Goal: Task Accomplishment & Management: Manage account settings

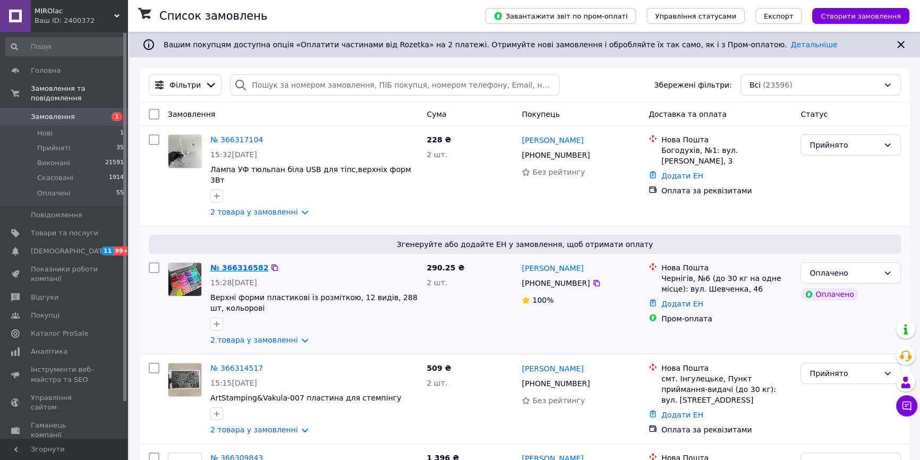
click at [226, 264] on link "№ 366316582" at bounding box center [239, 268] width 58 height 9
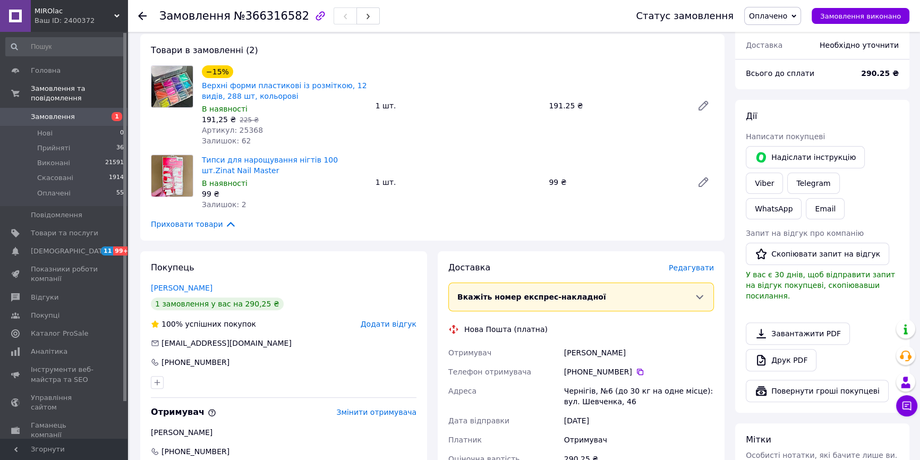
scroll to position [531, 0]
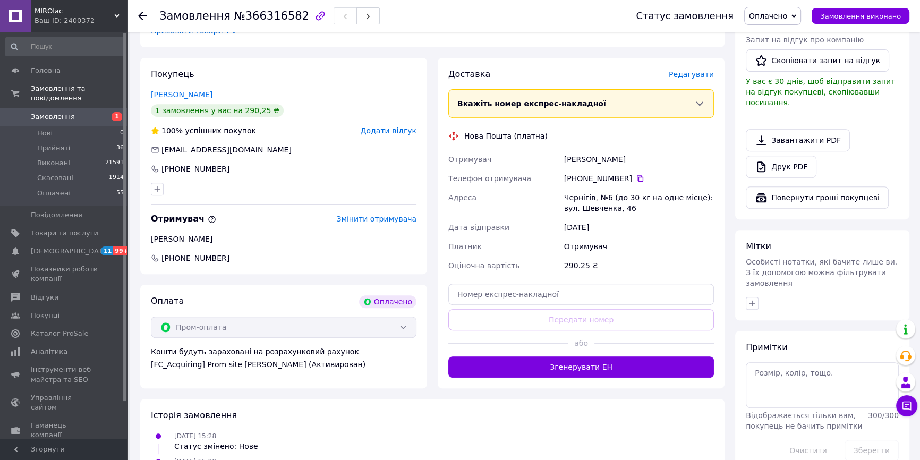
drag, startPoint x: 635, startPoint y: 347, endPoint x: 643, endPoint y: 337, distance: 12.4
click at [634, 357] on button "Згенерувати ЕН" at bounding box center [582, 367] width 266 height 21
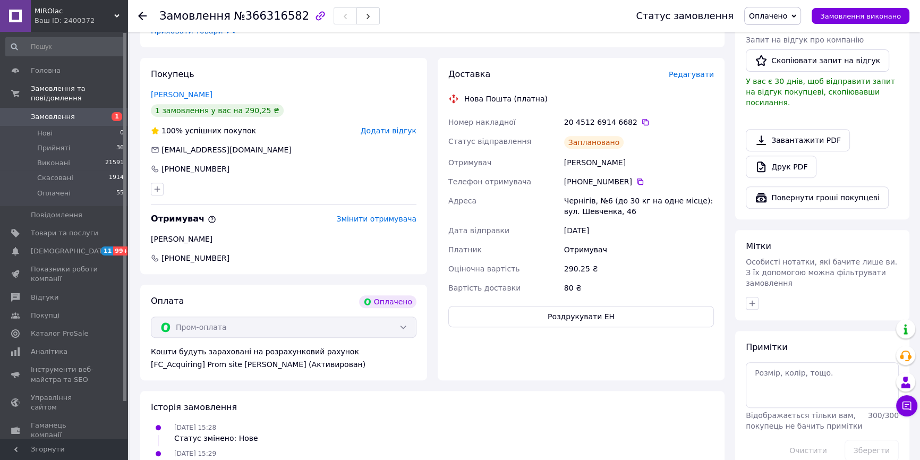
click at [791, 420] on div "Всього 2 товари 290.25 ₴ Доставка 80 ₴ Всього до сплати 290.25 ₴ Дії Написати п…" at bounding box center [822, 163] width 185 height 735
click at [643, 119] on icon at bounding box center [646, 122] width 6 height 6
click at [83, 112] on span "Замовлення" at bounding box center [64, 117] width 67 height 10
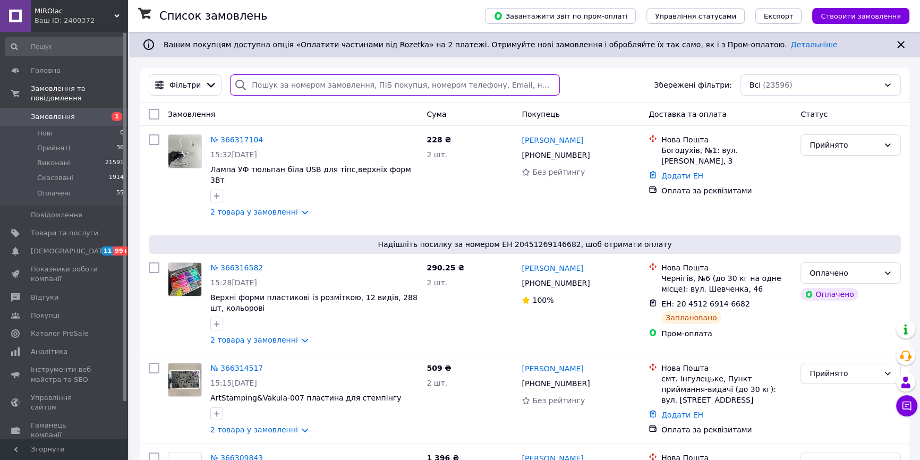
click at [265, 85] on input "search" at bounding box center [395, 84] width 330 height 21
paste input "366183541"
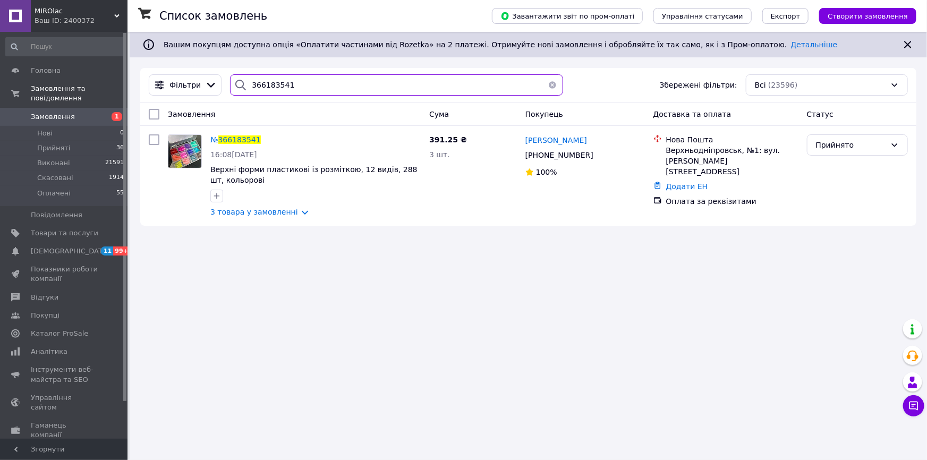
type input "366183541"
click at [240, 139] on span "366183541" at bounding box center [239, 140] width 43 height 9
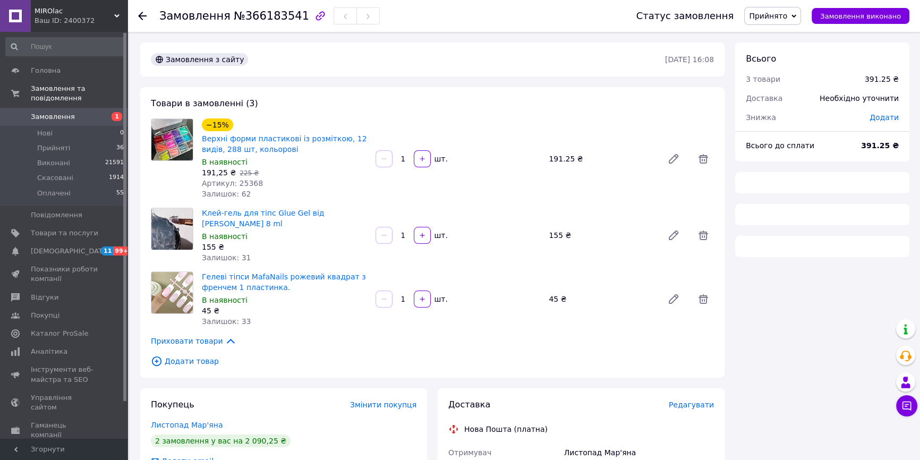
click at [781, 15] on span "Прийнято" at bounding box center [768, 16] width 38 height 9
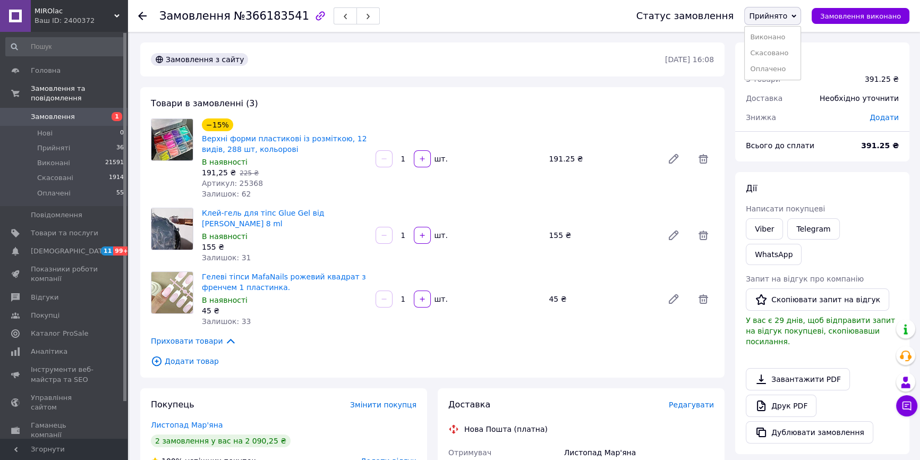
drag, startPoint x: 794, startPoint y: 70, endPoint x: 784, endPoint y: 81, distance: 15.4
click at [793, 70] on li "Оплачено" at bounding box center [773, 69] width 56 height 16
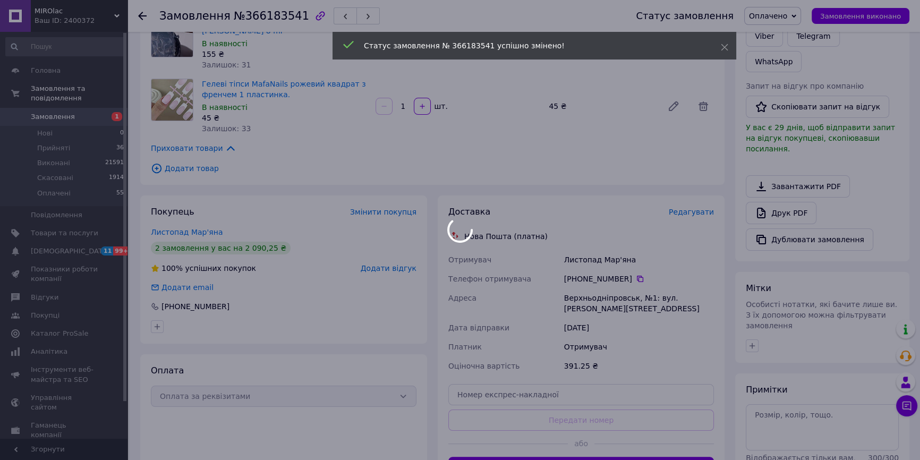
scroll to position [241, 0]
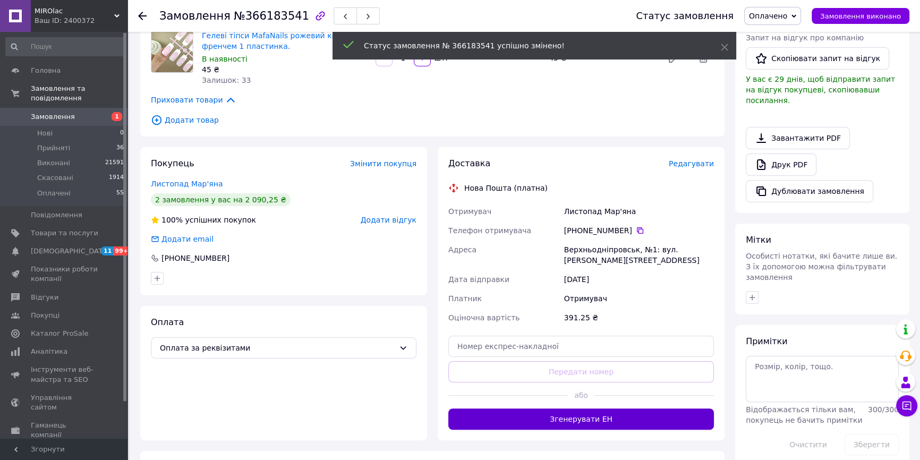
click at [627, 409] on button "Згенерувати ЕН" at bounding box center [582, 419] width 266 height 21
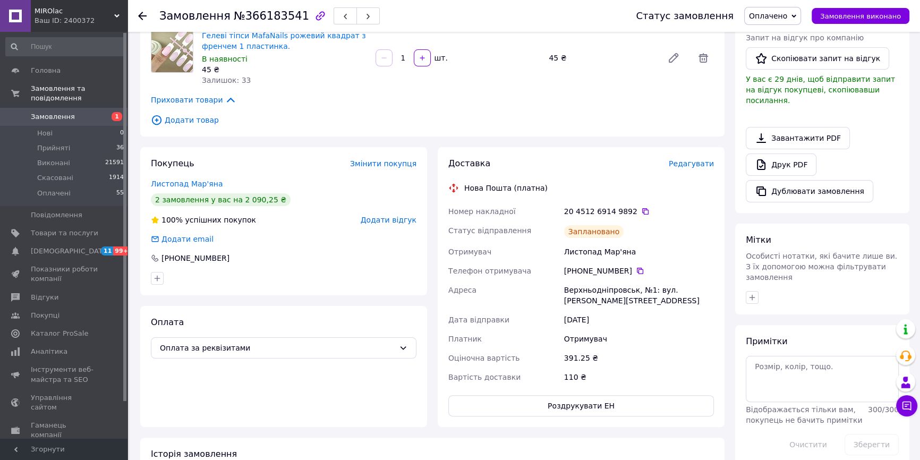
drag, startPoint x: 787, startPoint y: 19, endPoint x: 782, endPoint y: 25, distance: 7.7
click at [787, 19] on span "Оплачено" at bounding box center [768, 16] width 38 height 9
click at [778, 48] on li "Виконано" at bounding box center [773, 53] width 56 height 16
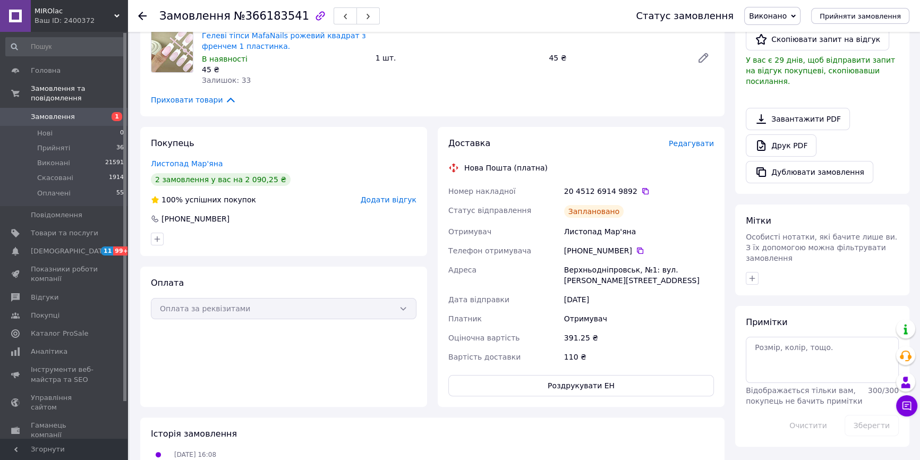
drag, startPoint x: 869, startPoint y: 431, endPoint x: 864, endPoint y: 427, distance: 6.9
click at [864, 427] on div "Всього 3 товари 391.25 ₴ Доставка 110 ₴ Всього до сплати 391.25 ₴ Дії Написати …" at bounding box center [822, 192] width 185 height 782
drag, startPoint x: 633, startPoint y: 182, endPoint x: 469, endPoint y: 282, distance: 191.9
click at [641, 187] on icon at bounding box center [645, 191] width 9 height 9
click at [68, 112] on span "Замовлення" at bounding box center [53, 117] width 44 height 10
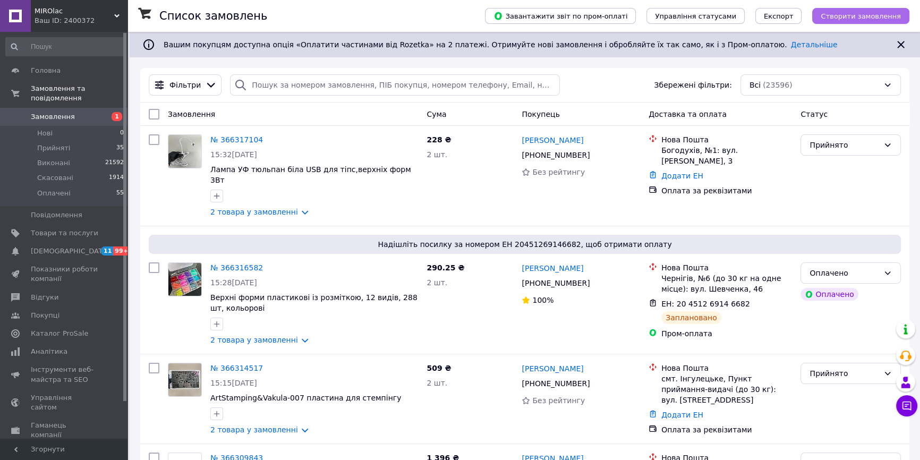
click at [854, 14] on span "Створити замовлення" at bounding box center [861, 16] width 80 height 8
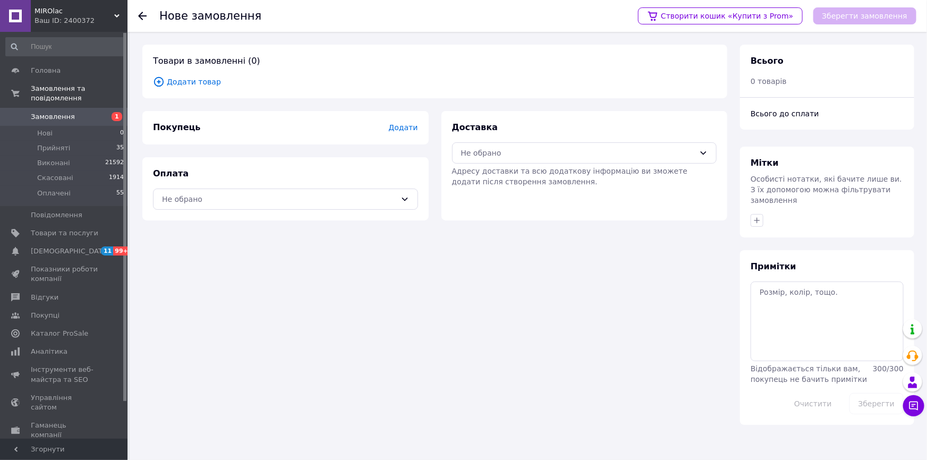
click at [413, 124] on span "Додати" at bounding box center [402, 127] width 29 height 9
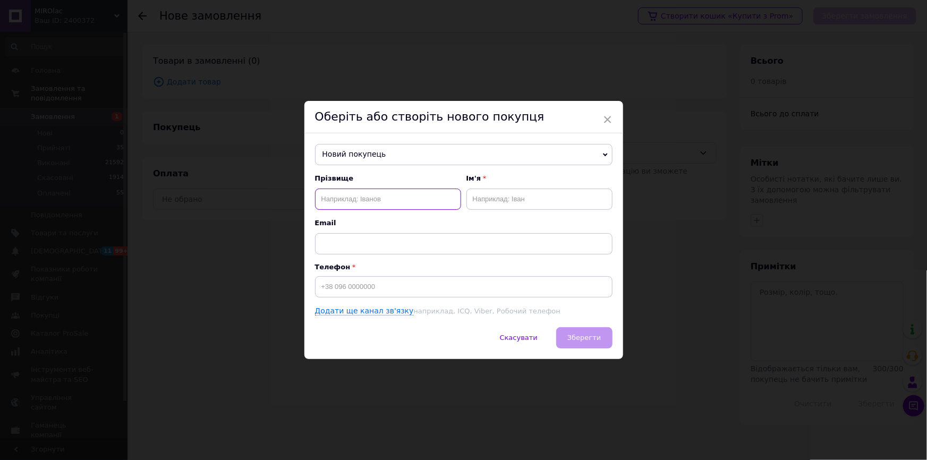
click at [366, 203] on input "text" at bounding box center [388, 199] width 146 height 21
type input "[PERSON_NAME]"
click at [506, 196] on input "text" at bounding box center [540, 199] width 146 height 21
type input "[PERSON_NAME]"
click at [356, 285] on input at bounding box center [464, 286] width 298 height 21
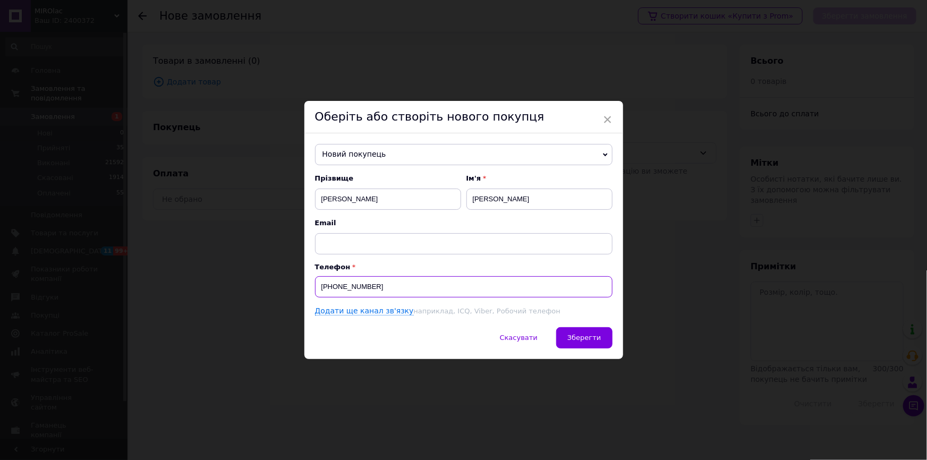
click at [345, 292] on input "[PHONE_NUMBER]" at bounding box center [464, 286] width 298 height 21
click at [345, 294] on input "[PHONE_NUMBER]" at bounding box center [464, 286] width 298 height 21
click at [351, 294] on input "[PHONE_NUMBER]" at bounding box center [464, 286] width 298 height 21
type input "[PHONE_NUMBER]"
click at [590, 340] on span "Зберегти" at bounding box center [584, 338] width 33 height 8
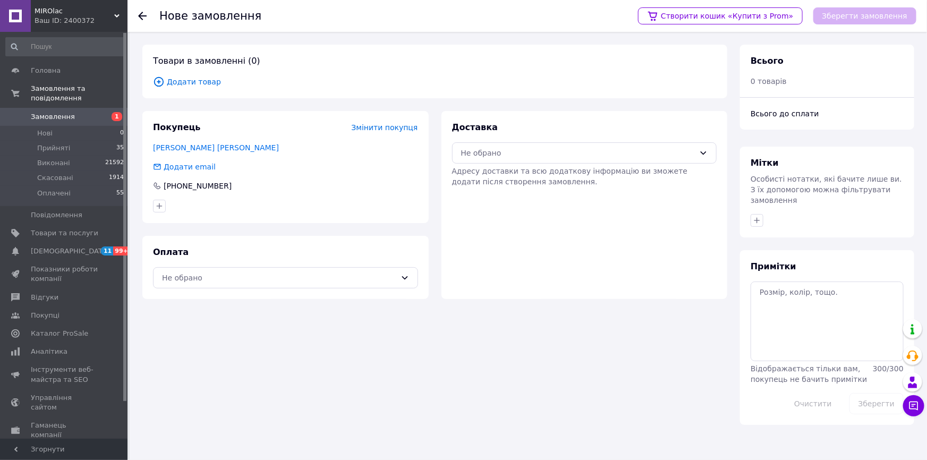
click at [197, 87] on span "Додати товар" at bounding box center [435, 82] width 564 height 12
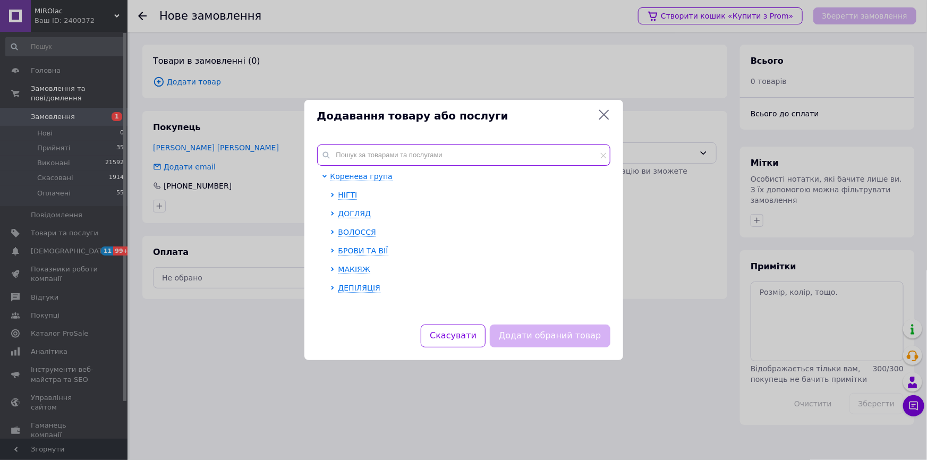
click at [401, 153] on input "text" at bounding box center [463, 155] width 293 height 21
paste input "Підставка нагрівач для чашки,гелю. Рожева. [PERSON_NAME]"
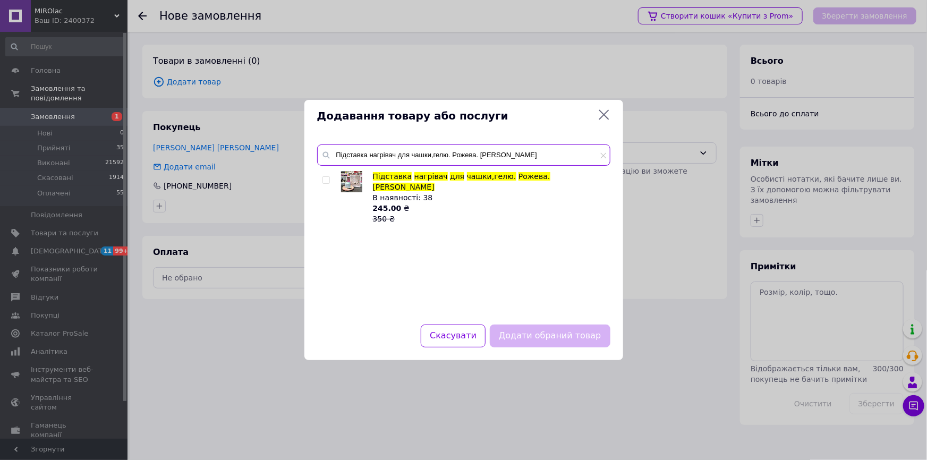
type input "Підставка нагрівач для чашки,гелю. Рожева. [PERSON_NAME]"
click at [325, 180] on input "checkbox" at bounding box center [326, 180] width 7 height 7
checkbox input "true"
drag, startPoint x: 548, startPoint y: 332, endPoint x: 542, endPoint y: 337, distance: 8.3
click at [547, 330] on button "Додати обраний товар" at bounding box center [550, 336] width 120 height 23
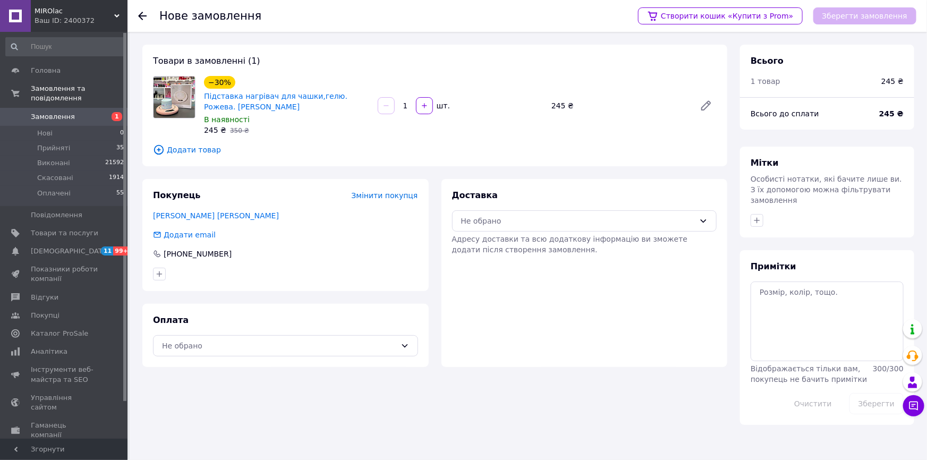
click at [192, 154] on span "Додати товар" at bounding box center [435, 150] width 564 height 12
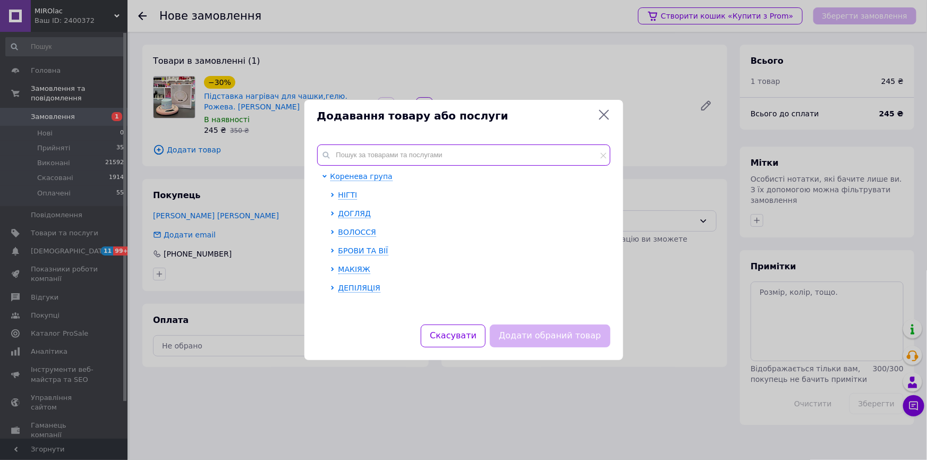
click at [383, 153] on input "text" at bounding box center [463, 155] width 293 height 21
paste input "Верхні форми пластикові із розміткою, 12 видів, 288 шт, кольорові"
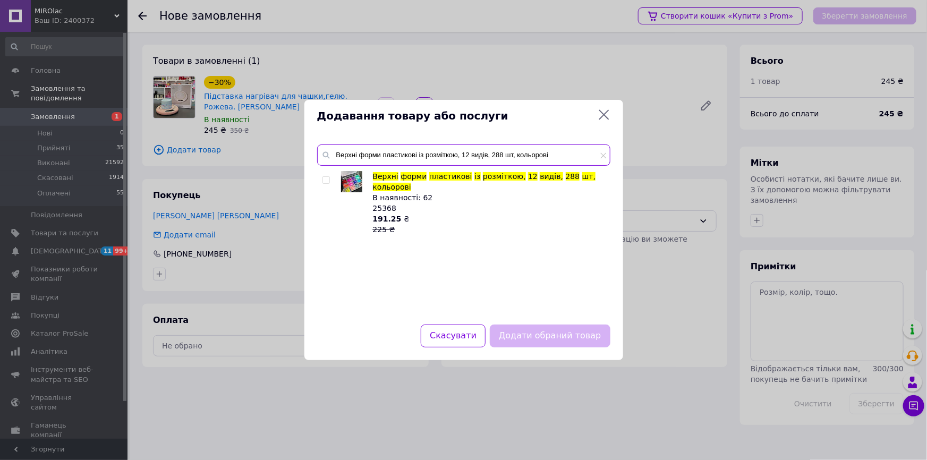
type input "Верхні форми пластикові із розміткою, 12 видів, 288 шт, кольорові"
click at [324, 178] on input "checkbox" at bounding box center [326, 180] width 7 height 7
checkbox input "true"
click at [586, 337] on button "Додати обраний товар" at bounding box center [550, 336] width 120 height 23
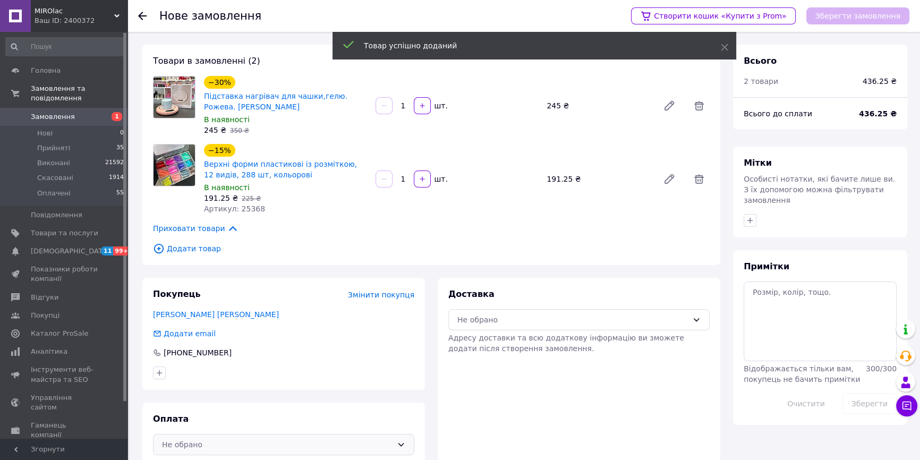
click at [200, 441] on div "Не обрано" at bounding box center [277, 445] width 231 height 12
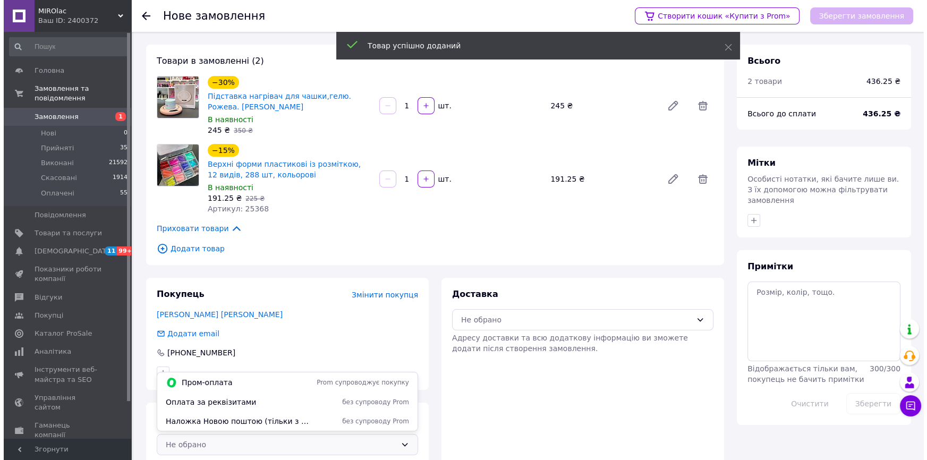
scroll to position [18, 0]
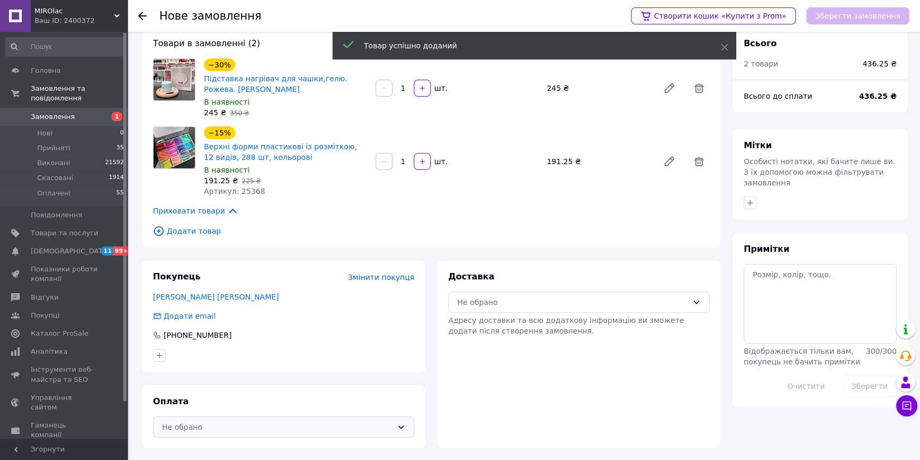
click at [198, 426] on div "Не обрано" at bounding box center [277, 427] width 231 height 12
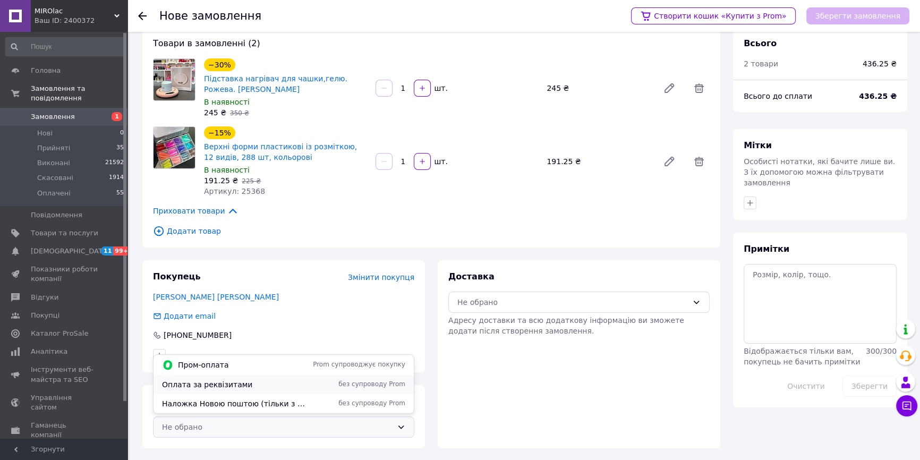
click at [207, 388] on span "Оплата за реквізитами" at bounding box center [234, 384] width 145 height 11
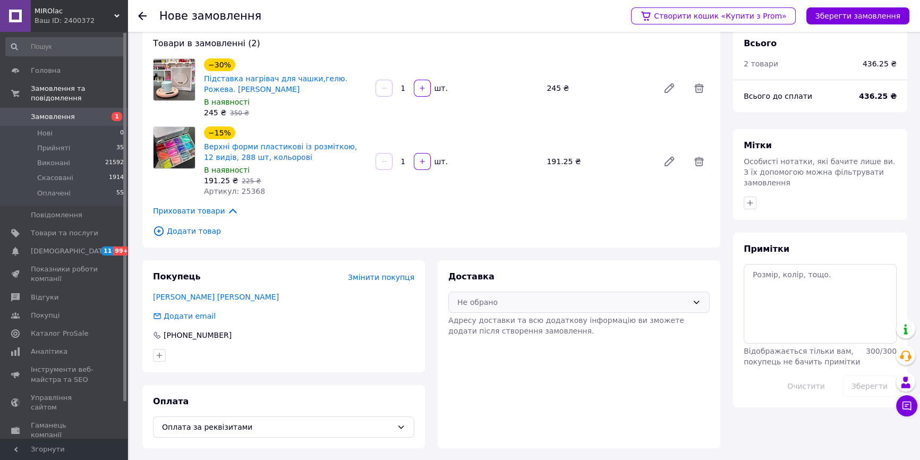
click at [499, 293] on div "Не обрано" at bounding box center [579, 302] width 261 height 21
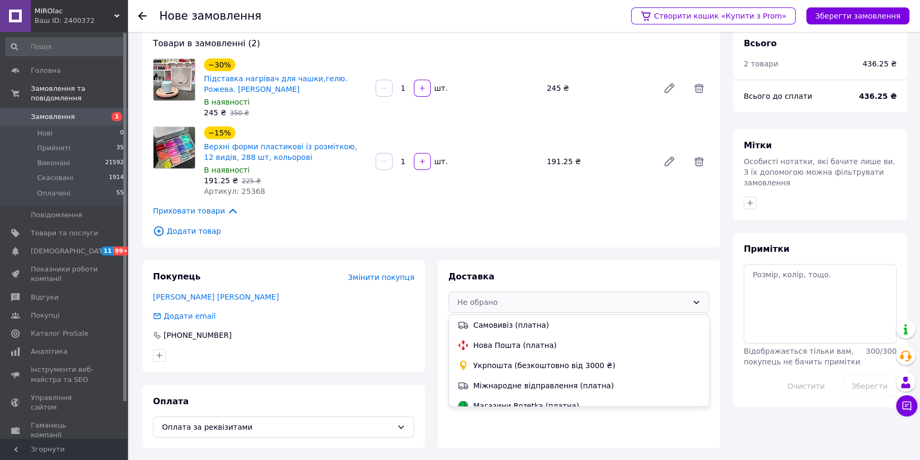
click at [496, 344] on span "Нова Пошта (платна)" at bounding box center [587, 345] width 227 height 11
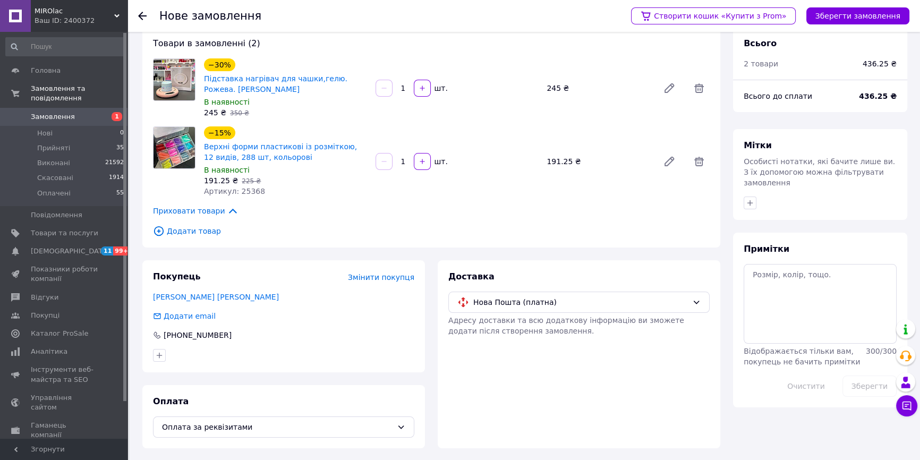
click at [827, 25] on div "Створити кошик «Купити з Prom» Зберегти замовлення" at bounding box center [765, 16] width 289 height 32
click at [832, 16] on button "Зберегти замовлення" at bounding box center [858, 15] width 103 height 17
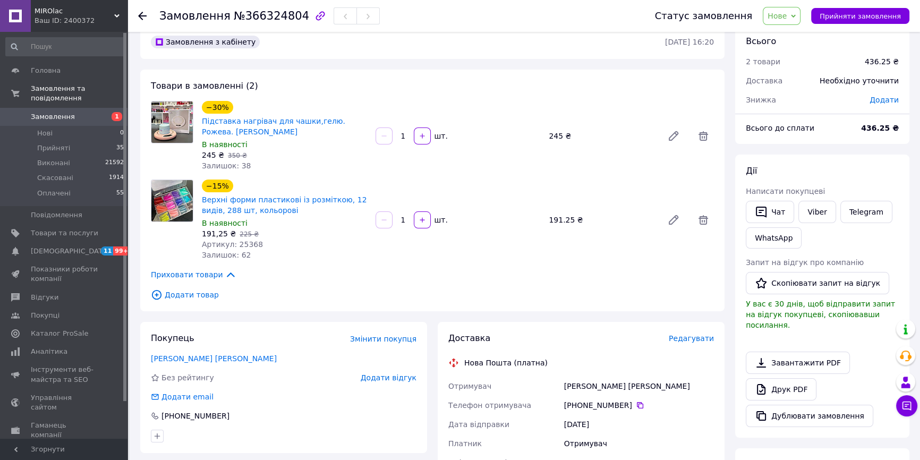
click at [686, 335] on span "Редагувати" at bounding box center [691, 338] width 45 height 9
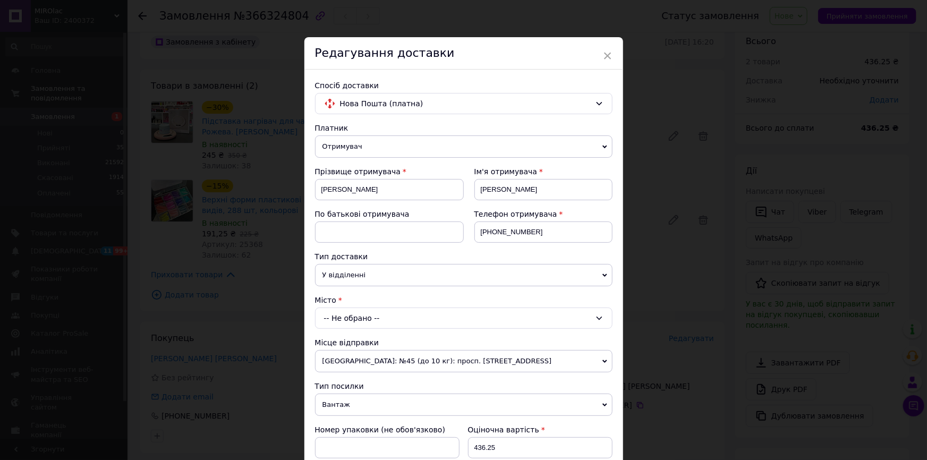
click at [341, 317] on div "-- Не обрано --" at bounding box center [464, 318] width 298 height 21
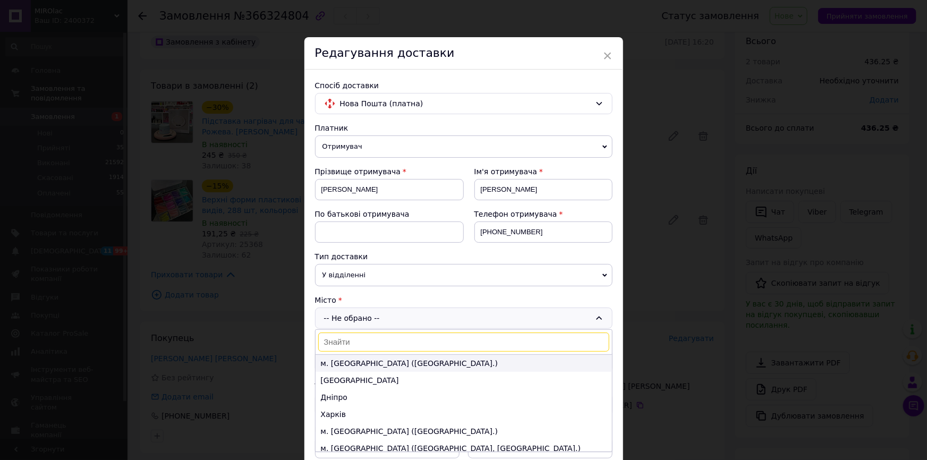
click at [345, 362] on li "м. [GEOGRAPHIC_DATA] ([GEOGRAPHIC_DATA].)" at bounding box center [464, 363] width 297 height 17
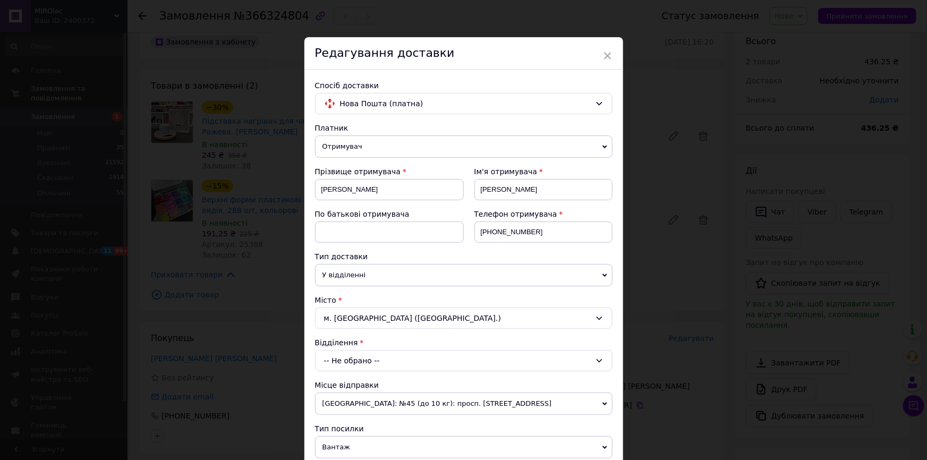
drag, startPoint x: 355, startPoint y: 362, endPoint x: 354, endPoint y: 369, distance: 6.9
click at [355, 363] on div "-- Не обрано --" at bounding box center [464, 360] width 298 height 21
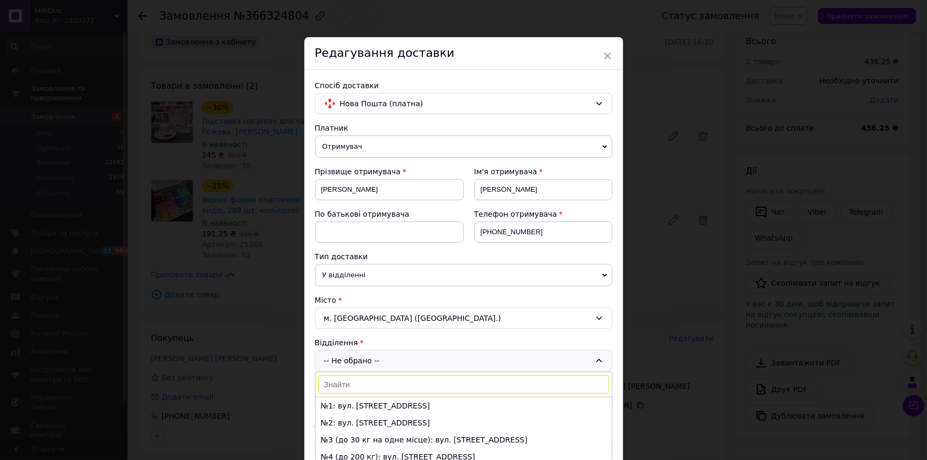
click at [350, 383] on input at bounding box center [463, 384] width 291 height 19
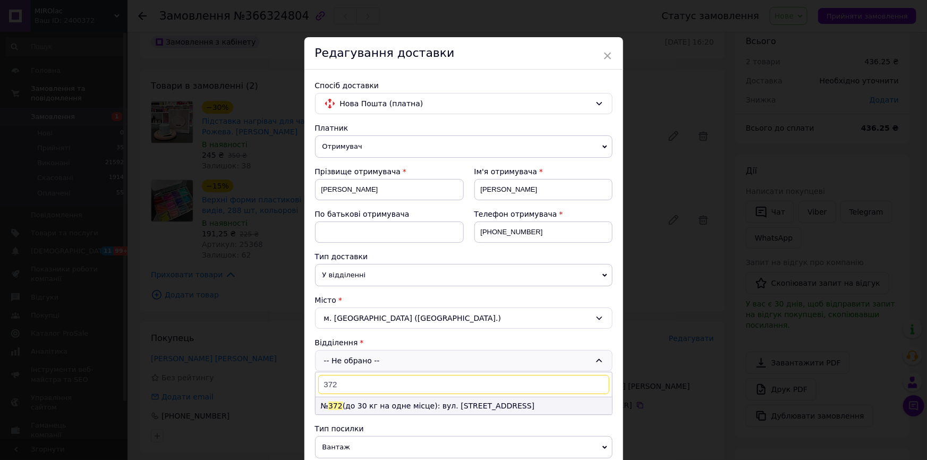
type input "372"
click at [385, 403] on li "№ 372 (до 30 кг на одне місце): вул. [STREET_ADDRESS]" at bounding box center [464, 406] width 297 height 17
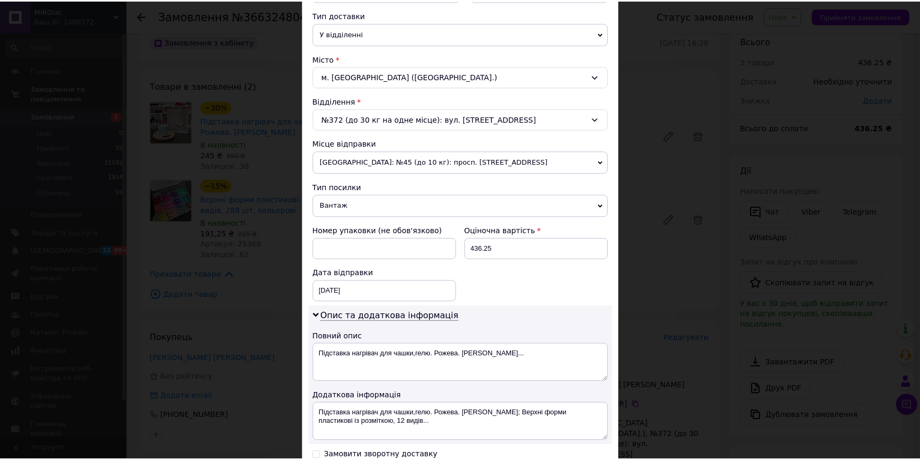
scroll to position [382, 0]
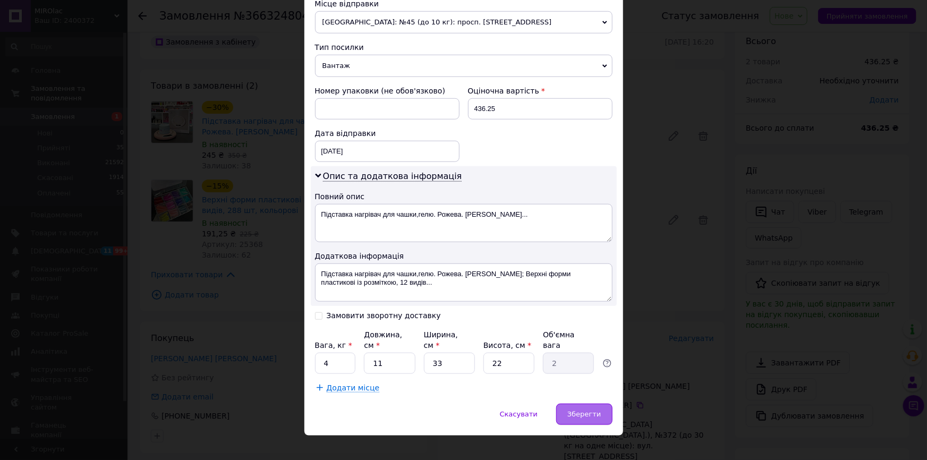
click at [584, 407] on div "Зберегти" at bounding box center [584, 414] width 56 height 21
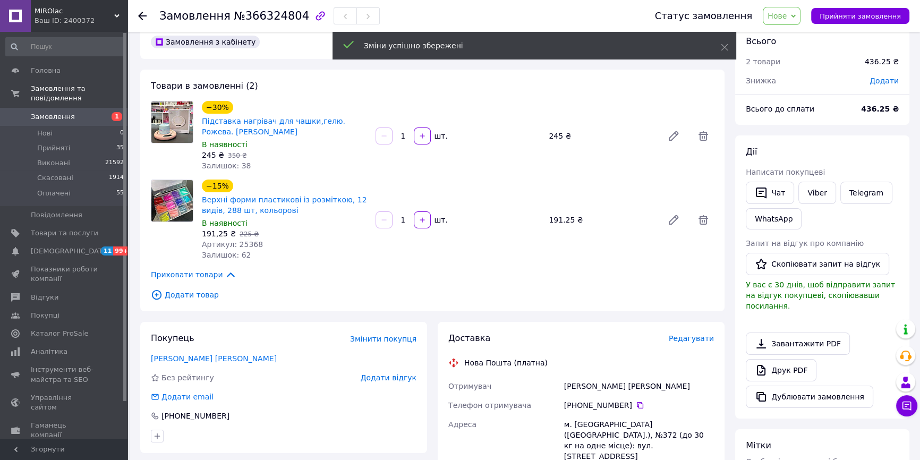
scroll to position [211, 0]
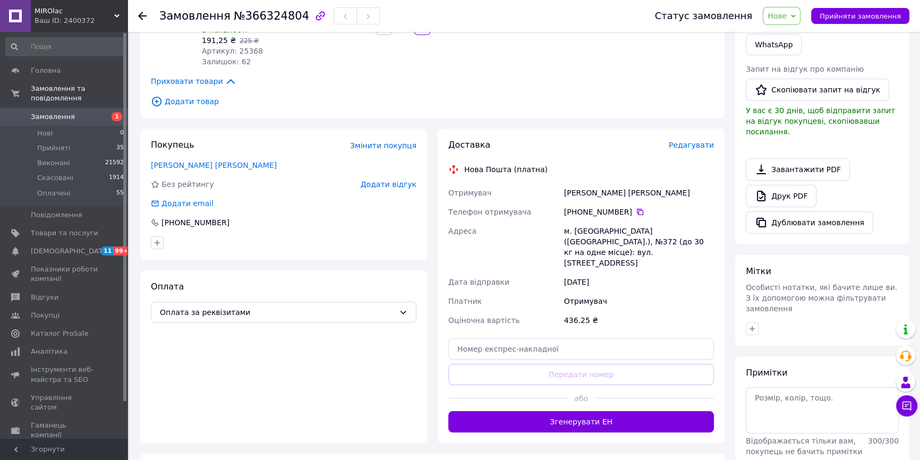
drag, startPoint x: 780, startPoint y: 11, endPoint x: 793, endPoint y: 21, distance: 17.1
click at [780, 12] on span "Нове" at bounding box center [777, 16] width 19 height 9
click at [797, 37] on li "Прийнято" at bounding box center [788, 37] width 49 height 16
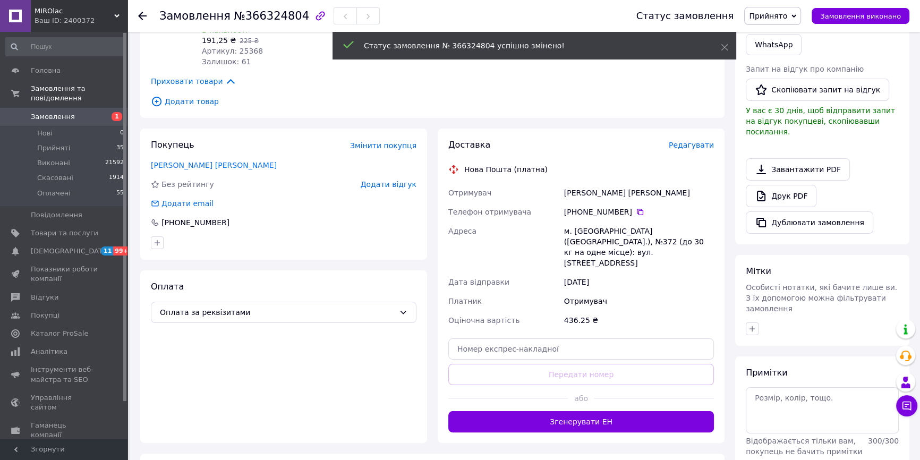
click at [92, 112] on span "Замовлення" at bounding box center [64, 117] width 67 height 10
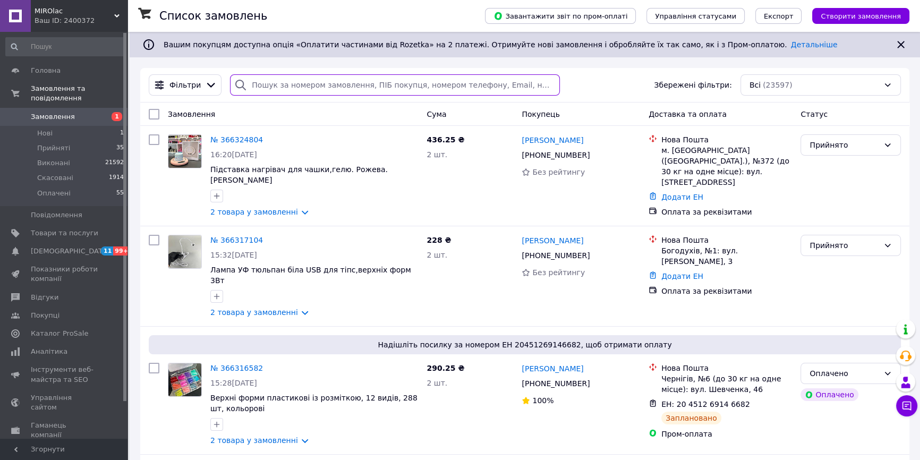
click at [275, 87] on input "search" at bounding box center [395, 84] width 330 height 21
paste input "366317104"
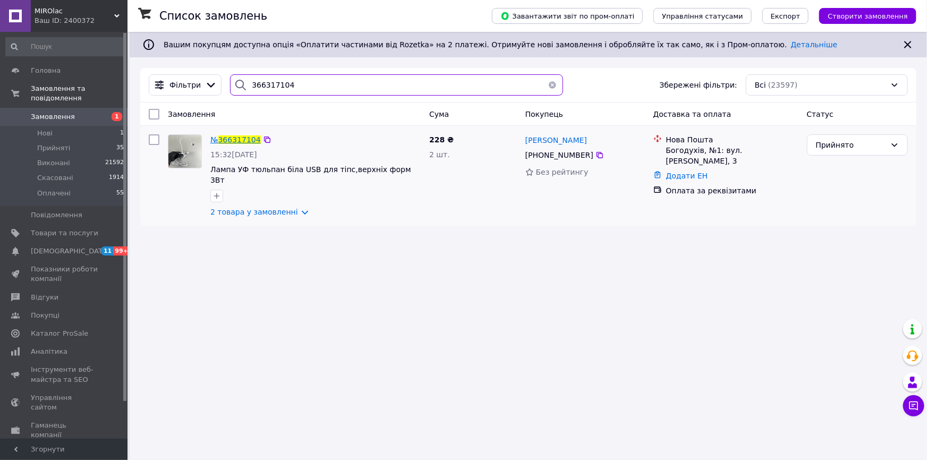
type input "366317104"
click at [254, 140] on span "366317104" at bounding box center [239, 140] width 43 height 9
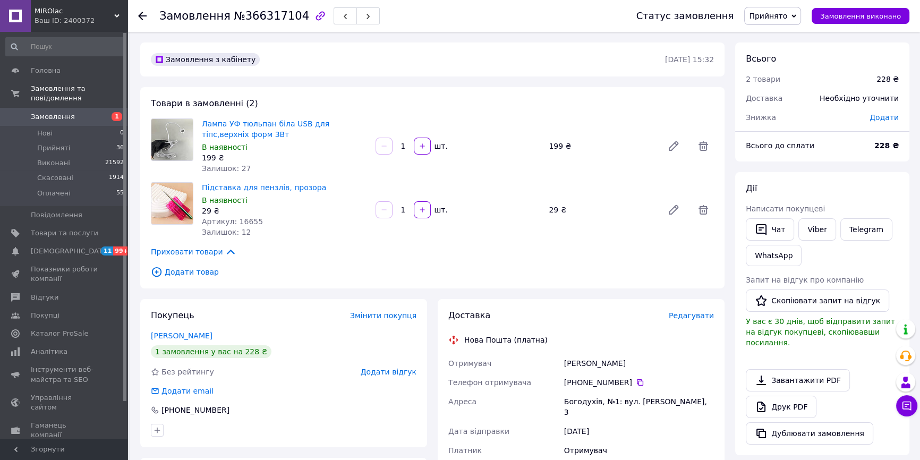
click at [788, 20] on span "Прийнято" at bounding box center [768, 16] width 38 height 9
click at [780, 66] on li "Оплачено" at bounding box center [773, 69] width 56 height 16
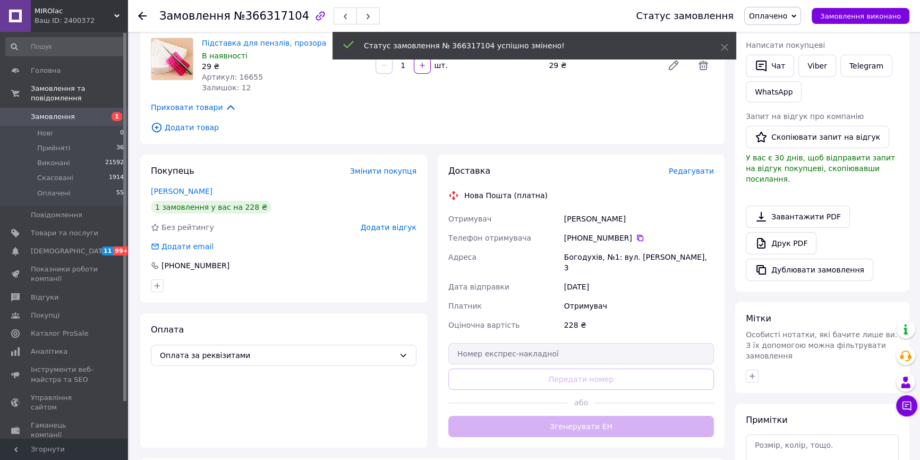
scroll to position [193, 0]
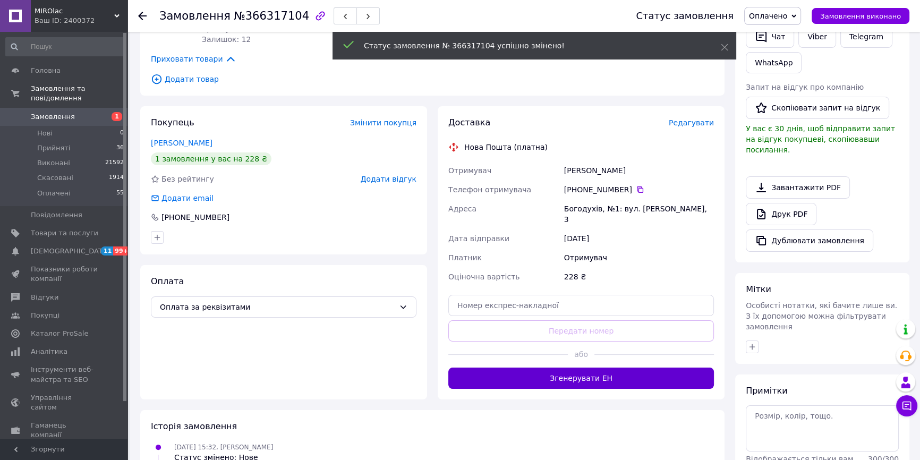
click at [616, 368] on button "Згенерувати ЕН" at bounding box center [582, 378] width 266 height 21
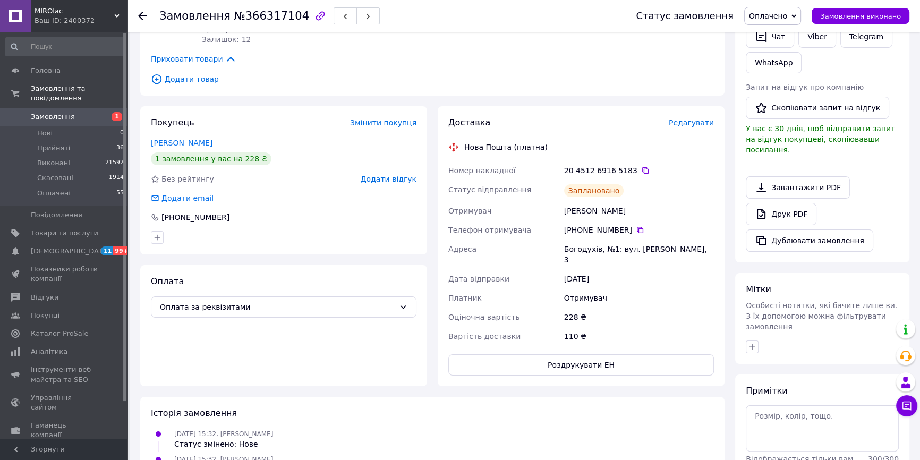
click at [788, 16] on span "Оплачено" at bounding box center [768, 16] width 38 height 9
click at [787, 52] on li "Виконано" at bounding box center [773, 53] width 56 height 16
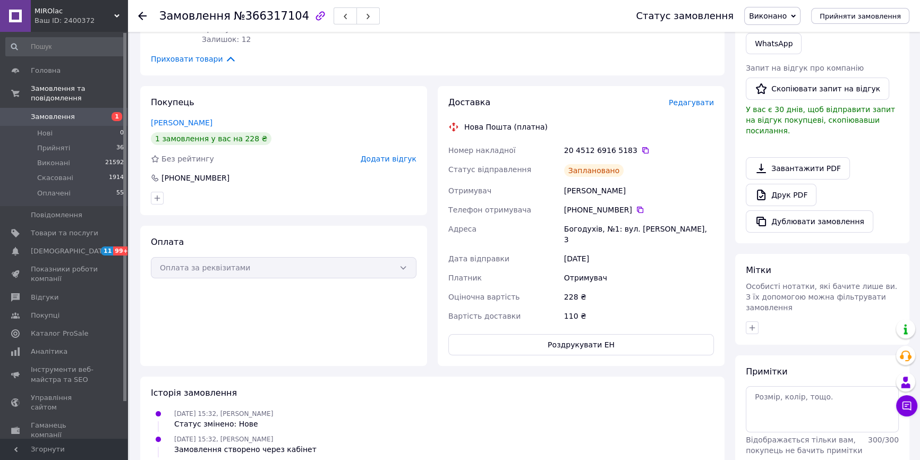
click at [91, 112] on span "Замовлення" at bounding box center [64, 117] width 67 height 10
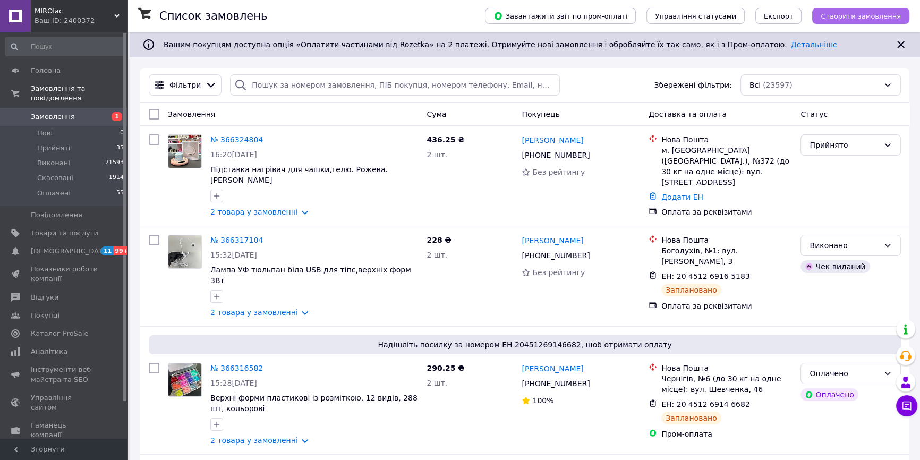
click at [842, 23] on button "Створити замовлення" at bounding box center [861, 16] width 97 height 16
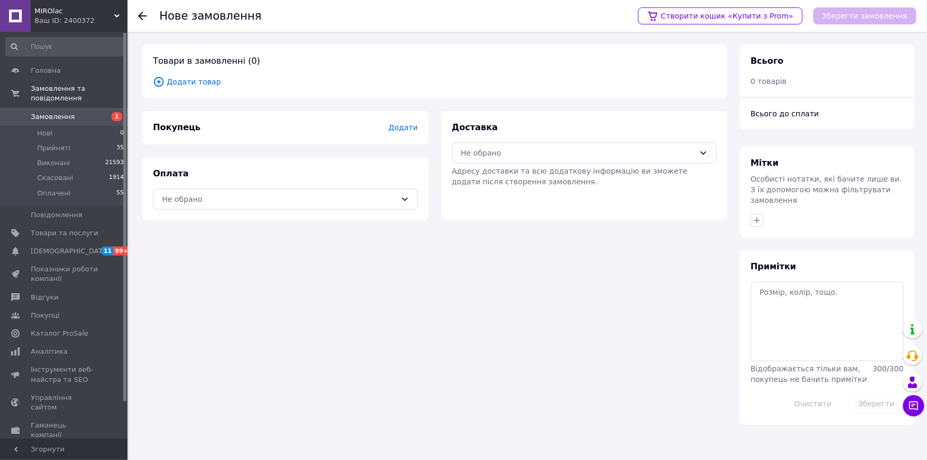
click at [404, 128] on span "Додати" at bounding box center [402, 127] width 29 height 9
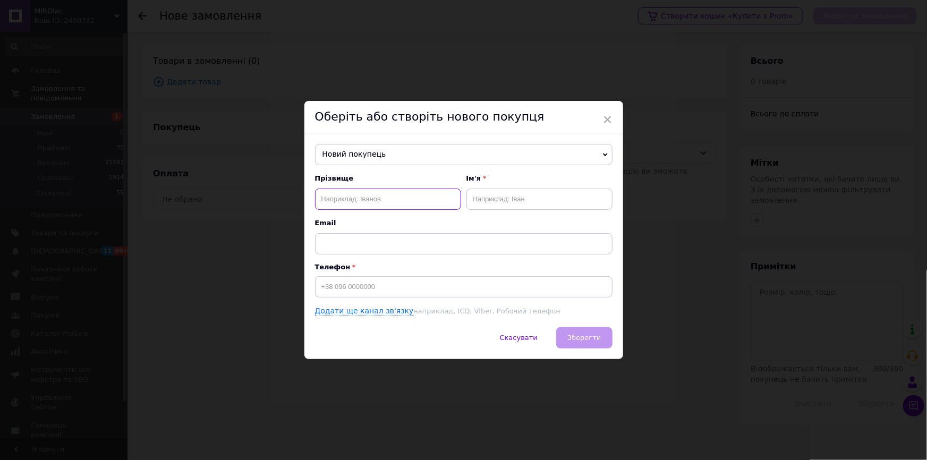
click at [357, 197] on input "text" at bounding box center [388, 199] width 146 height 21
type input "[PERSON_NAME]"
click at [496, 198] on input "text" at bounding box center [540, 199] width 146 height 21
type input "[PERSON_NAME]"
click at [362, 287] on input at bounding box center [464, 286] width 298 height 21
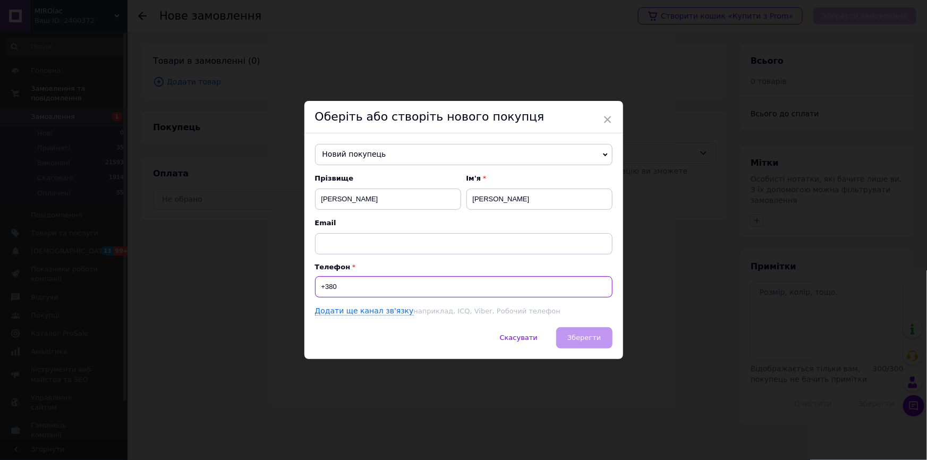
click at [348, 292] on input "+380" at bounding box center [464, 286] width 298 height 21
type input "[PHONE_NUMBER]"
click at [586, 341] on span "Зберегти" at bounding box center [584, 338] width 33 height 8
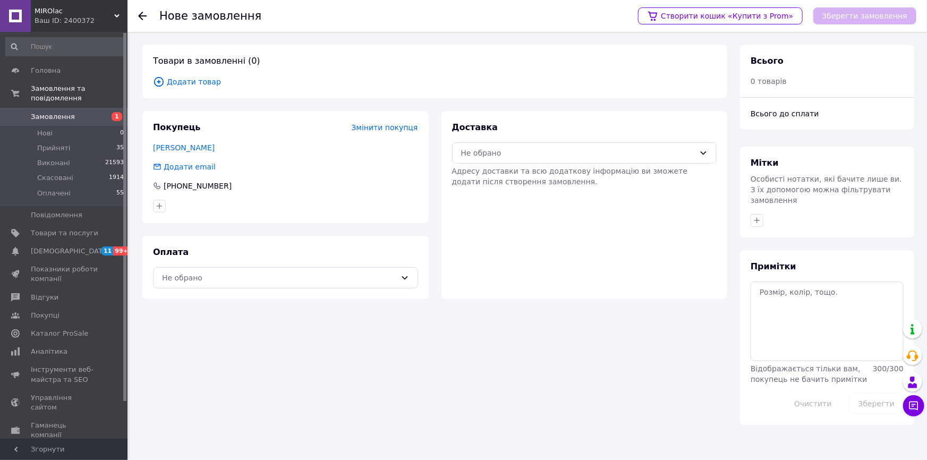
click at [182, 78] on span "Додати товар" at bounding box center [435, 82] width 564 height 12
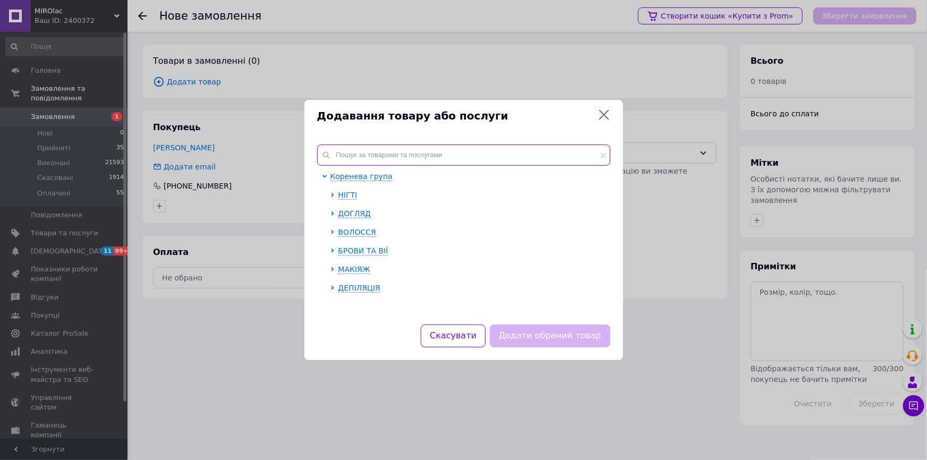
click at [375, 157] on input "text" at bounding box center [463, 155] width 293 height 21
paste input "Лампа УФ тюльпан біла USB для тіпс,верхніх форм 3Вт"
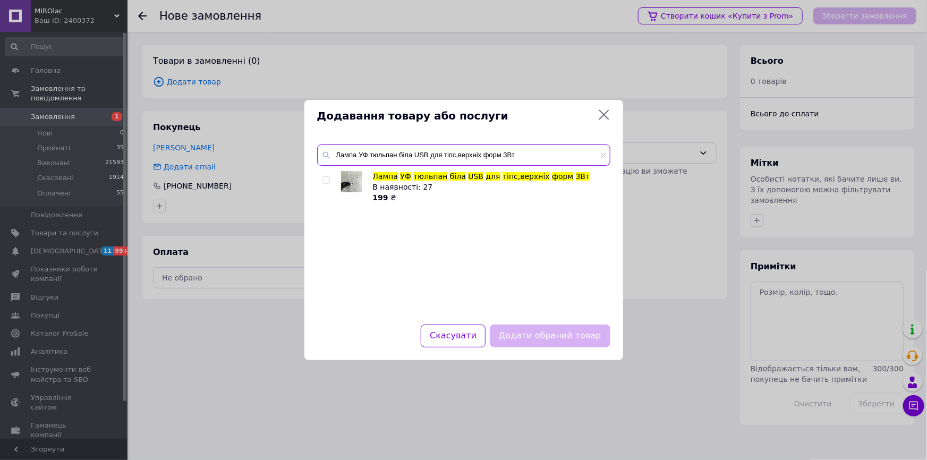
type input "Лампа УФ тюльпан біла USB для тіпс,верхніх форм 3Вт"
click at [325, 182] on input "checkbox" at bounding box center [326, 180] width 7 height 7
checkbox input "true"
drag, startPoint x: 545, startPoint y: 335, endPoint x: 547, endPoint y: 345, distance: 11.0
click at [545, 335] on button "Додати обраний товар" at bounding box center [550, 336] width 120 height 23
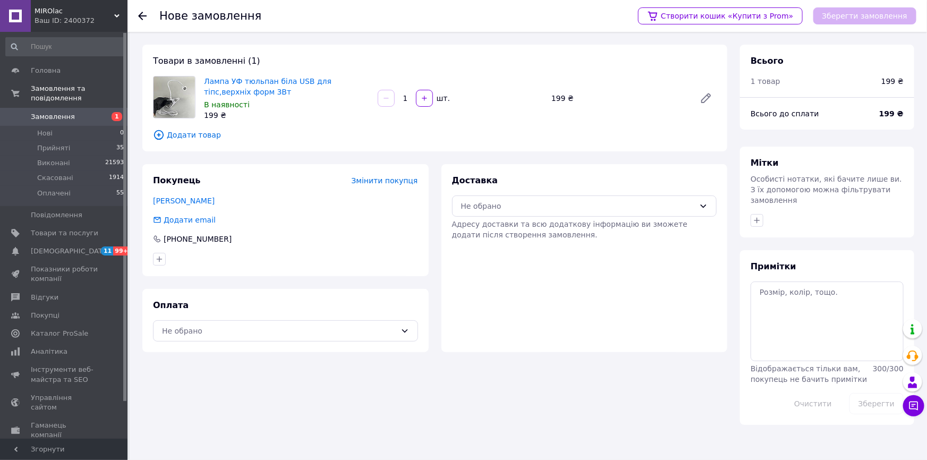
click at [194, 132] on span "Додати товар" at bounding box center [435, 135] width 564 height 12
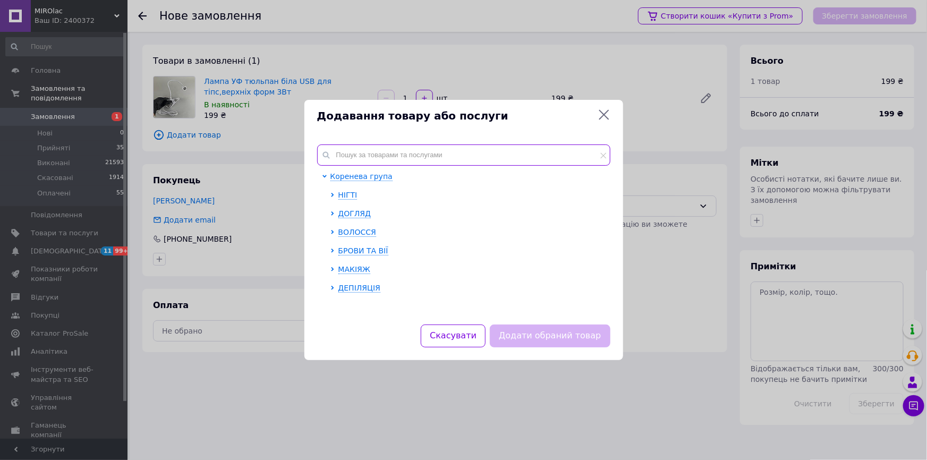
click at [370, 159] on input "text" at bounding box center [463, 155] width 293 height 21
paste input "Верхні форми пластикові із розміткою, 12 видів, 288 шт, кольорові"
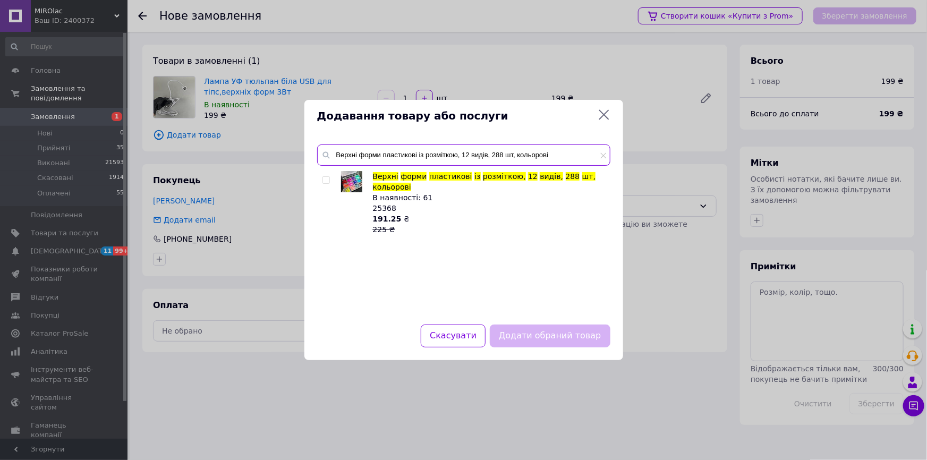
type input "Верхні форми пластикові із розміткою, 12 видів, 288 шт, кольорові"
click at [325, 178] on input "checkbox" at bounding box center [326, 180] width 7 height 7
checkbox input "true"
click at [525, 328] on button "Додати обраний товар" at bounding box center [550, 336] width 120 height 23
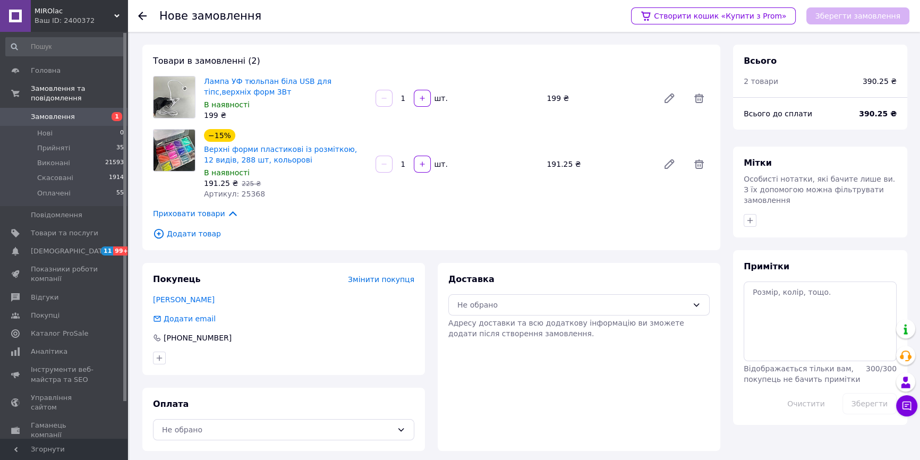
scroll to position [3, 0]
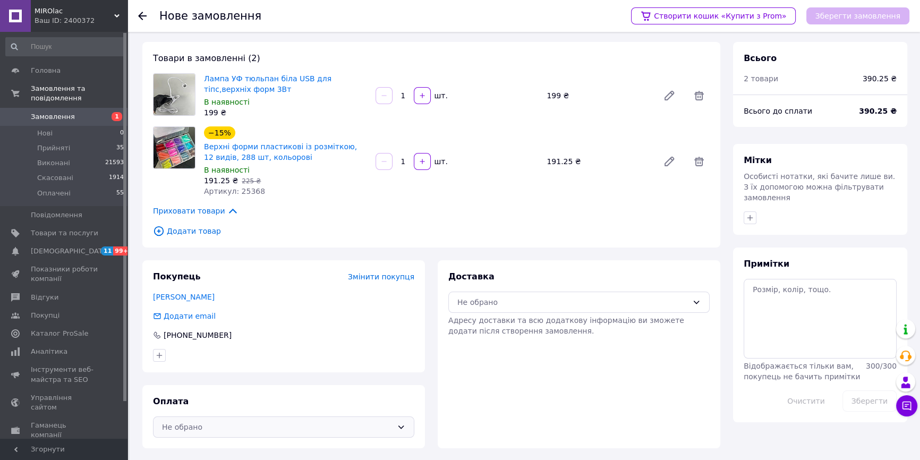
click at [200, 425] on div "Не обрано" at bounding box center [277, 427] width 231 height 12
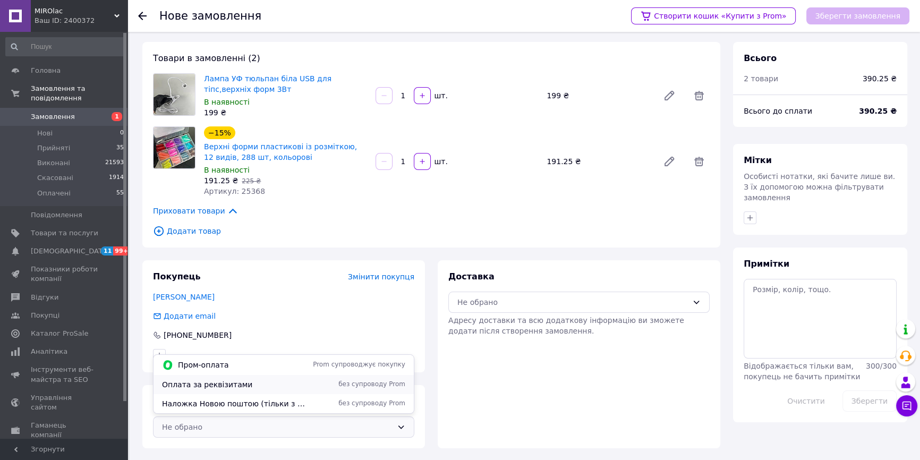
click at [234, 386] on span "Оплата за реквізитами" at bounding box center [234, 384] width 145 height 11
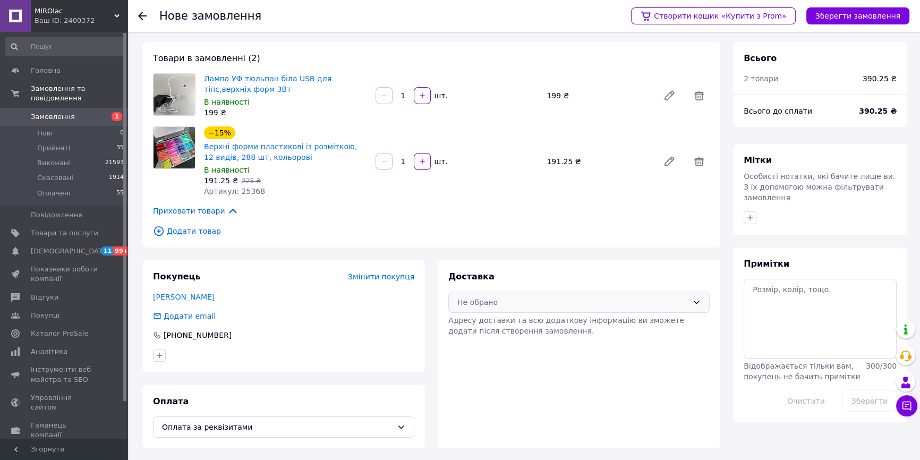
drag, startPoint x: 478, startPoint y: 292, endPoint x: 472, endPoint y: 307, distance: 15.8
click at [478, 295] on div "Не обрано" at bounding box center [579, 302] width 261 height 21
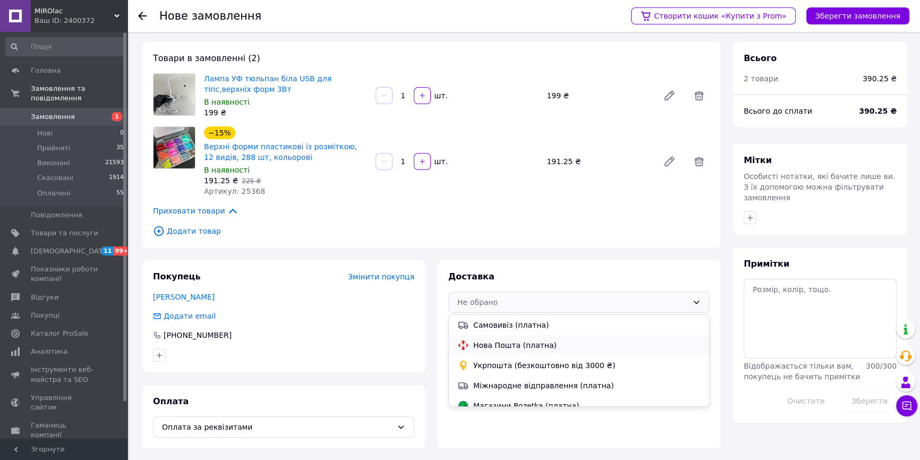
drag, startPoint x: 470, startPoint y: 343, endPoint x: 479, endPoint y: 351, distance: 11.7
click at [477, 345] on div "Нова Пошта (платна)" at bounding box center [579, 346] width 248 height 12
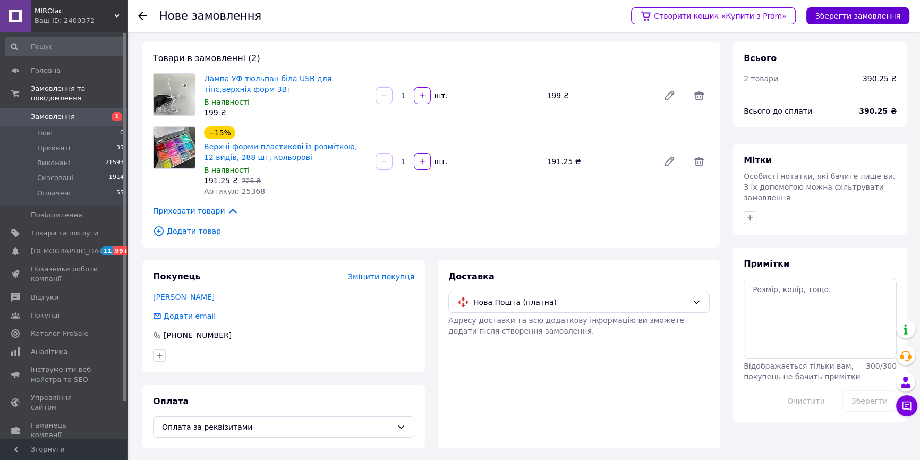
click at [840, 17] on button "Зберегти замовлення" at bounding box center [858, 15] width 103 height 17
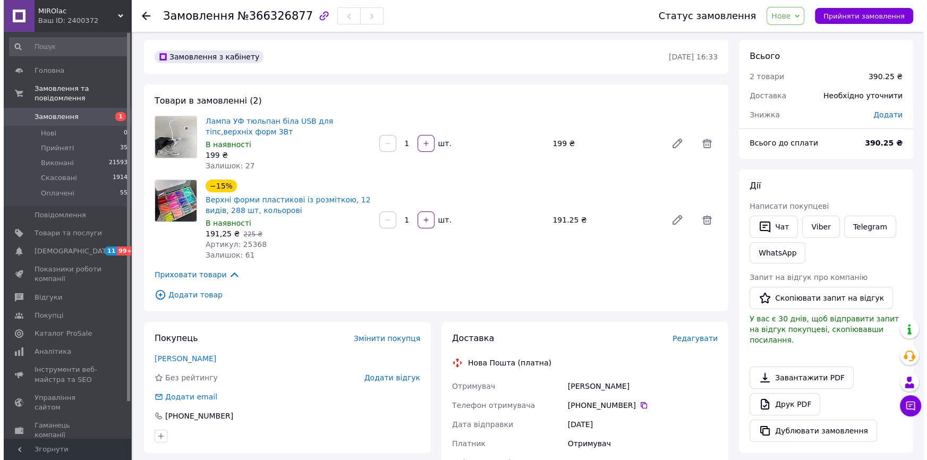
scroll to position [196, 0]
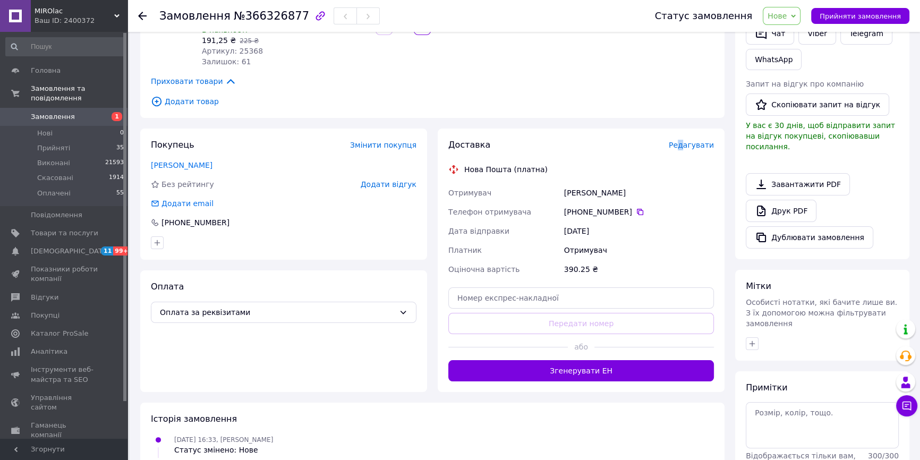
click at [685, 147] on span "Редагувати" at bounding box center [691, 145] width 45 height 9
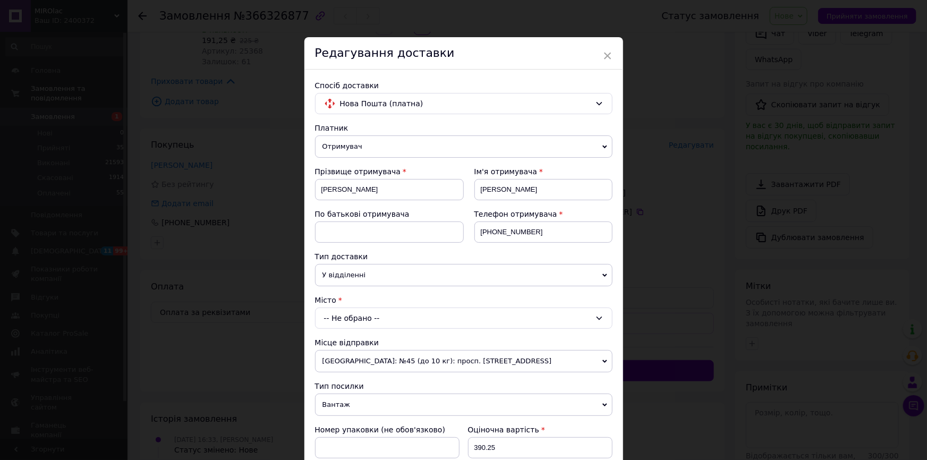
click at [357, 315] on div "-- Не обрано --" at bounding box center [464, 318] width 298 height 21
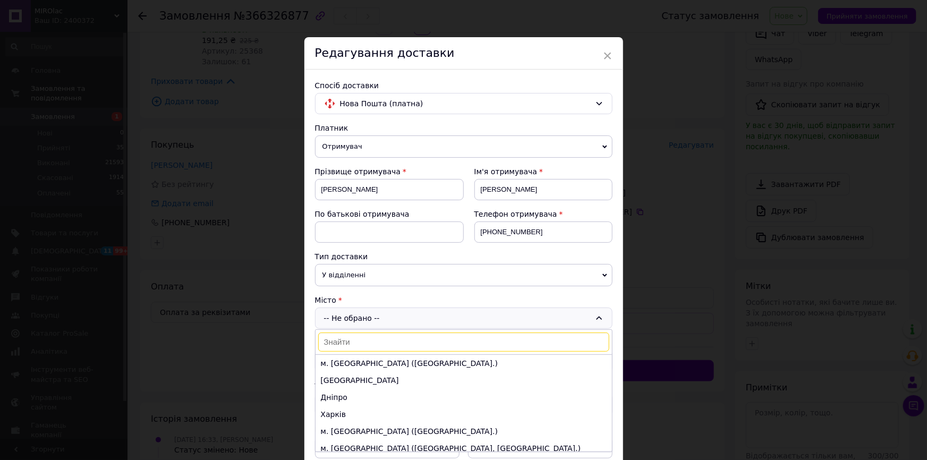
click at [354, 342] on input at bounding box center [463, 342] width 291 height 19
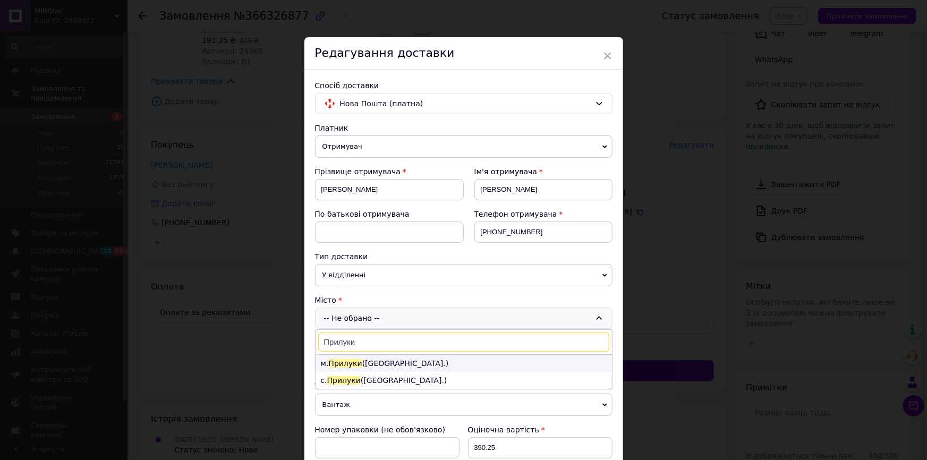
type input "Прилуки"
click at [436, 359] on li "м. [GEOGRAPHIC_DATA] ([GEOGRAPHIC_DATA].)" at bounding box center [464, 363] width 297 height 17
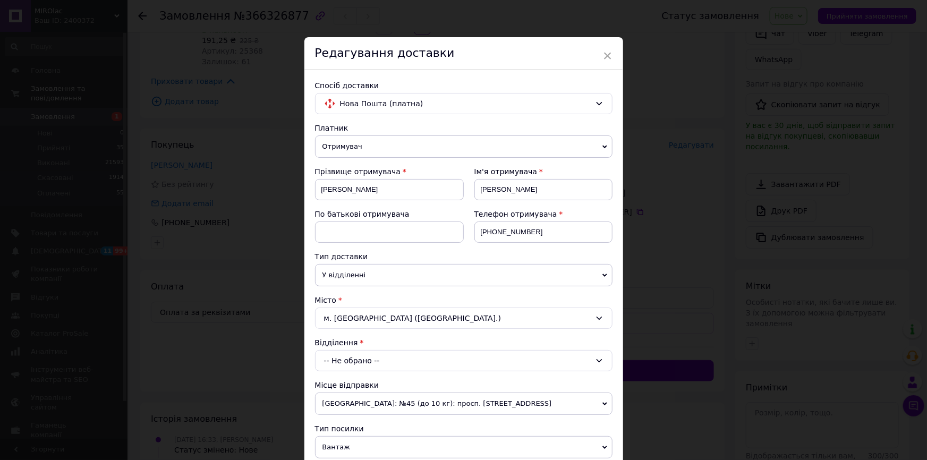
click at [349, 361] on div "-- Не обрано --" at bounding box center [464, 360] width 298 height 21
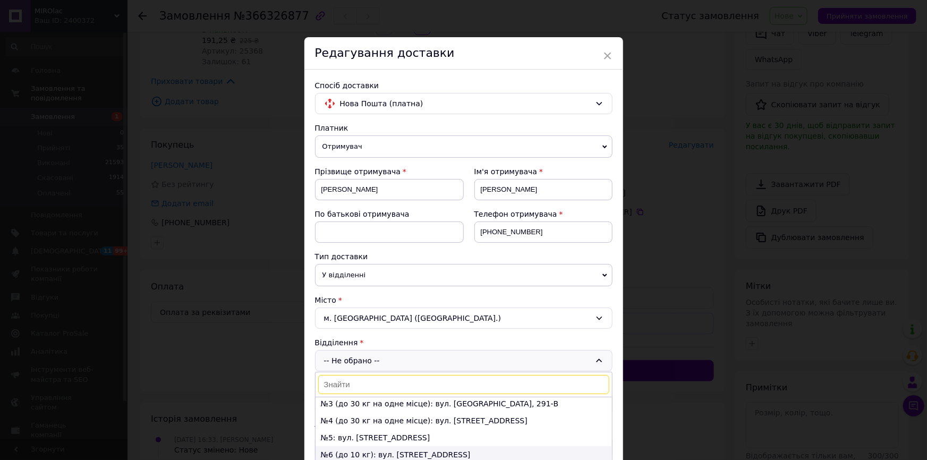
scroll to position [90, 0]
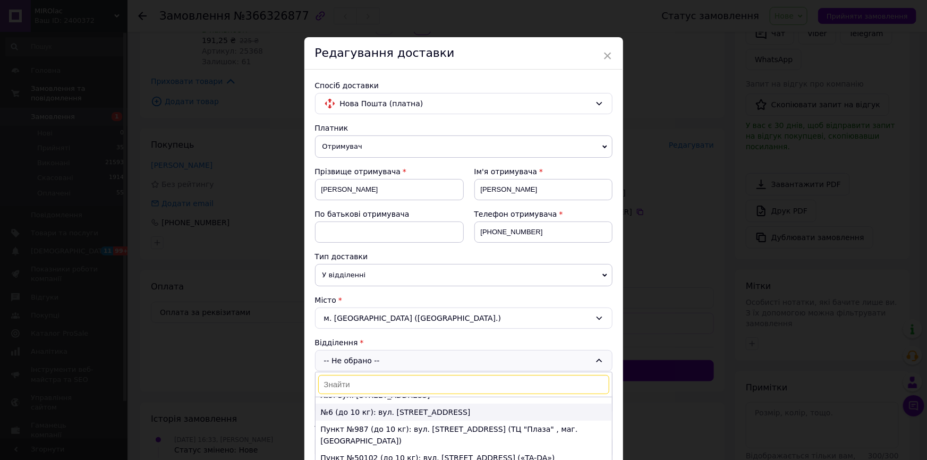
click at [345, 405] on li "№6 (до 10 кг): вул. [STREET_ADDRESS]" at bounding box center [464, 412] width 297 height 17
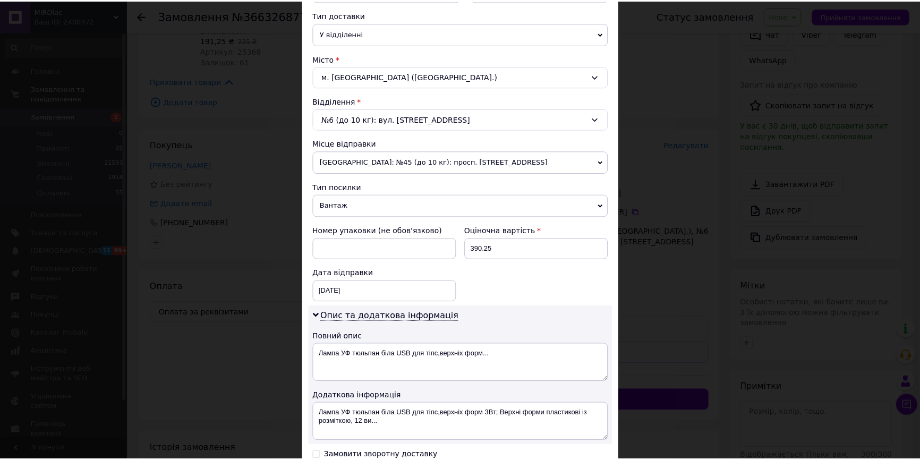
scroll to position [382, 0]
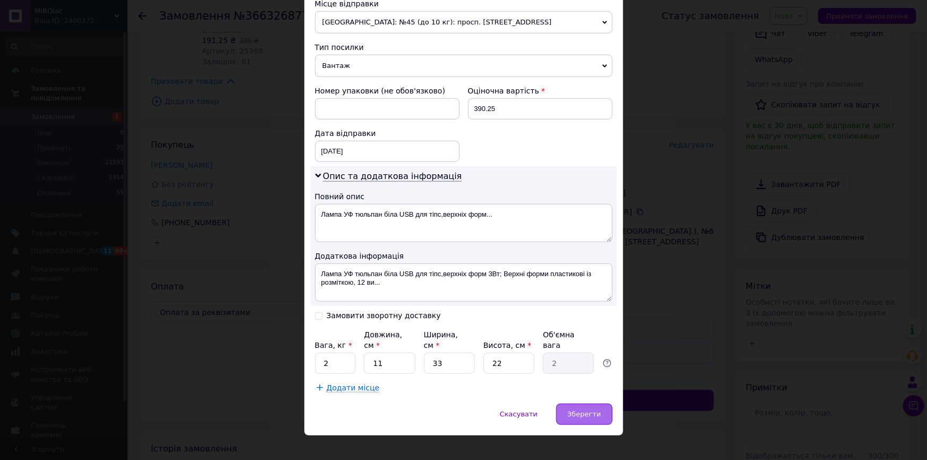
click at [590, 410] on span "Зберегти" at bounding box center [584, 414] width 33 height 8
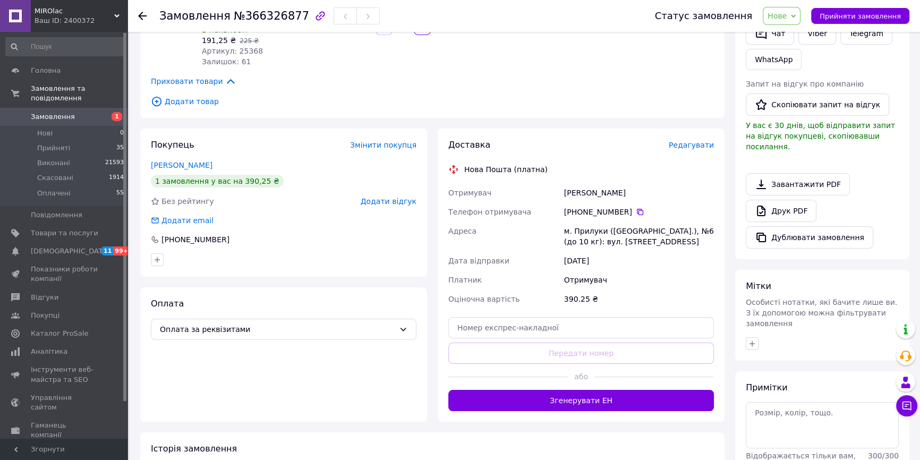
click at [787, 15] on span "Нове" at bounding box center [777, 16] width 19 height 9
click at [804, 38] on li "Прийнято" at bounding box center [788, 37] width 49 height 16
click at [73, 112] on span "Замовлення" at bounding box center [64, 117] width 67 height 10
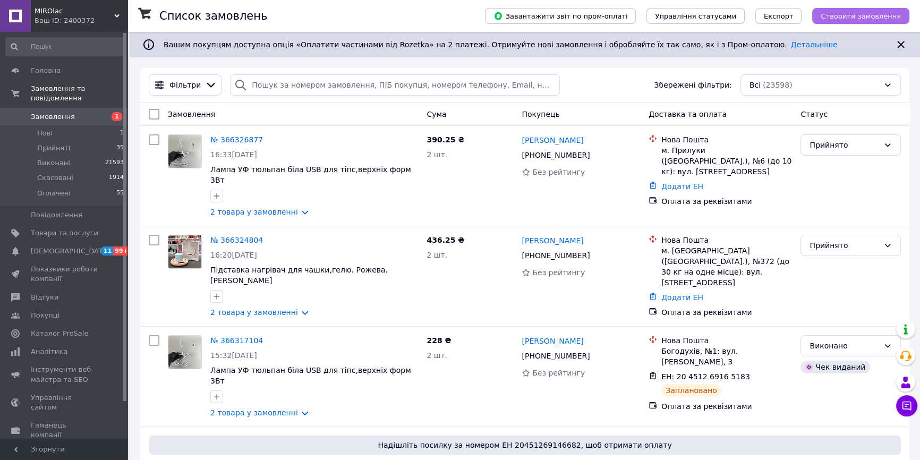
click at [848, 20] on span "Створити замовлення" at bounding box center [861, 16] width 80 height 8
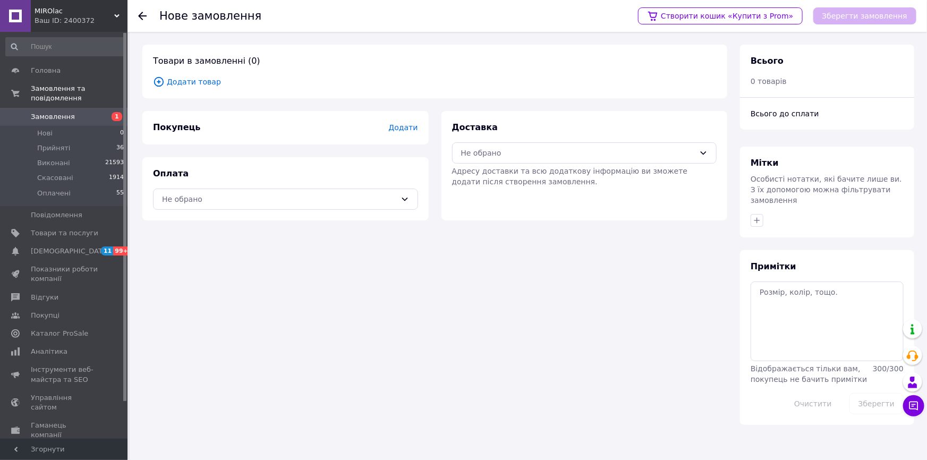
click at [404, 129] on span "Додати" at bounding box center [402, 127] width 29 height 9
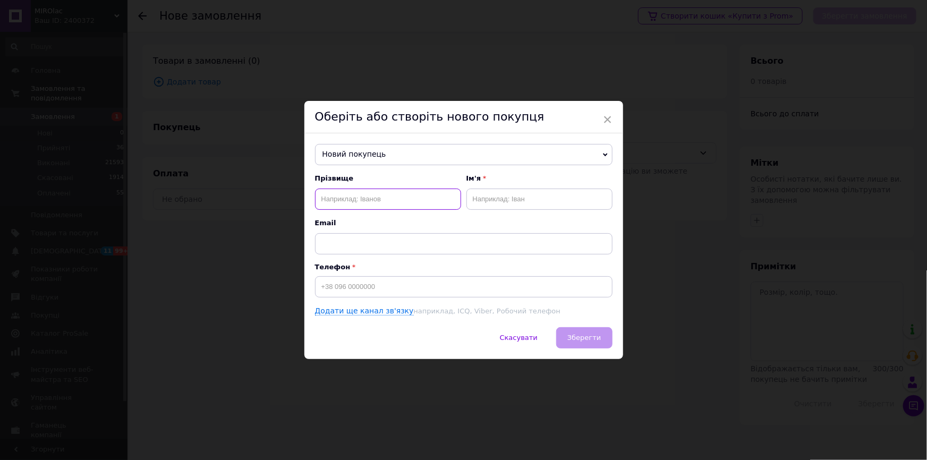
click at [354, 196] on input "text" at bounding box center [388, 199] width 146 height 21
click at [375, 201] on input "Нікітішигна" at bounding box center [388, 199] width 146 height 21
type input "[PERSON_NAME]"
click at [489, 202] on input "text" at bounding box center [540, 199] width 146 height 21
type input "[PERSON_NAME]"
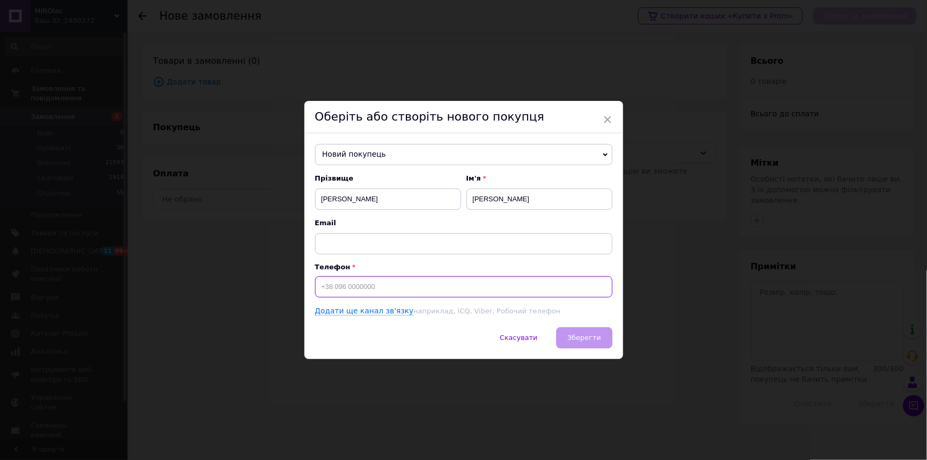
click at [344, 284] on input at bounding box center [464, 286] width 298 height 21
click at [348, 290] on input "[PHONE_NUMBER]" at bounding box center [464, 286] width 298 height 21
click at [358, 290] on input "[PHONE_NUMBER]" at bounding box center [464, 286] width 298 height 21
click at [354, 291] on input "[PHONE_NUMBER]" at bounding box center [464, 286] width 298 height 21
click at [361, 290] on input "[PHONE_NUMBER]" at bounding box center [464, 286] width 298 height 21
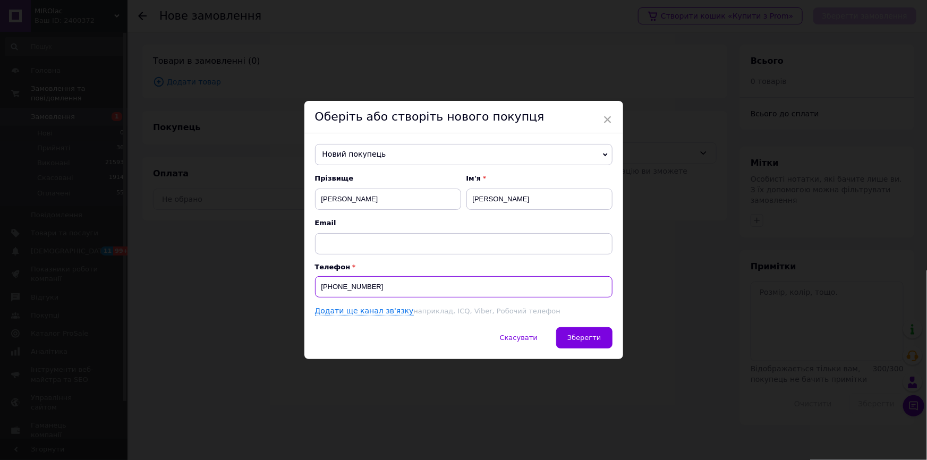
drag, startPoint x: 383, startPoint y: 283, endPoint x: 390, endPoint y: 288, distance: 8.1
click at [383, 283] on input "[PHONE_NUMBER]" at bounding box center [464, 286] width 298 height 21
type input "[PHONE_NUMBER]"
click at [602, 339] on button "Зберегти" at bounding box center [584, 337] width 56 height 21
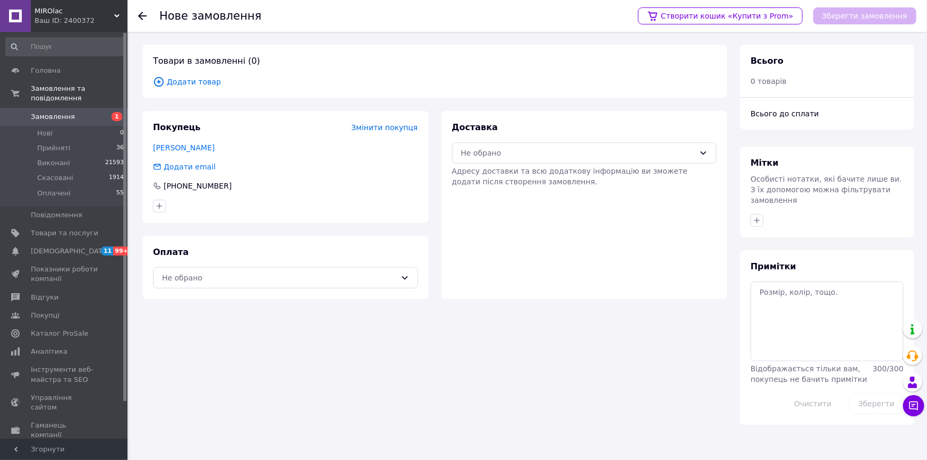
click at [207, 81] on span "Додати товар" at bounding box center [435, 82] width 564 height 12
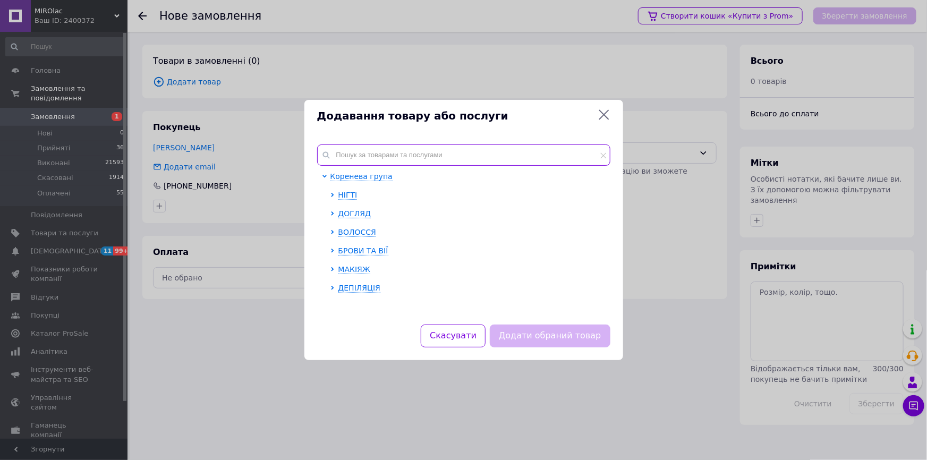
click at [403, 158] on input "text" at bounding box center [463, 155] width 293 height 21
paste input "Лампа тюльпан біла 27W 30c/60c"
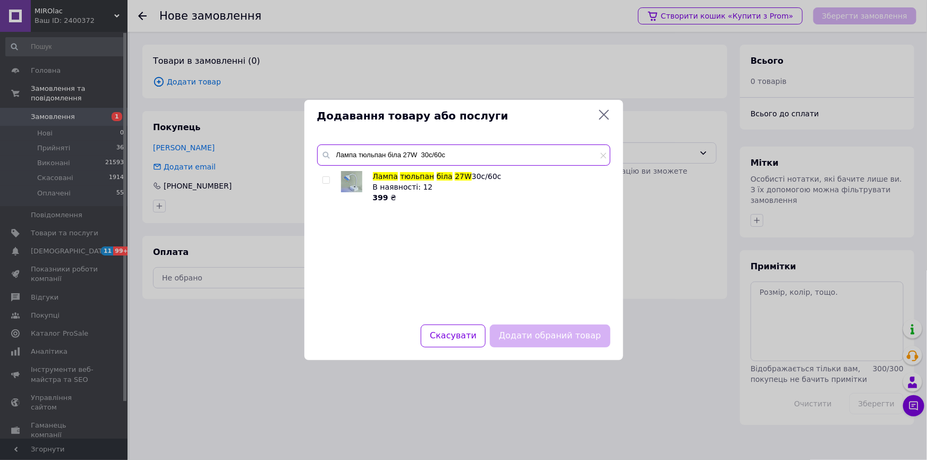
type input "Лампа тюльпан біла 27W 30c/60c"
click at [327, 180] on input "checkbox" at bounding box center [326, 180] width 7 height 7
checkbox input "true"
drag, startPoint x: 553, startPoint y: 335, endPoint x: 559, endPoint y: 344, distance: 10.8
click at [552, 335] on button "Додати обраний товар" at bounding box center [550, 336] width 120 height 23
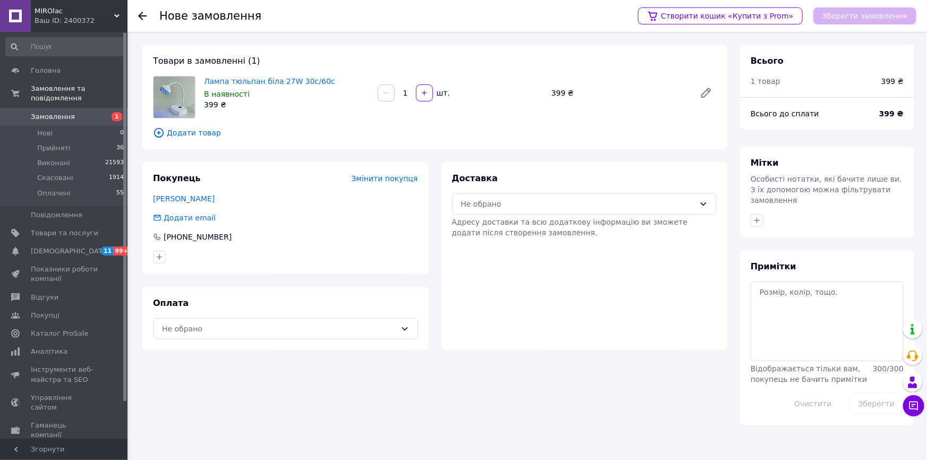
click at [166, 132] on span "Додати товар" at bounding box center [435, 133] width 564 height 12
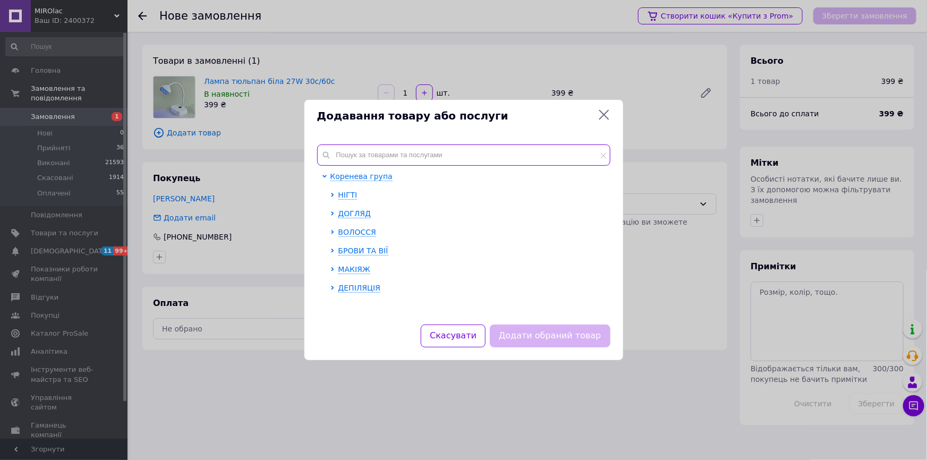
click at [383, 154] on input "text" at bounding box center [463, 155] width 293 height 21
paste input "Верхні форми пластикові із розміткою, 12 видів, 288 шт, кольорові"
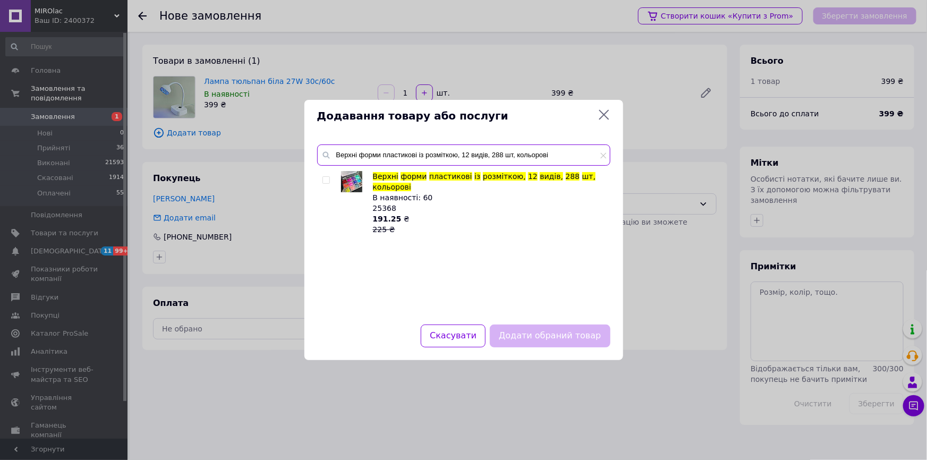
type input "Верхні форми пластикові із розміткою, 12 видів, 288 шт, кольорові"
click at [326, 181] on input "checkbox" at bounding box center [326, 180] width 7 height 7
checkbox input "true"
click at [559, 337] on button "Додати обраний товар" at bounding box center [550, 336] width 120 height 23
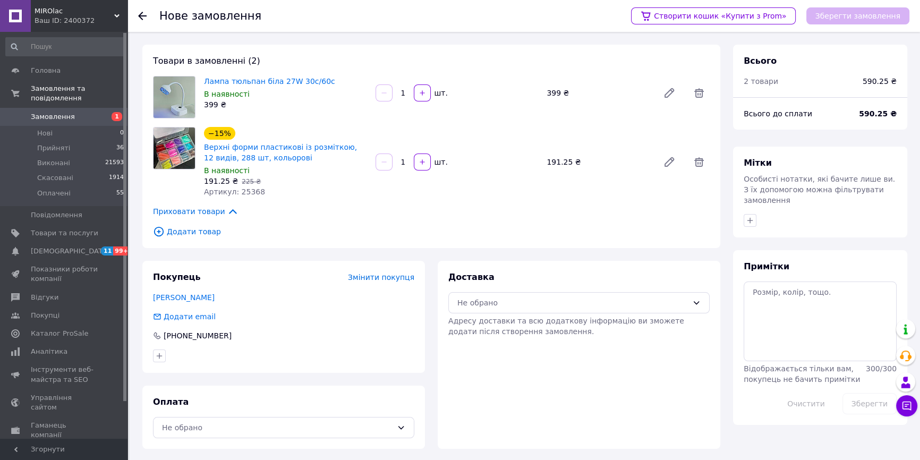
click at [182, 230] on span "Додати товар" at bounding box center [431, 232] width 557 height 12
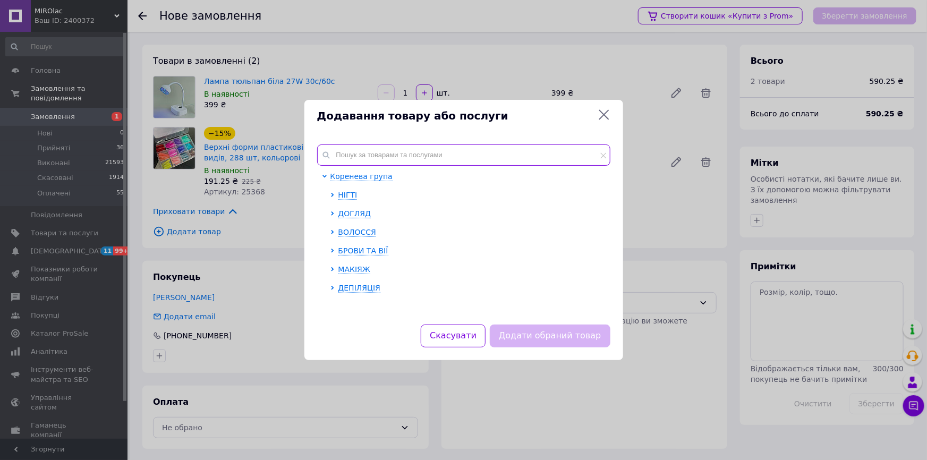
click at [378, 154] on input "text" at bounding box center [463, 155] width 293 height 21
paste input "20 "Звездная пыль" топ без л/с 8гр. [DEMOGRAPHIC_DATA] Arms"
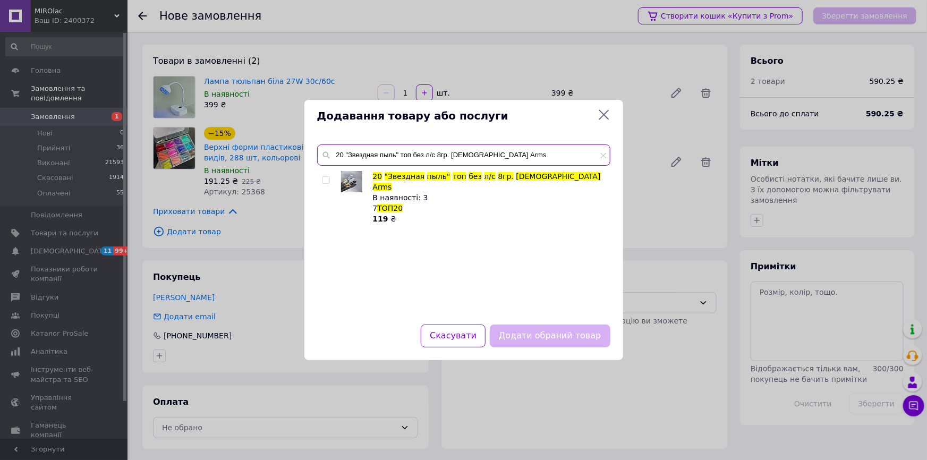
type input "20 "Звездная пыль" топ без л/с 8гр. [DEMOGRAPHIC_DATA] Arms"
click at [328, 179] on input "checkbox" at bounding box center [326, 180] width 7 height 7
checkbox input "true"
drag, startPoint x: 563, startPoint y: 339, endPoint x: 559, endPoint y: 345, distance: 7.6
click at [563, 339] on button "Додати обраний товар" at bounding box center [550, 336] width 120 height 23
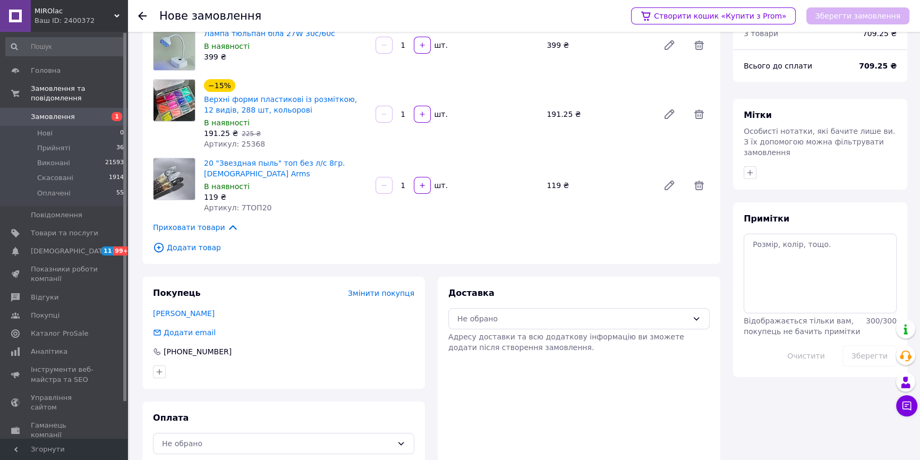
scroll to position [54, 0]
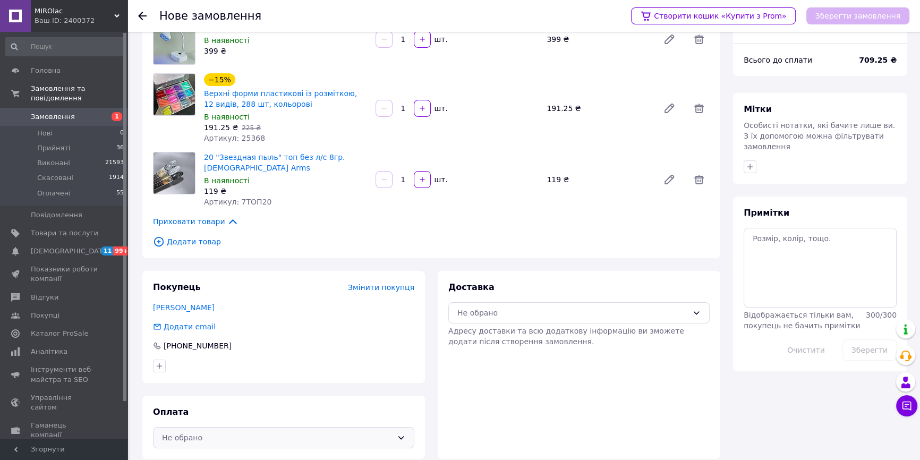
click at [217, 432] on div "Не обрано" at bounding box center [277, 438] width 231 height 12
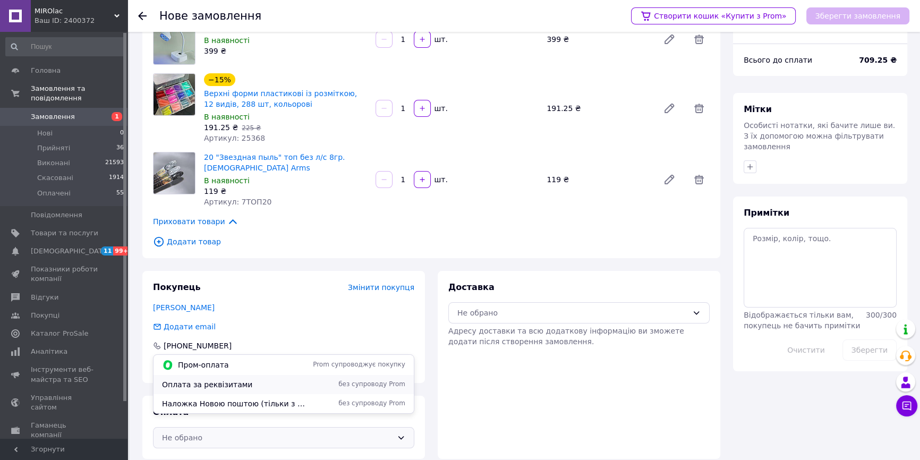
click at [215, 386] on span "Оплата за реквізитами" at bounding box center [234, 384] width 145 height 11
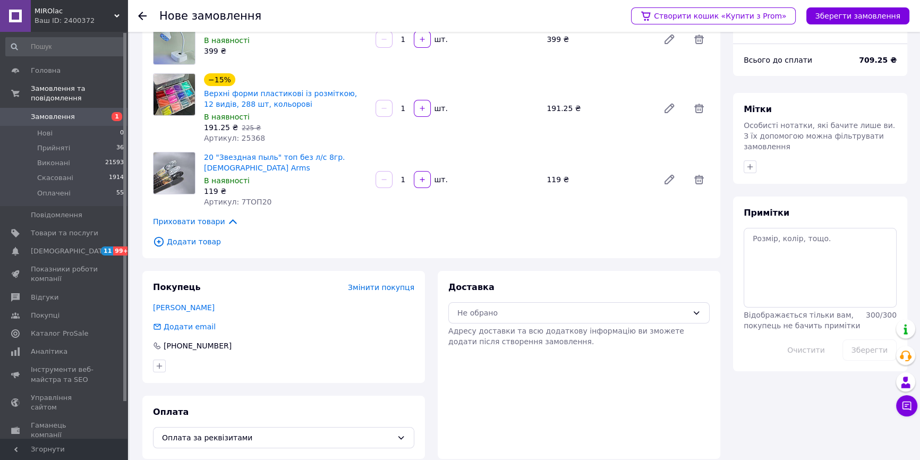
drag, startPoint x: 516, startPoint y: 311, endPoint x: 505, endPoint y: 312, distance: 10.2
click at [515, 310] on div "Не обрано" at bounding box center [579, 312] width 261 height 21
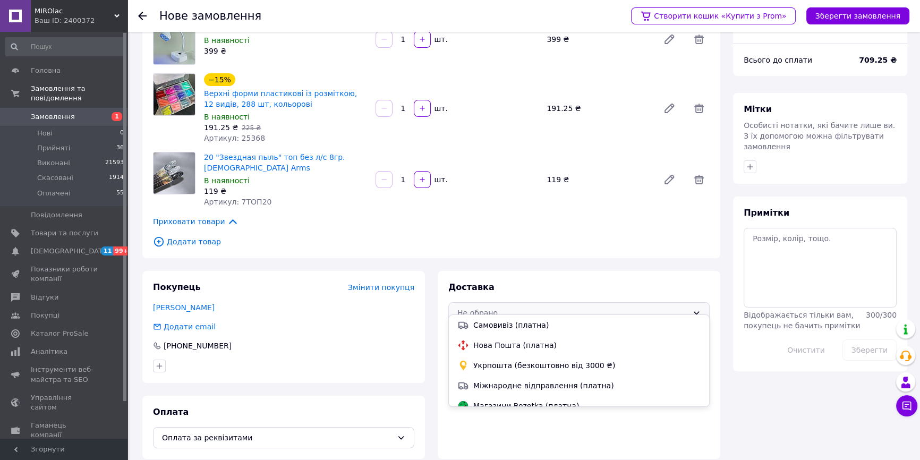
drag, startPoint x: 492, startPoint y: 341, endPoint x: 484, endPoint y: 343, distance: 8.9
click at [494, 340] on span "Нова Пошта (платна)" at bounding box center [587, 345] width 227 height 11
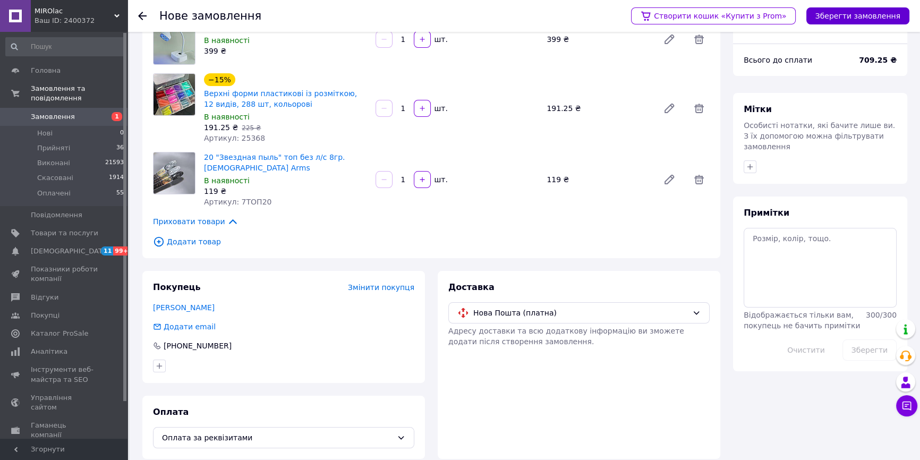
click at [866, 17] on button "Зберегти замовлення" at bounding box center [858, 15] width 103 height 17
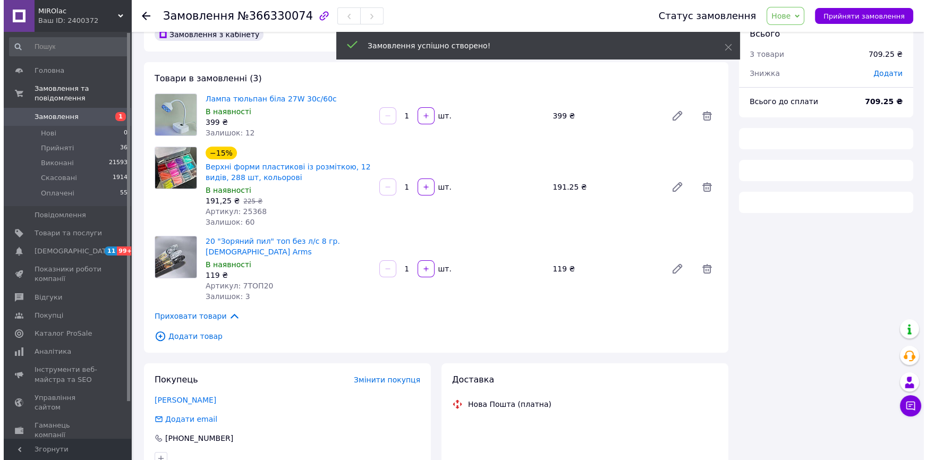
scroll to position [54, 0]
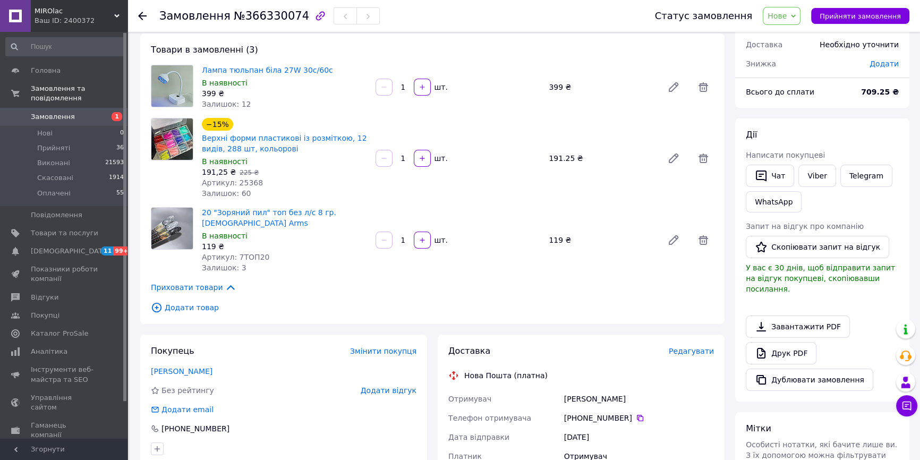
click at [689, 347] on span "Редагувати" at bounding box center [691, 351] width 45 height 9
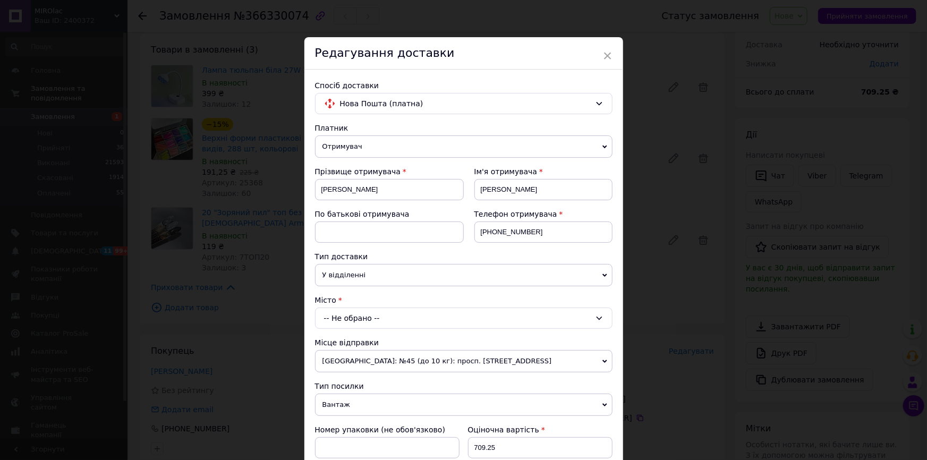
click at [335, 321] on div "-- Не обрано --" at bounding box center [464, 318] width 298 height 21
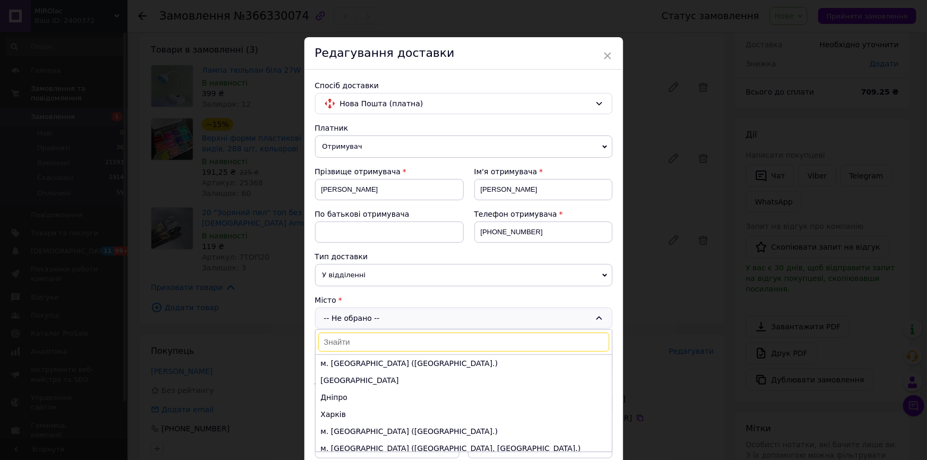
click at [345, 345] on input at bounding box center [463, 342] width 291 height 19
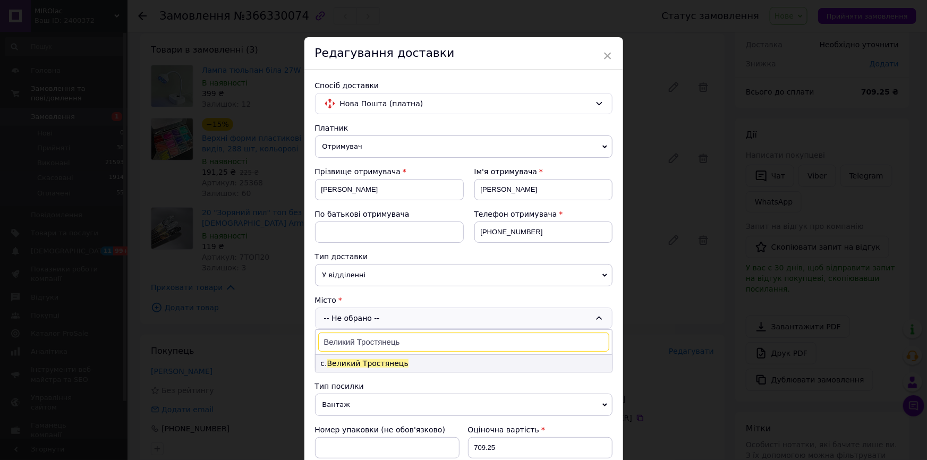
type input "Великий Тростянець"
click at [348, 366] on span "Великий Тростянець" at bounding box center [367, 363] width 81 height 9
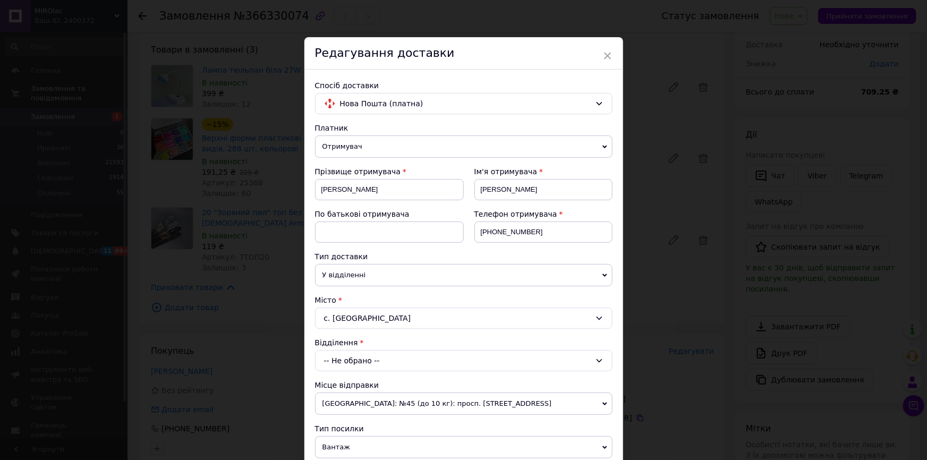
click at [376, 364] on div "-- Не обрано --" at bounding box center [464, 360] width 298 height 21
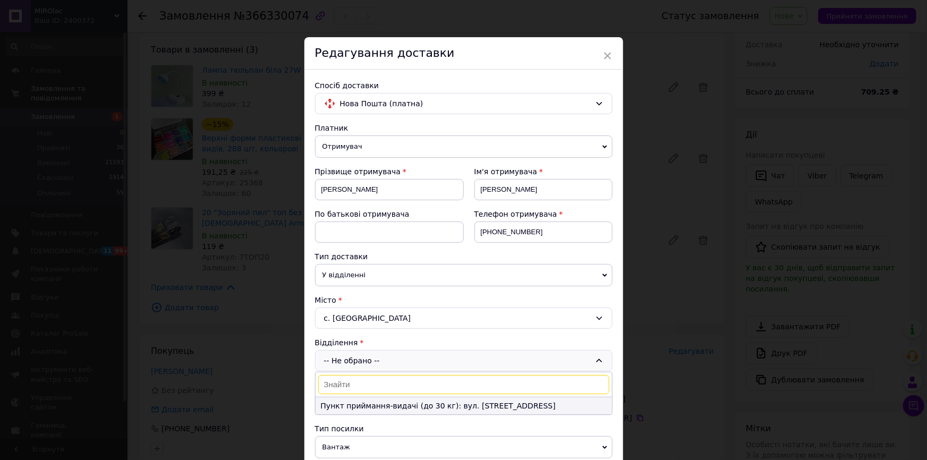
click at [470, 404] on li "Пункт приймання-видачі (до 30 кг): вул. [STREET_ADDRESS]" at bounding box center [464, 406] width 297 height 17
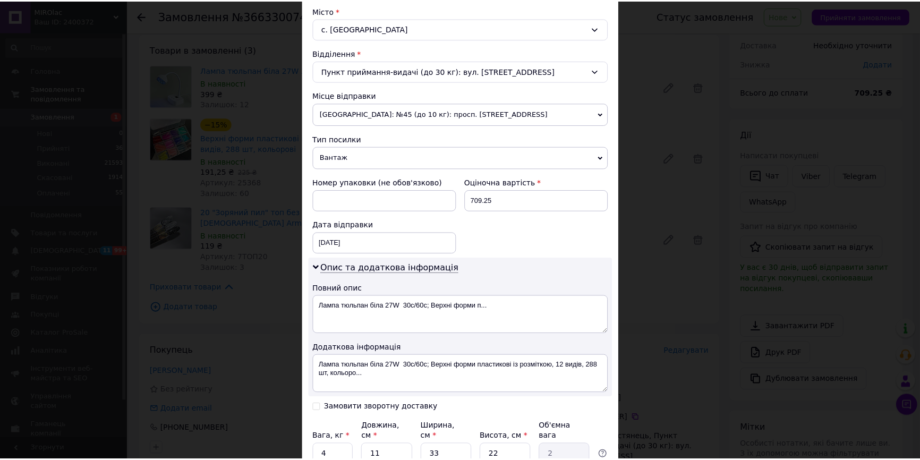
scroll to position [382, 0]
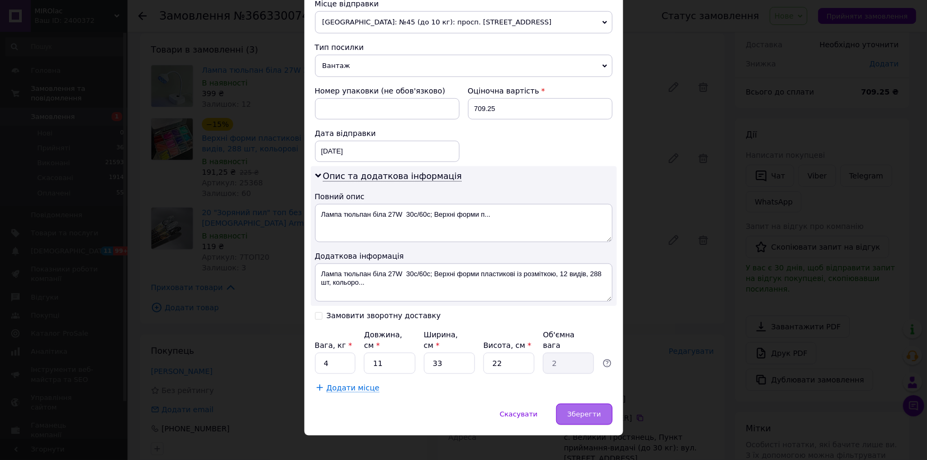
drag, startPoint x: 595, startPoint y: 401, endPoint x: 602, endPoint y: 403, distance: 7.2
click at [600, 404] on div "Зберегти" at bounding box center [584, 414] width 56 height 21
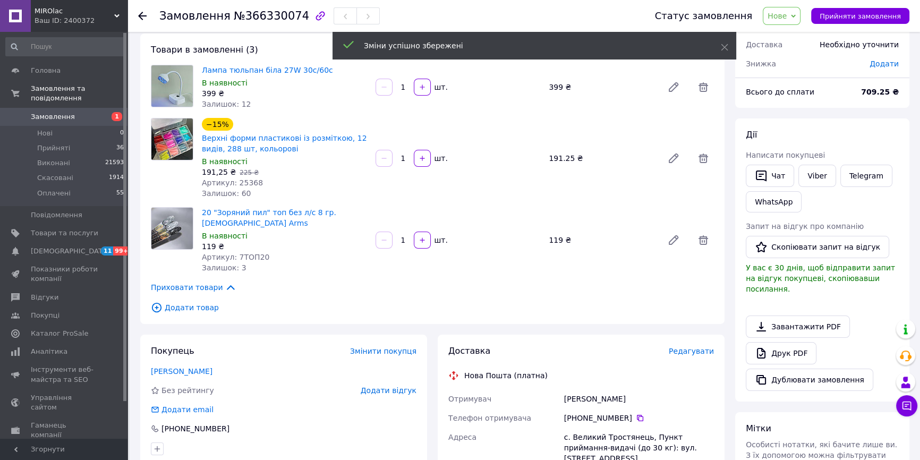
click at [801, 20] on span "Нове" at bounding box center [782, 16] width 38 height 18
click at [804, 40] on li "Прийнято" at bounding box center [788, 37] width 49 height 16
click at [89, 112] on span "Замовлення" at bounding box center [64, 117] width 67 height 10
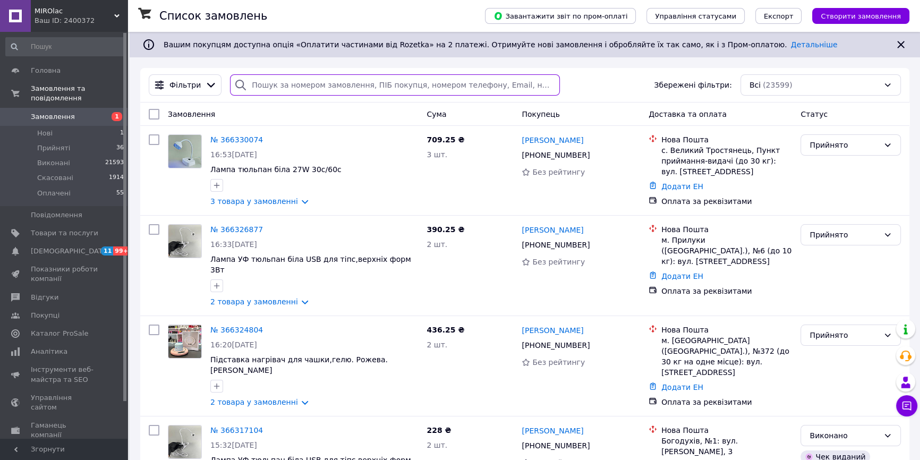
click at [288, 88] on input "search" at bounding box center [395, 84] width 330 height 21
drag, startPoint x: 288, startPoint y: 88, endPoint x: 292, endPoint y: 94, distance: 7.6
paste input "366100792"
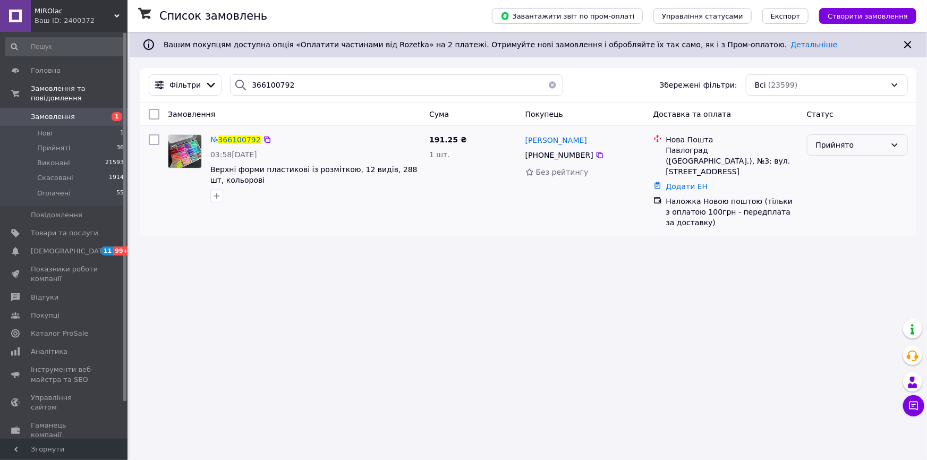
click at [839, 148] on div "Прийнято" at bounding box center [851, 145] width 70 height 12
click at [835, 188] on li "Скасовано" at bounding box center [858, 187] width 100 height 19
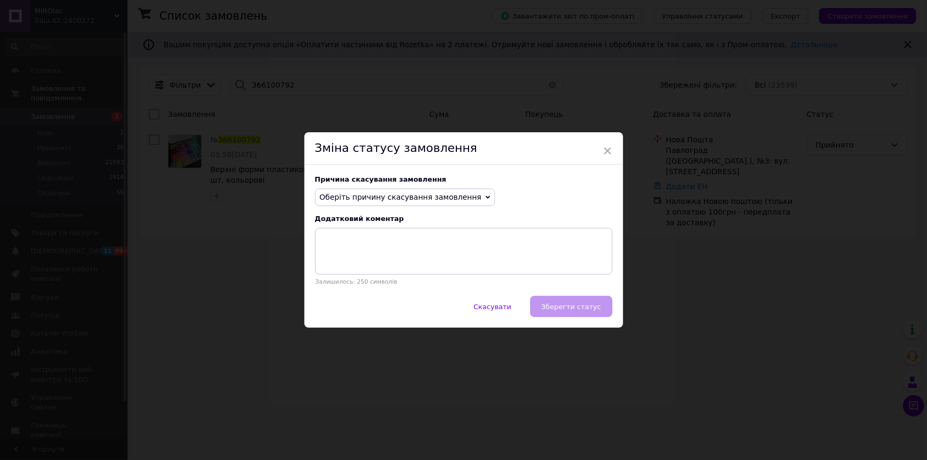
click at [453, 195] on span "Оберіть причину скасування замовлення" at bounding box center [401, 197] width 162 height 9
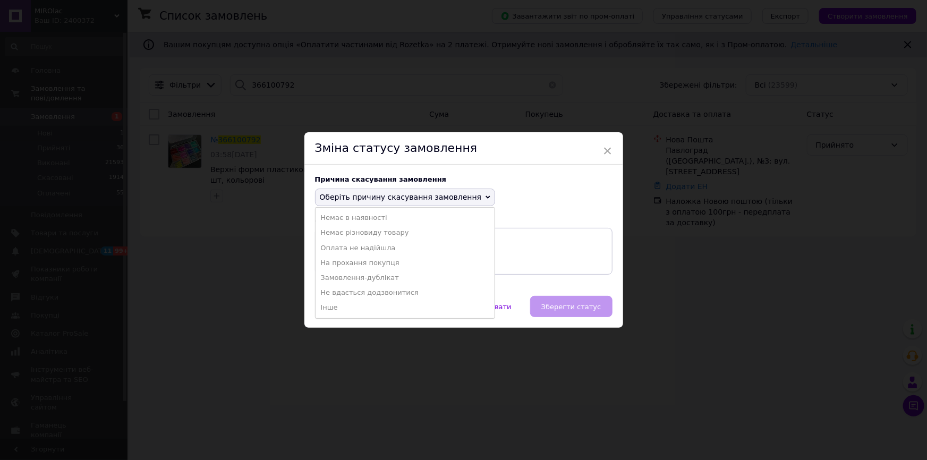
drag, startPoint x: 337, startPoint y: 248, endPoint x: 345, endPoint y: 249, distance: 8.5
click at [339, 248] on li "Оплата не надійшла" at bounding box center [406, 248] width 180 height 15
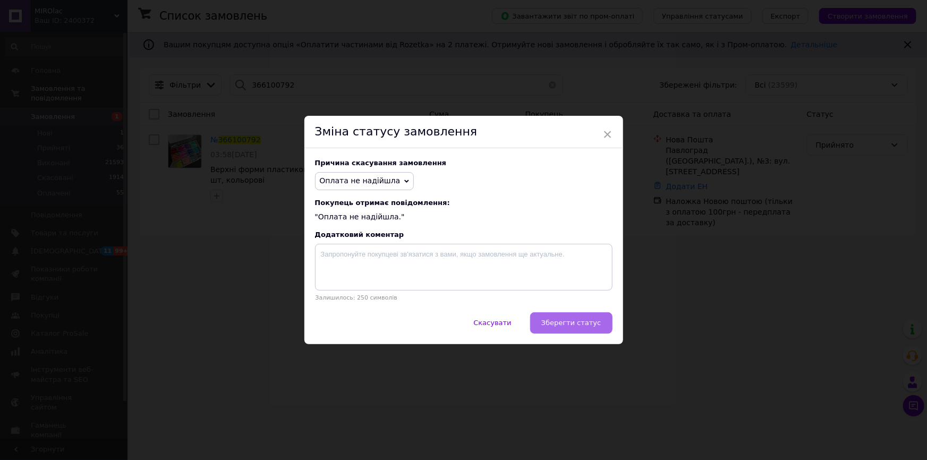
click at [575, 321] on span "Зберегти статус" at bounding box center [572, 323] width 60 height 8
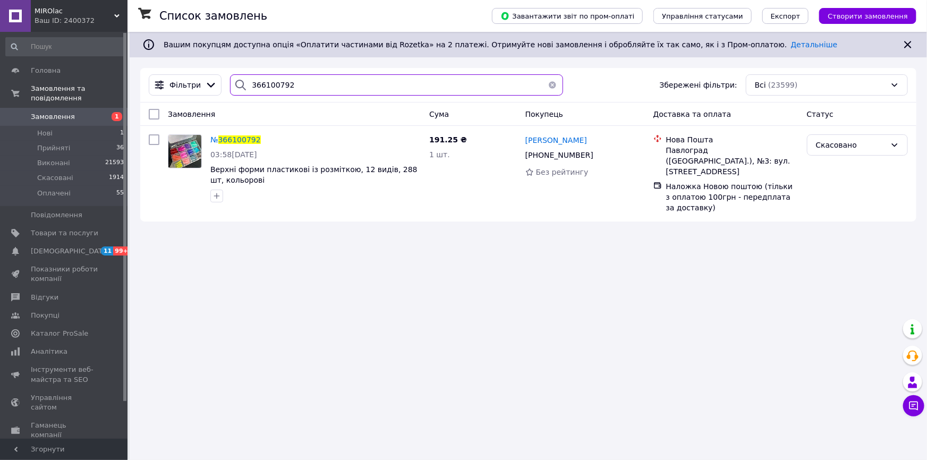
click at [285, 87] on input "366100792" at bounding box center [396, 84] width 333 height 21
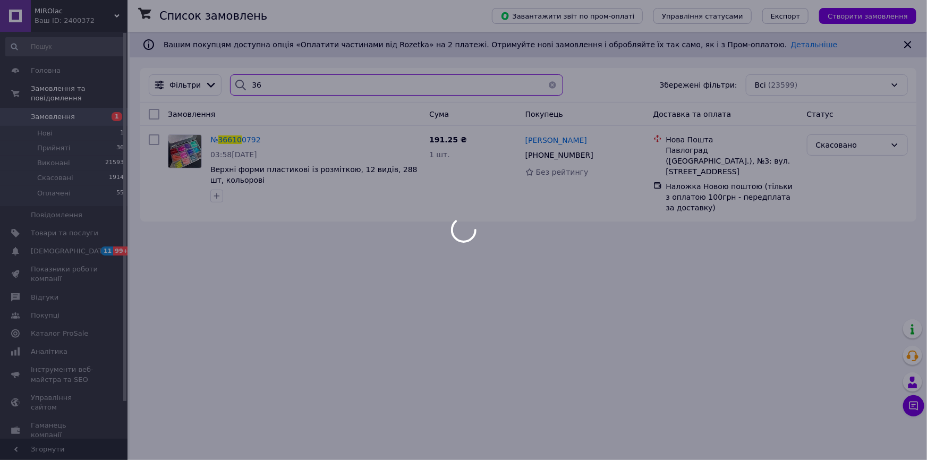
type input "3"
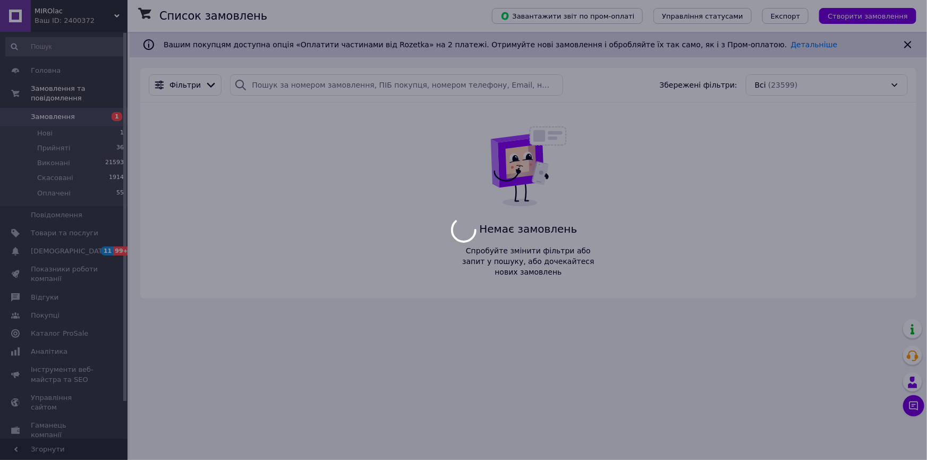
click at [277, 89] on div at bounding box center [463, 230] width 927 height 460
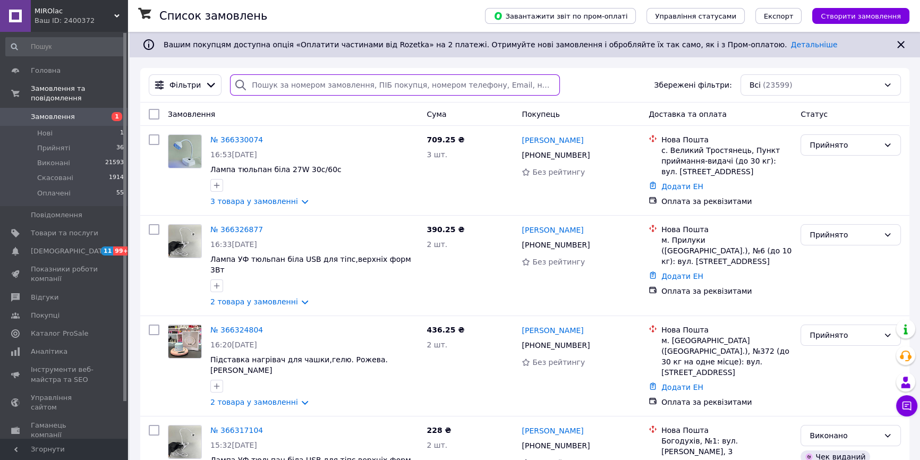
click at [285, 86] on input "search" at bounding box center [395, 84] width 330 height 21
paste input "366061201"
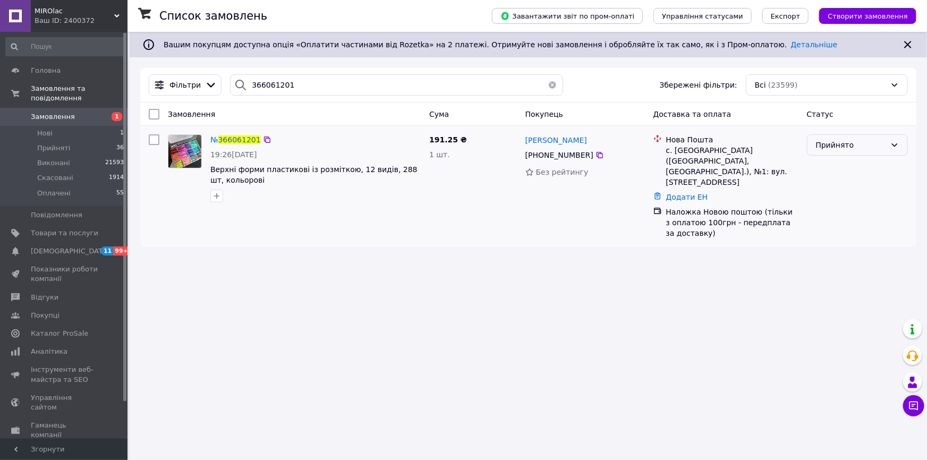
click at [858, 139] on div "Прийнято" at bounding box center [851, 145] width 70 height 12
click at [837, 183] on li "Скасовано" at bounding box center [858, 187] width 100 height 19
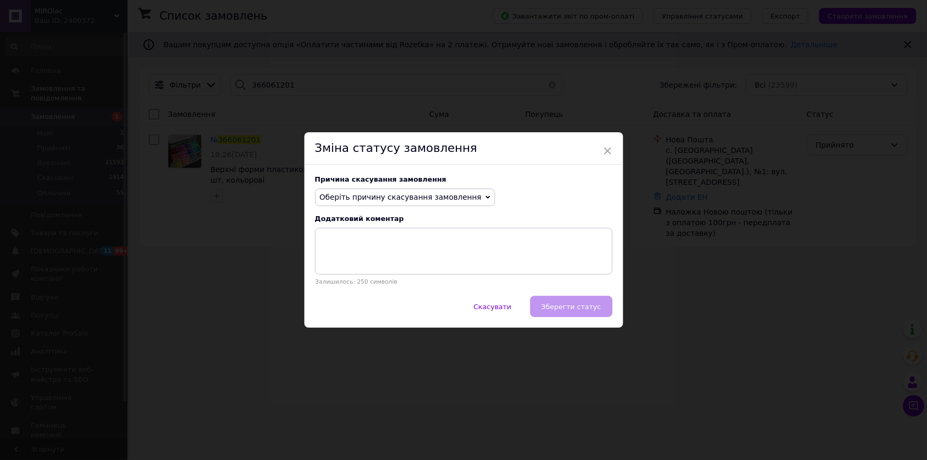
click at [368, 200] on span "Оберіть причину скасування замовлення" at bounding box center [401, 197] width 162 height 9
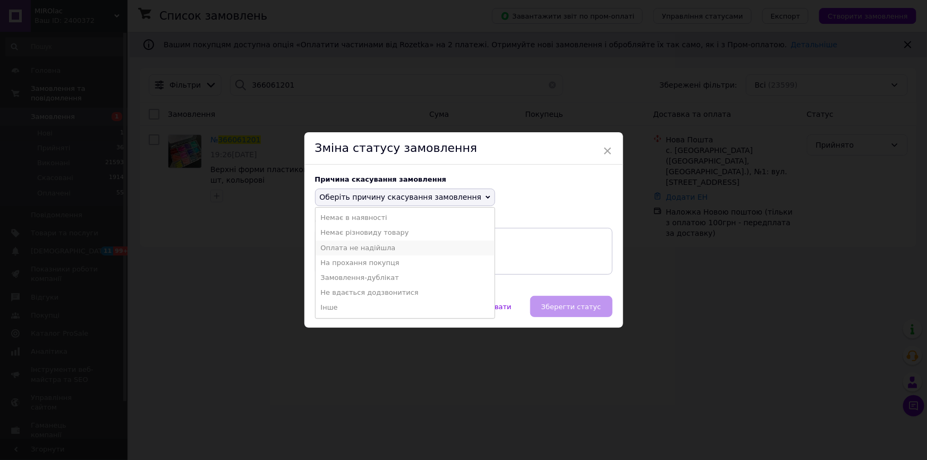
click at [372, 248] on li "Оплата не надійшла" at bounding box center [406, 248] width 180 height 15
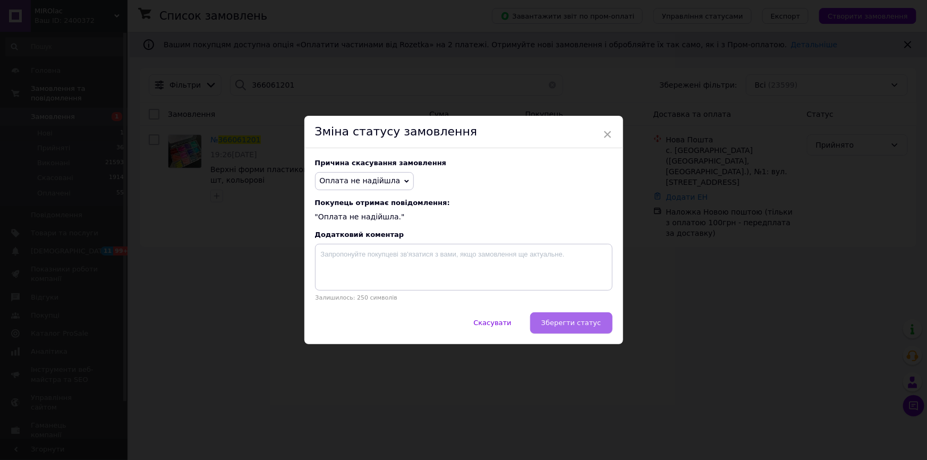
click at [565, 320] on span "Зберегти статус" at bounding box center [572, 323] width 60 height 8
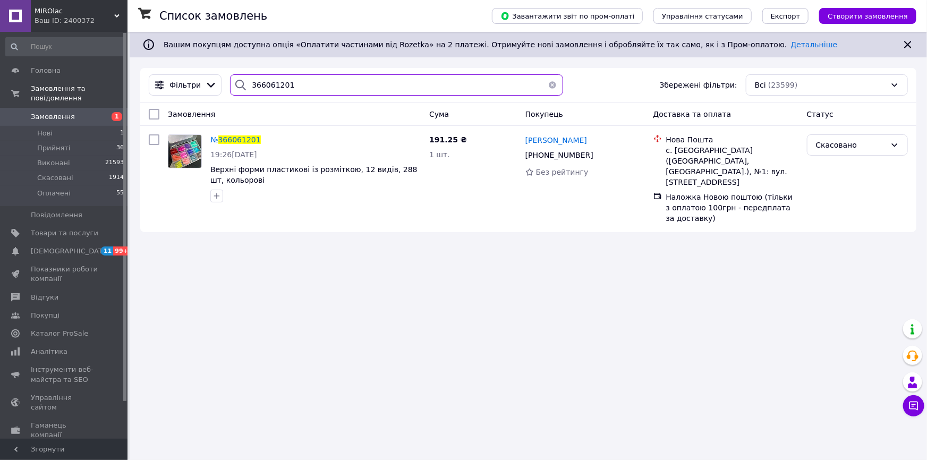
click at [300, 79] on input "366061201" at bounding box center [396, 84] width 333 height 21
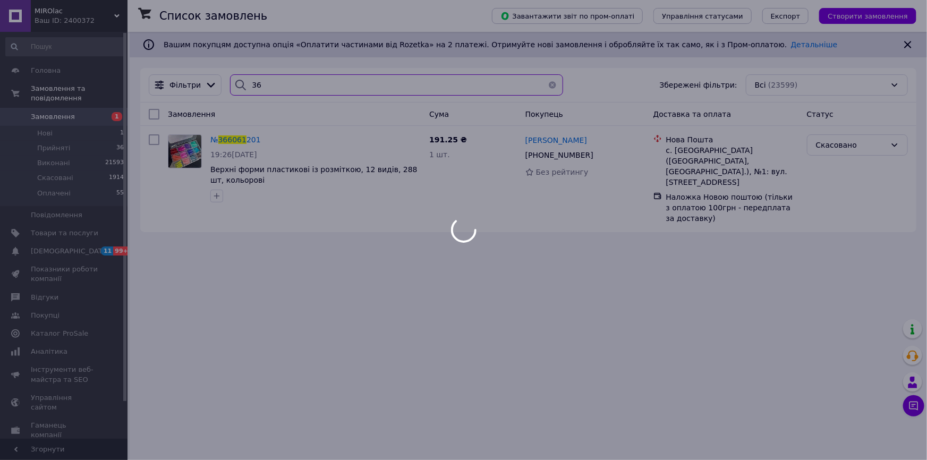
type input "3"
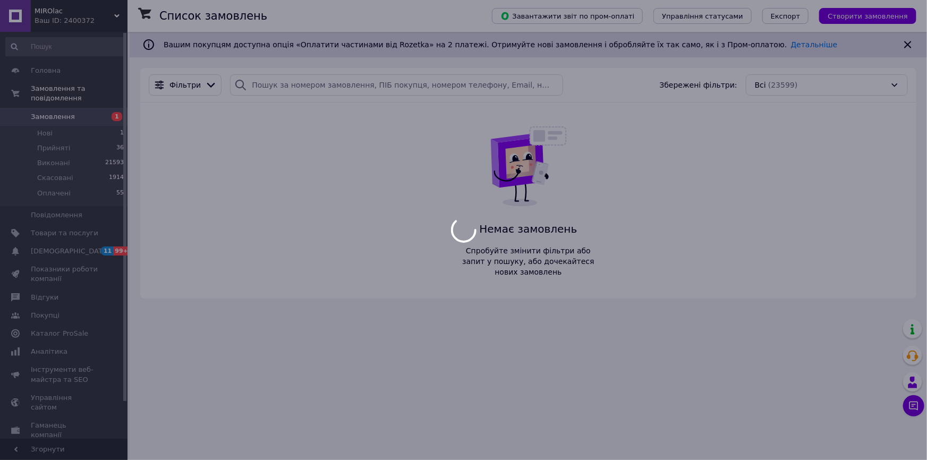
click at [286, 81] on div at bounding box center [463, 230] width 927 height 460
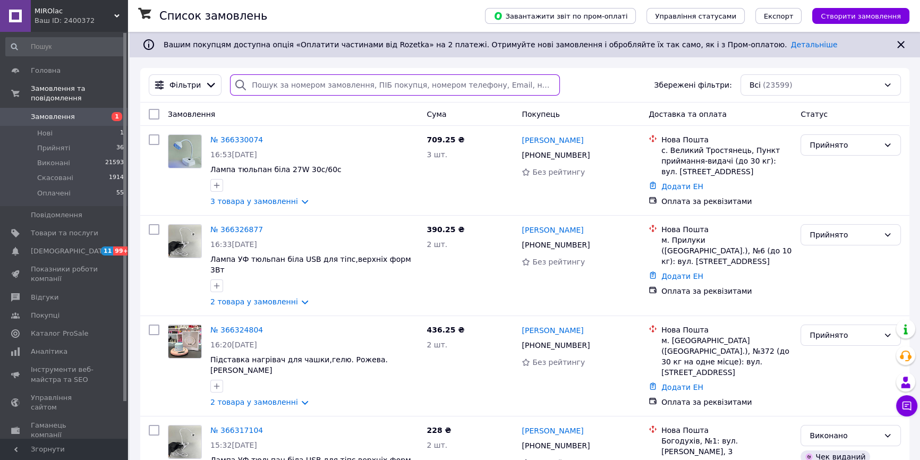
click at [286, 81] on input "search" at bounding box center [395, 84] width 330 height 21
click at [283, 82] on input "search" at bounding box center [395, 84] width 330 height 21
paste input "366326877"
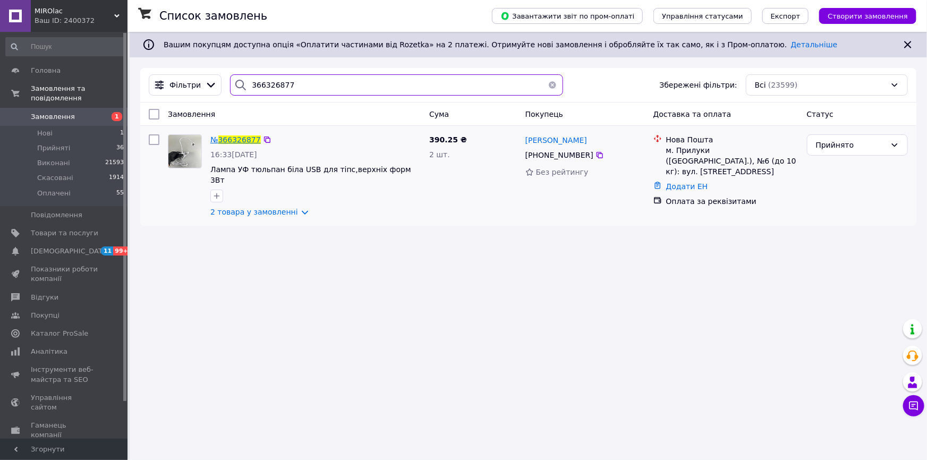
type input "366326877"
click at [223, 141] on span "366326877" at bounding box center [239, 140] width 43 height 9
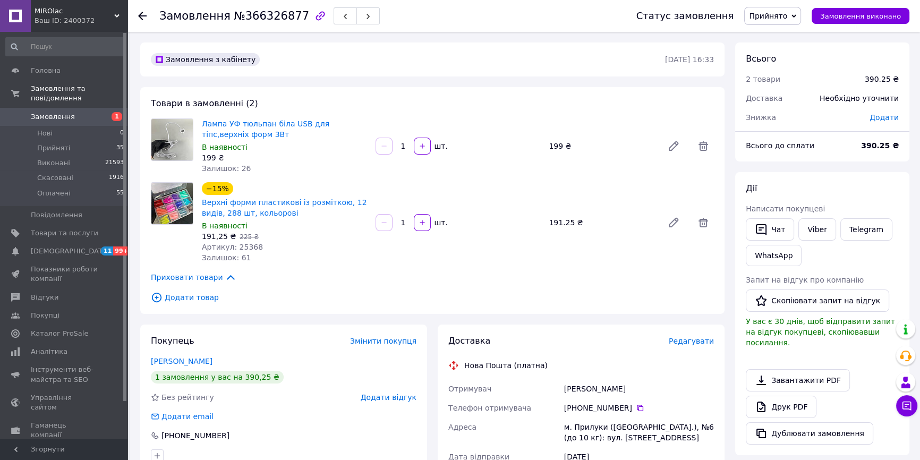
click at [788, 16] on span "Прийнято" at bounding box center [768, 16] width 38 height 9
click at [774, 74] on li "Оплачено" at bounding box center [773, 69] width 56 height 16
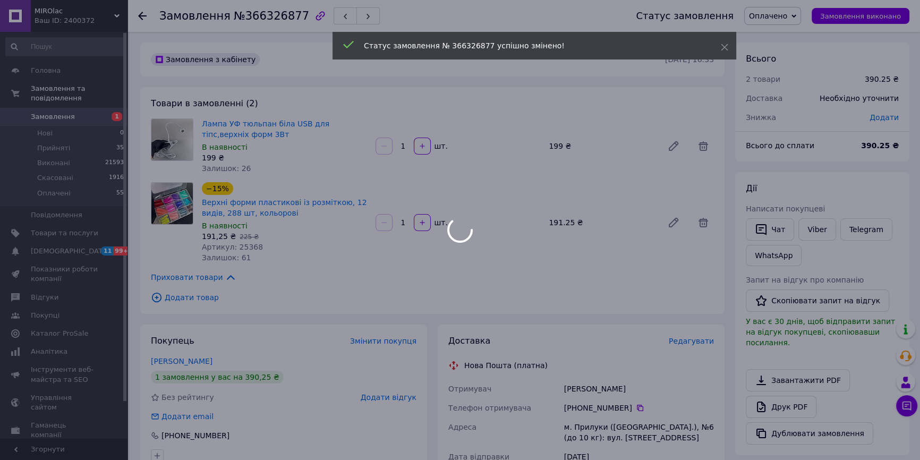
scroll to position [193, 0]
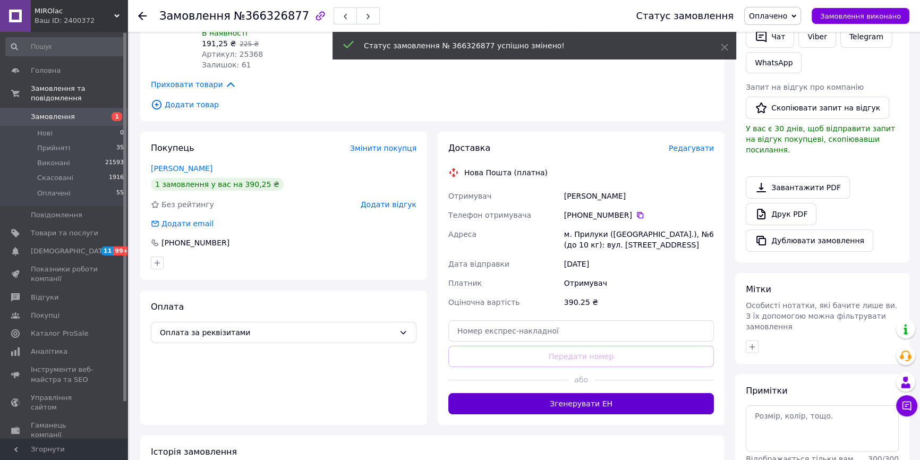
click at [618, 400] on button "Згенерувати ЕН" at bounding box center [582, 403] width 266 height 21
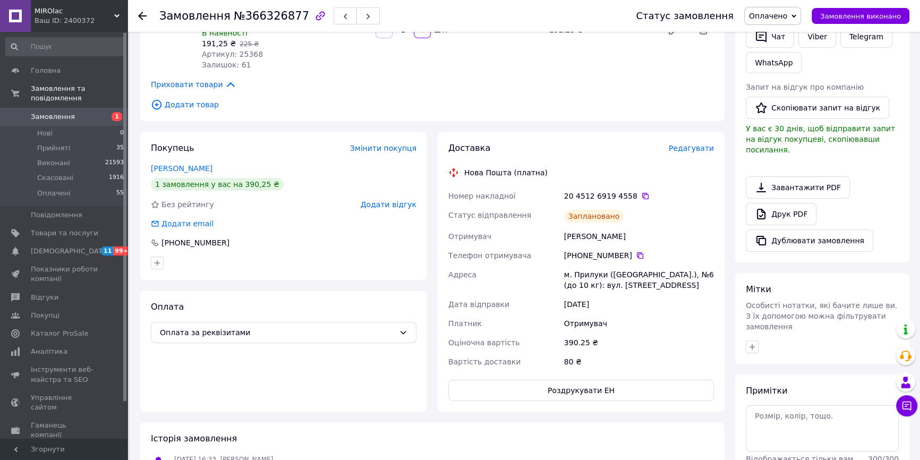
click at [778, 22] on span "Оплачено" at bounding box center [773, 16] width 57 height 18
click at [778, 56] on li "Виконано" at bounding box center [773, 53] width 56 height 16
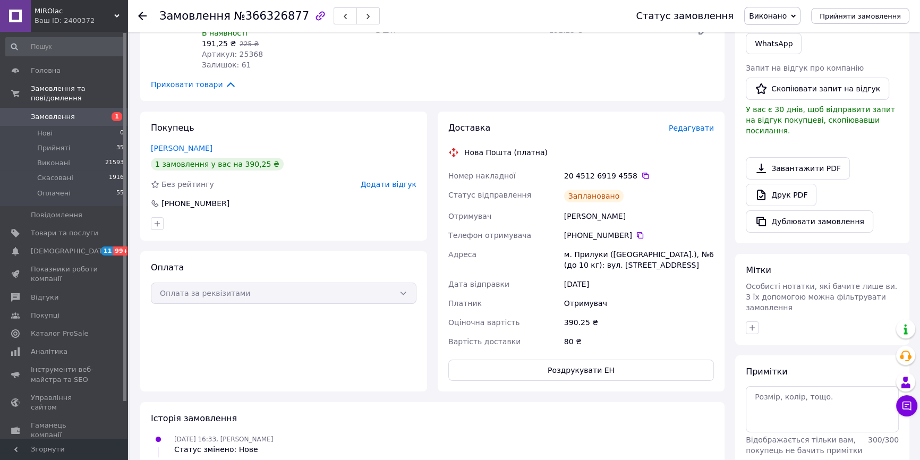
click at [96, 112] on span "Замовлення" at bounding box center [64, 117] width 67 height 10
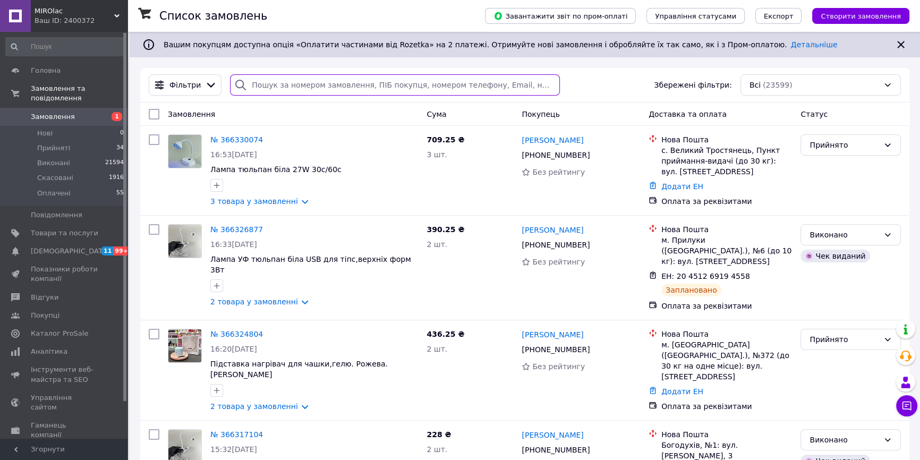
click at [256, 80] on input "search" at bounding box center [395, 84] width 330 height 21
paste input "366212407"
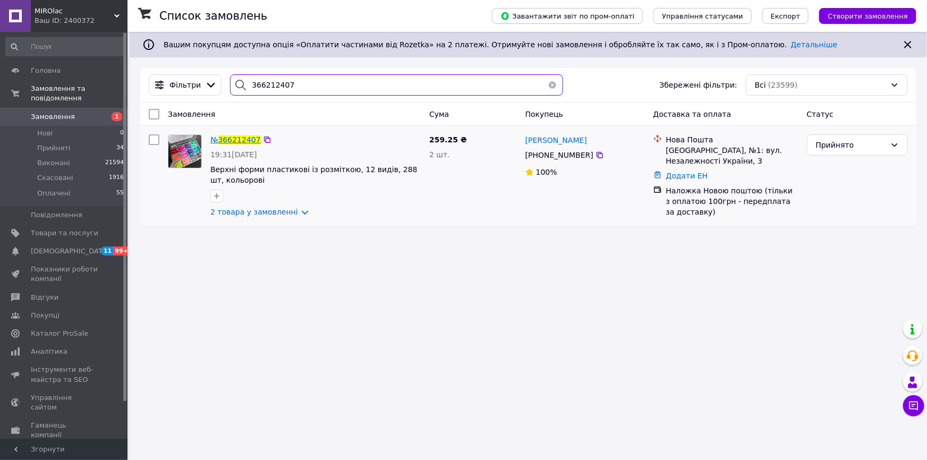
type input "366212407"
click at [247, 137] on span "366212407" at bounding box center [239, 140] width 43 height 9
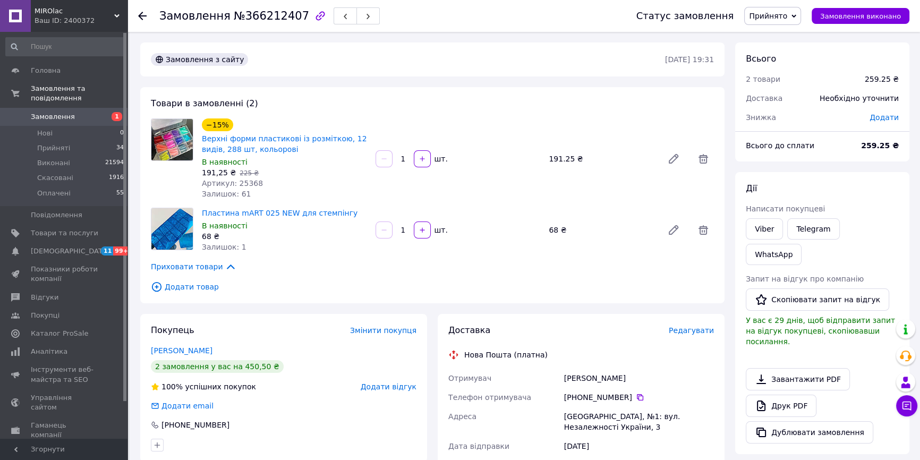
scroll to position [145, 0]
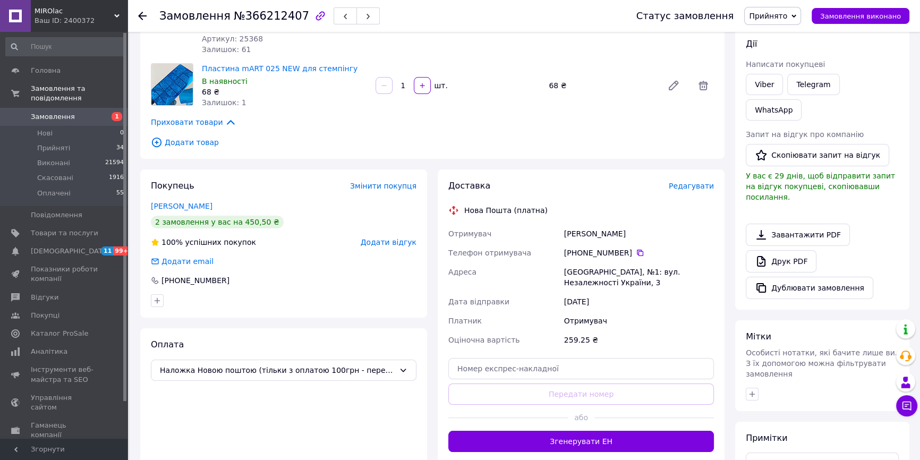
click at [788, 20] on span "Прийнято" at bounding box center [768, 16] width 38 height 9
click at [788, 69] on li "Оплачено" at bounding box center [773, 69] width 56 height 16
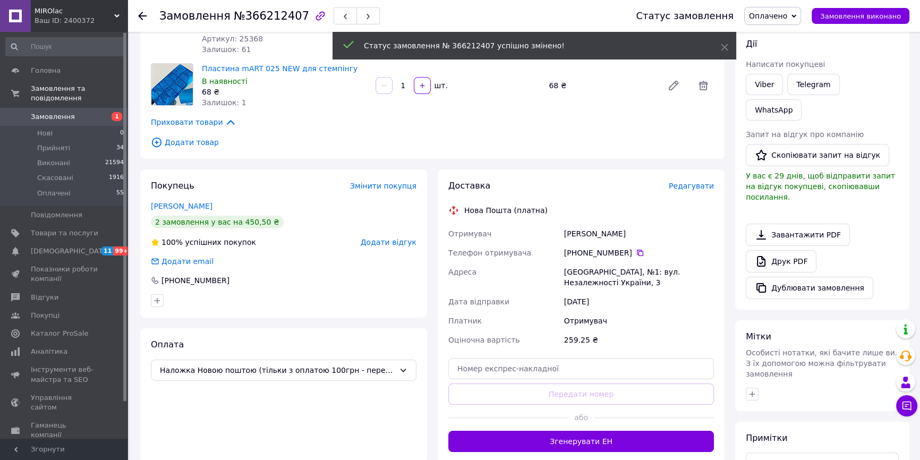
scroll to position [256, 0]
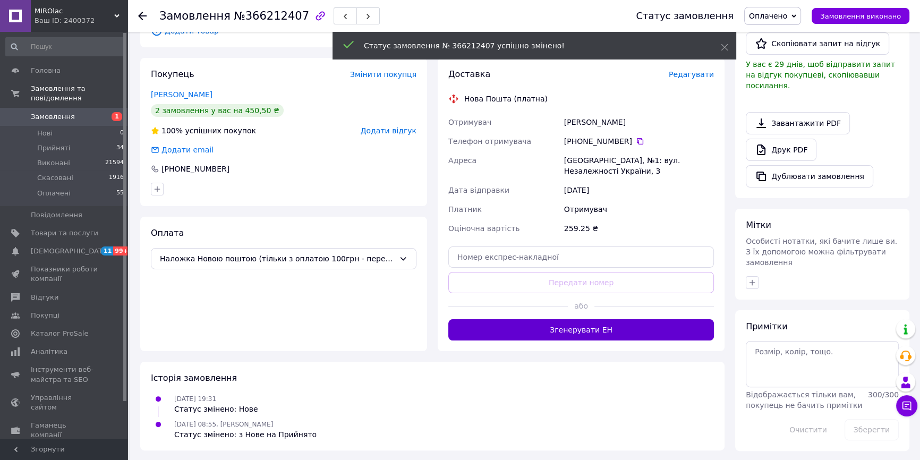
click at [616, 332] on button "Згенерувати ЕН" at bounding box center [582, 329] width 266 height 21
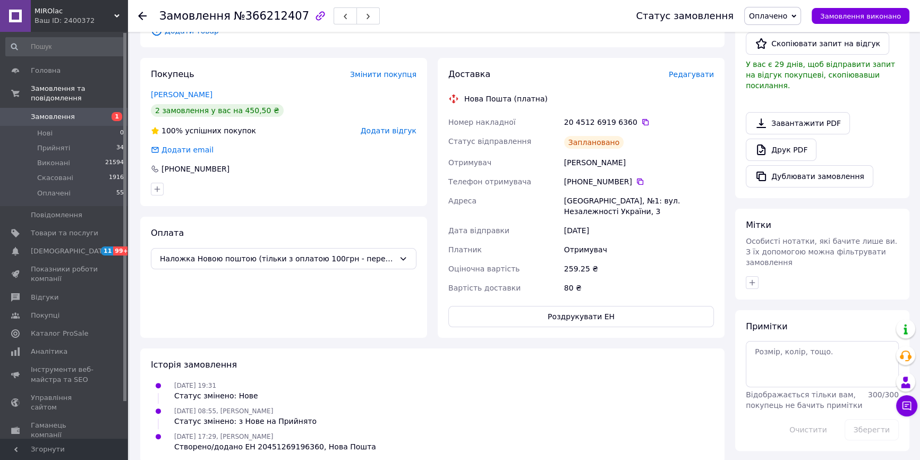
click at [792, 29] on div "Статус замовлення Оплачено Прийнято Виконано Скасовано Замовлення виконано" at bounding box center [762, 16] width 295 height 32
click at [788, 20] on span "Оплачено" at bounding box center [768, 16] width 38 height 9
click at [785, 53] on li "Виконано" at bounding box center [773, 53] width 56 height 16
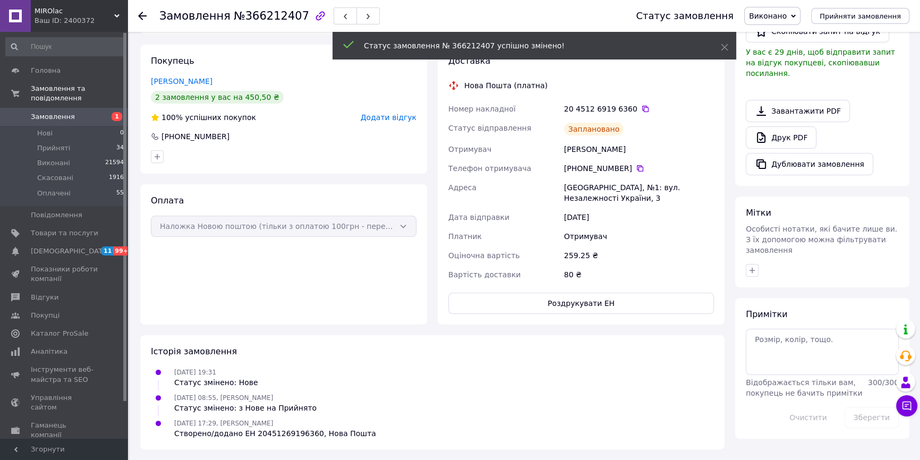
scroll to position [249, 0]
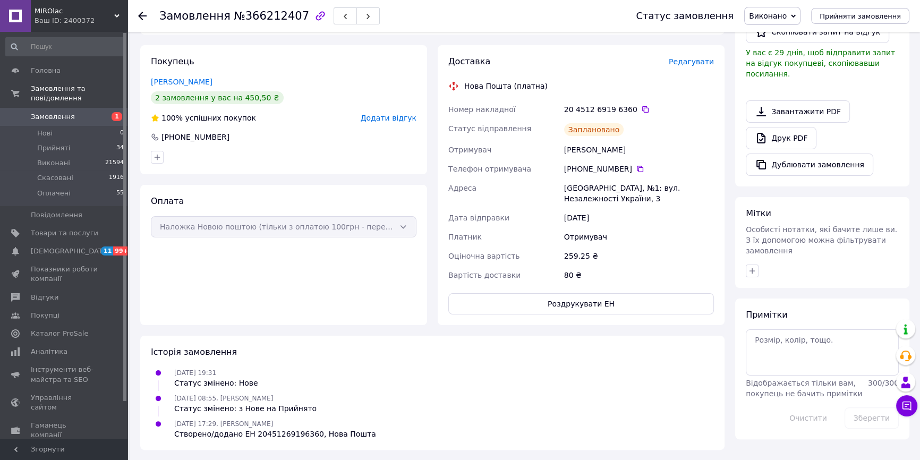
click at [833, 417] on div "Всього 2 товари 259.25 ₴ Доставка 80 ₴ Всього до сплати 259.25 ₴ Дії Написати п…" at bounding box center [822, 122] width 185 height 656
click at [641, 110] on icon at bounding box center [645, 109] width 9 height 9
click at [88, 108] on link "Замовлення 1" at bounding box center [65, 117] width 130 height 18
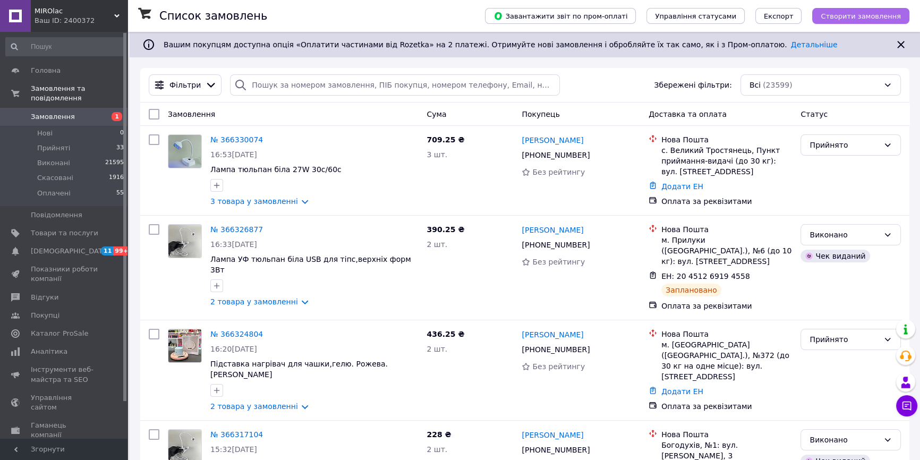
click at [859, 13] on span "Створити замовлення" at bounding box center [861, 16] width 80 height 8
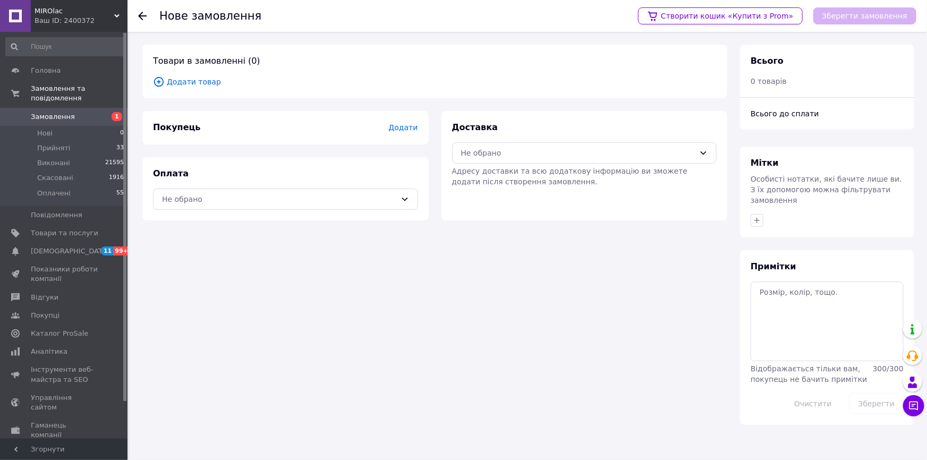
click at [409, 126] on span "Додати" at bounding box center [402, 127] width 29 height 9
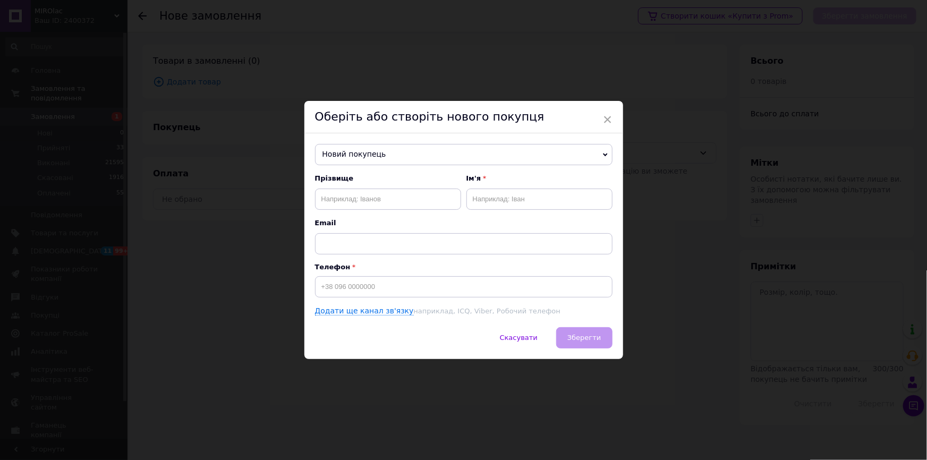
click at [350, 161] on span "Новий покупець" at bounding box center [464, 154] width 298 height 21
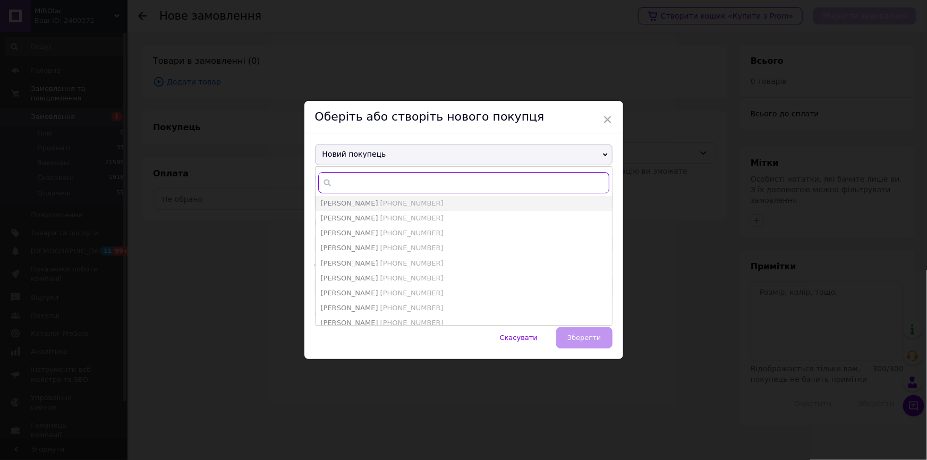
click at [350, 188] on input "text" at bounding box center [463, 182] width 291 height 21
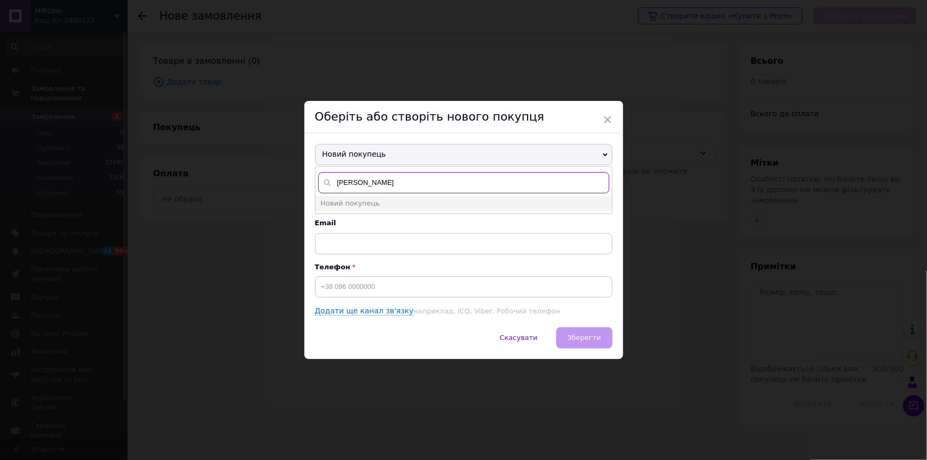
click at [392, 183] on input "[PERSON_NAME]" at bounding box center [463, 182] width 291 height 21
click at [382, 157] on span "Новий покупець" at bounding box center [464, 154] width 298 height 21
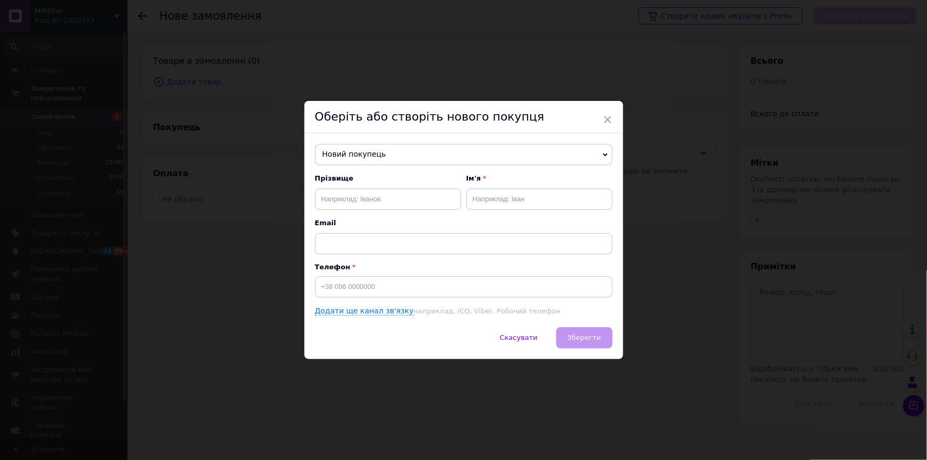
click at [377, 162] on span "Новий покупець" at bounding box center [464, 154] width 298 height 21
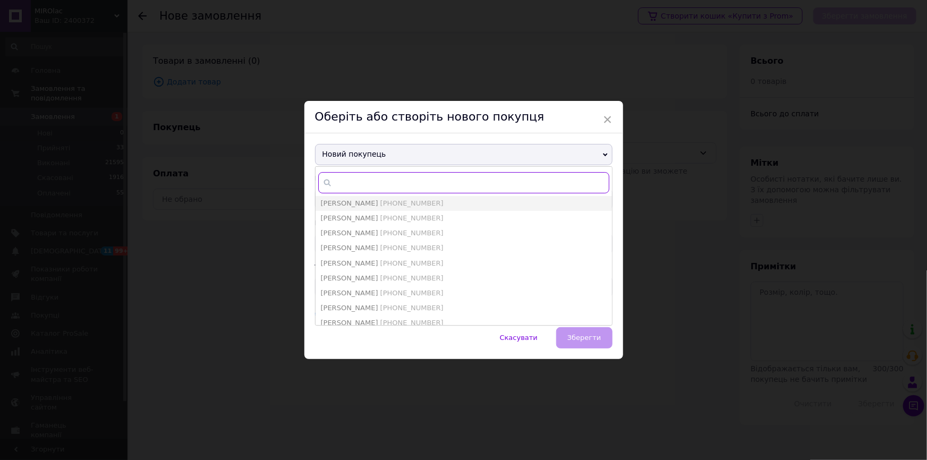
click at [371, 179] on input "text" at bounding box center [463, 182] width 291 height 21
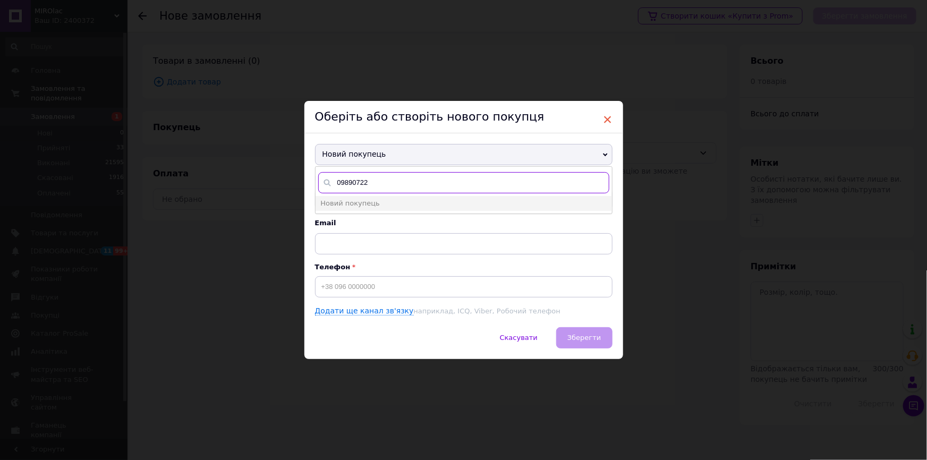
type input "09890722"
click at [608, 121] on span "×" at bounding box center [608, 120] width 10 height 18
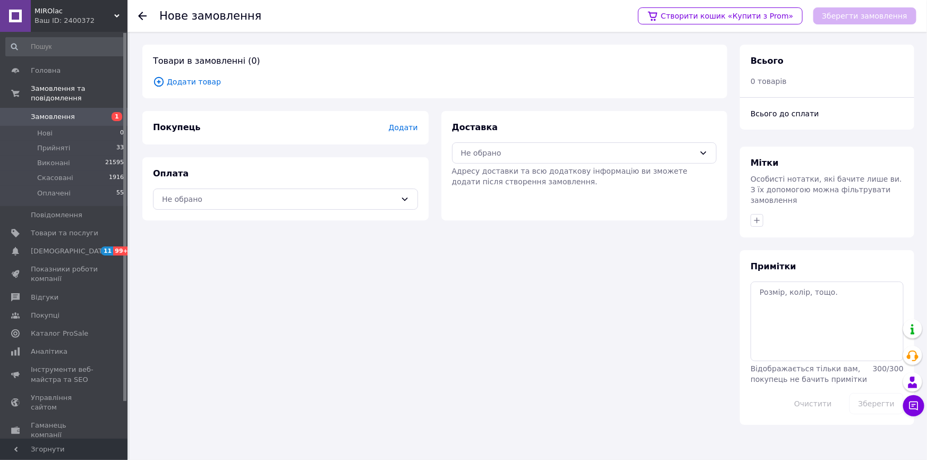
click at [407, 129] on span "Додати" at bounding box center [402, 127] width 29 height 9
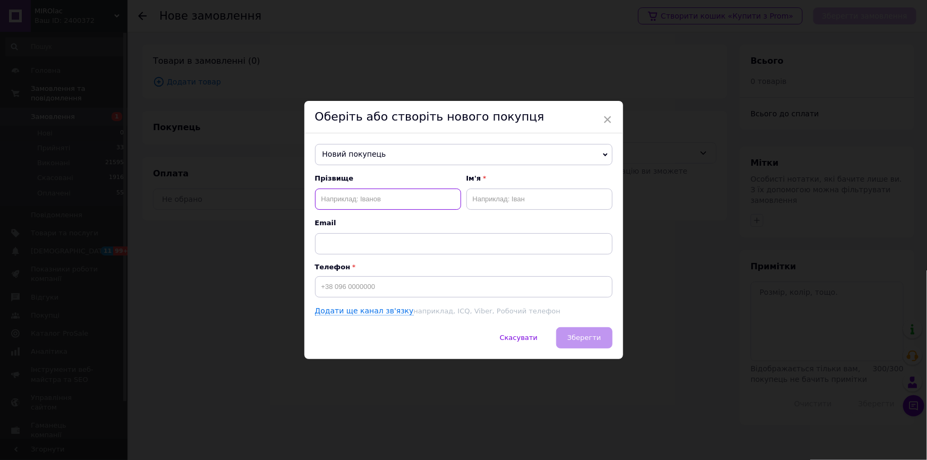
click at [384, 198] on input "text" at bounding box center [388, 199] width 146 height 21
type input "[PERSON_NAME]"
click at [503, 195] on input "text" at bounding box center [540, 199] width 146 height 21
type input "[PERSON_NAME]"
click at [347, 291] on input at bounding box center [464, 286] width 298 height 21
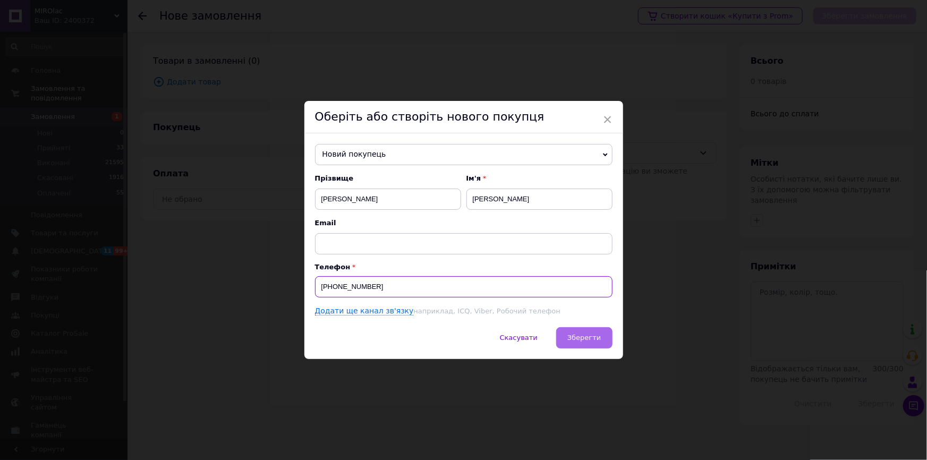
type input "[PHONE_NUMBER]"
click at [568, 336] on button "Зберегти" at bounding box center [584, 337] width 56 height 21
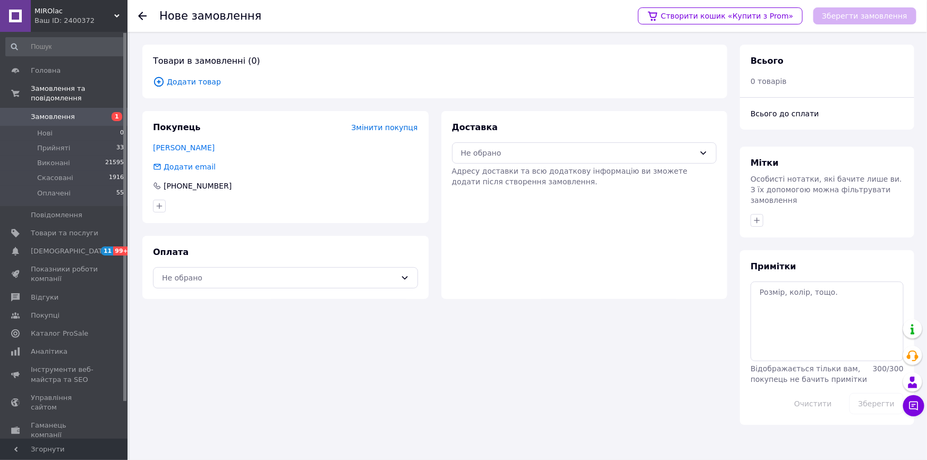
click at [211, 81] on span "Додати товар" at bounding box center [435, 82] width 564 height 12
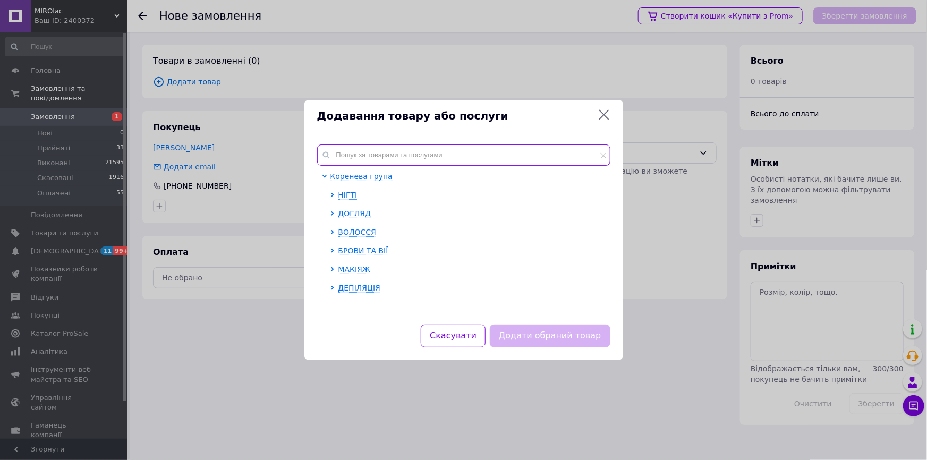
click at [402, 158] on input "text" at bounding box center [463, 155] width 293 height 21
paste input "Touch Gel polish 9 ml, 40"
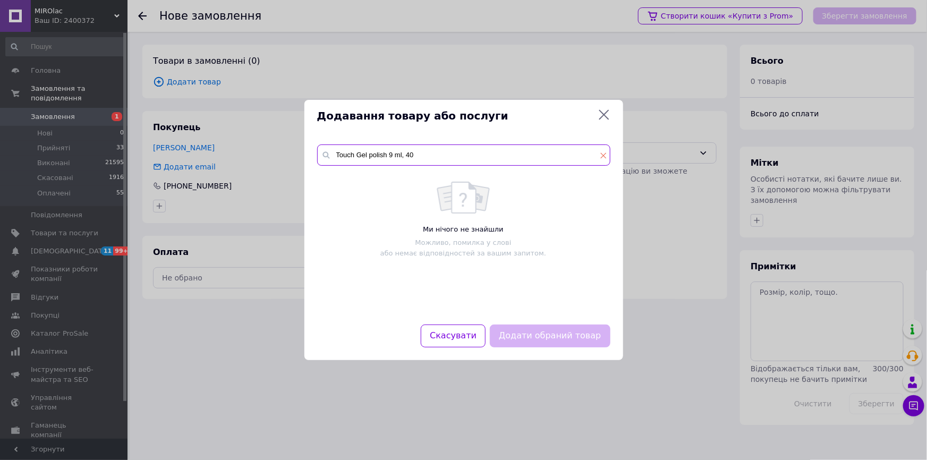
type input "Touch Gel polish 9 ml, 40"
click at [601, 156] on icon at bounding box center [604, 156] width 6 height 6
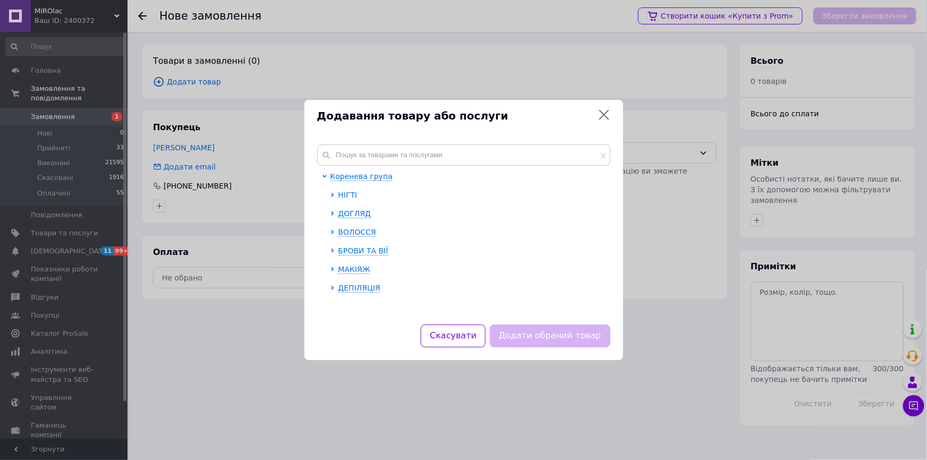
click at [351, 198] on span "НІГТІ" at bounding box center [348, 195] width 19 height 9
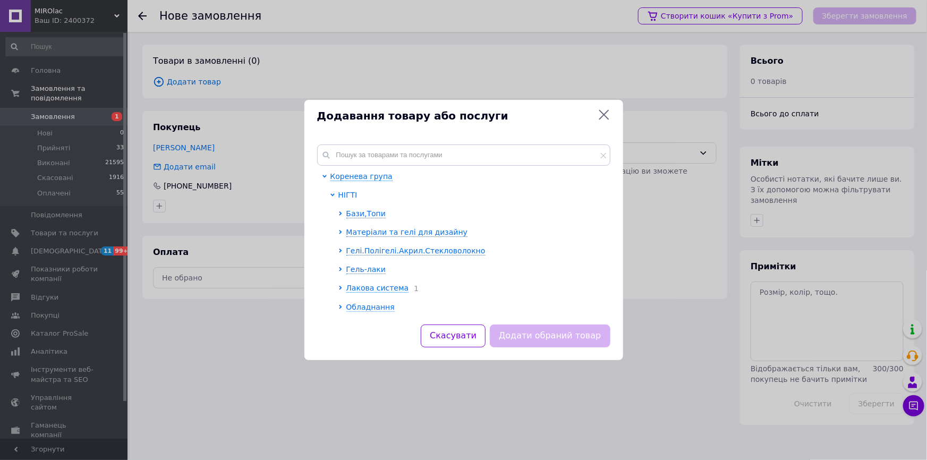
click at [351, 194] on span "НІГТІ" at bounding box center [348, 195] width 19 height 9
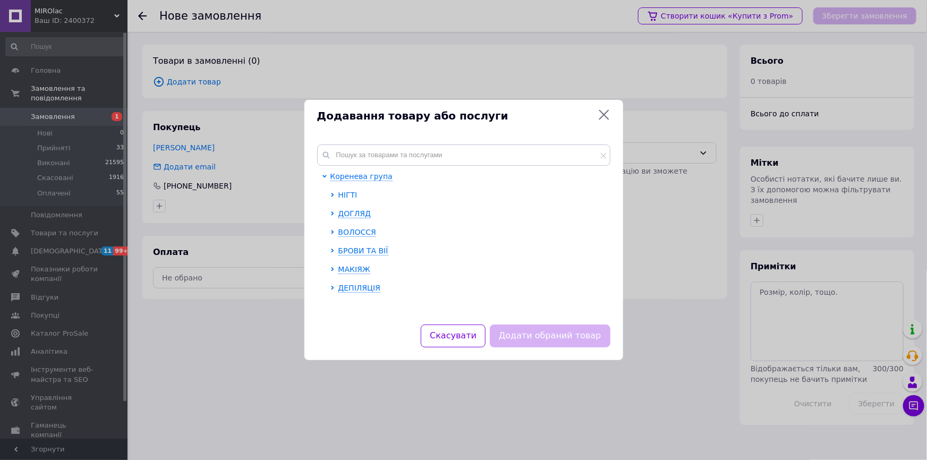
click at [345, 193] on span "НІГТІ" at bounding box center [348, 195] width 19 height 9
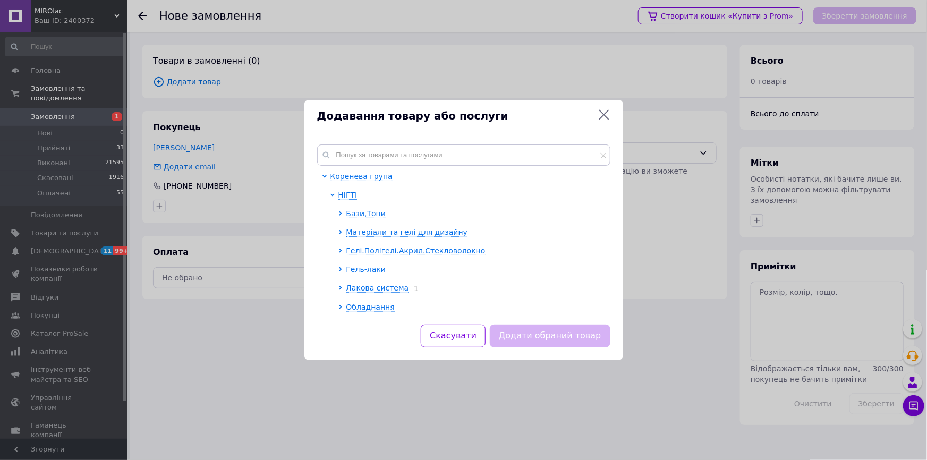
click at [361, 268] on span "Гель-лаки" at bounding box center [366, 269] width 39 height 9
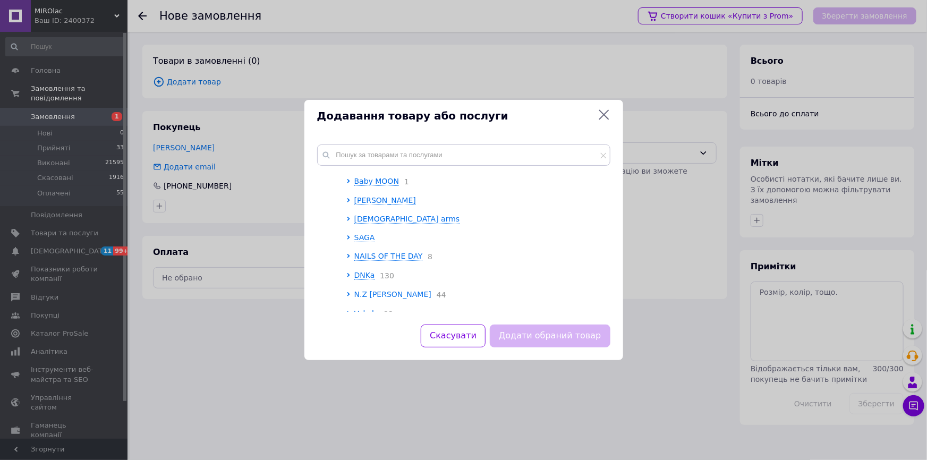
scroll to position [241, 0]
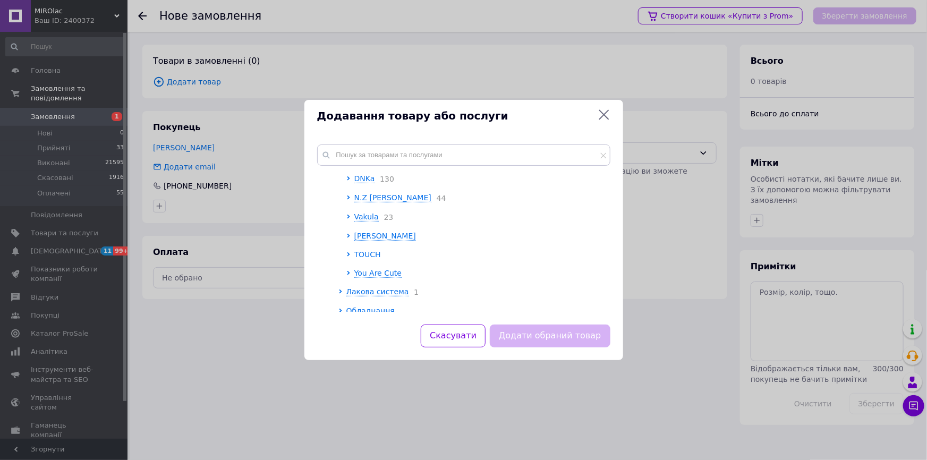
click at [364, 257] on span "TOUCH" at bounding box center [367, 254] width 27 height 9
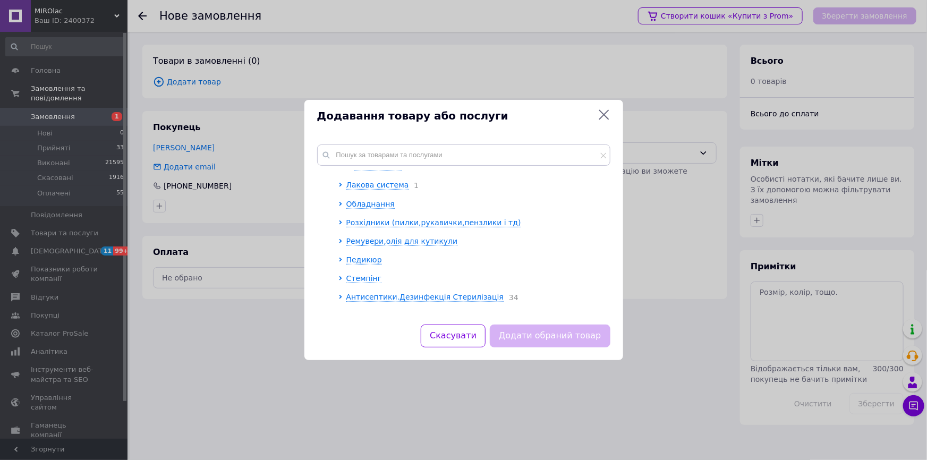
scroll to position [290, 0]
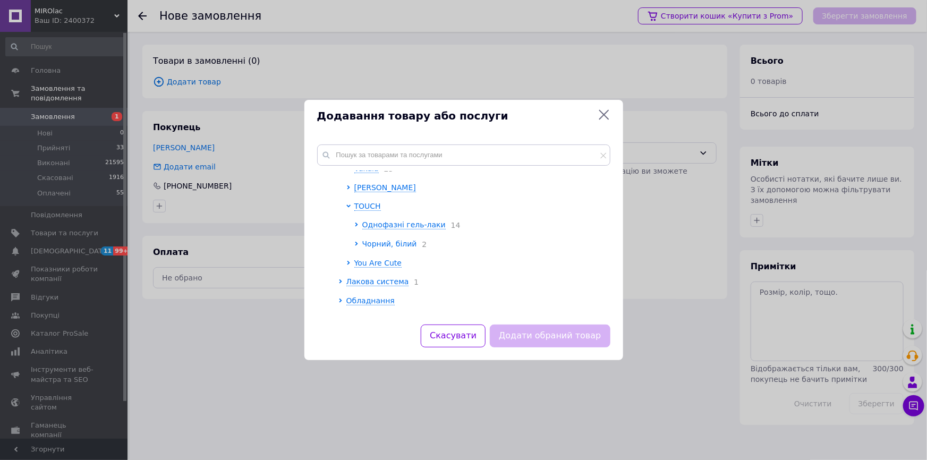
click at [387, 248] on span "Чорний, білий" at bounding box center [389, 244] width 55 height 9
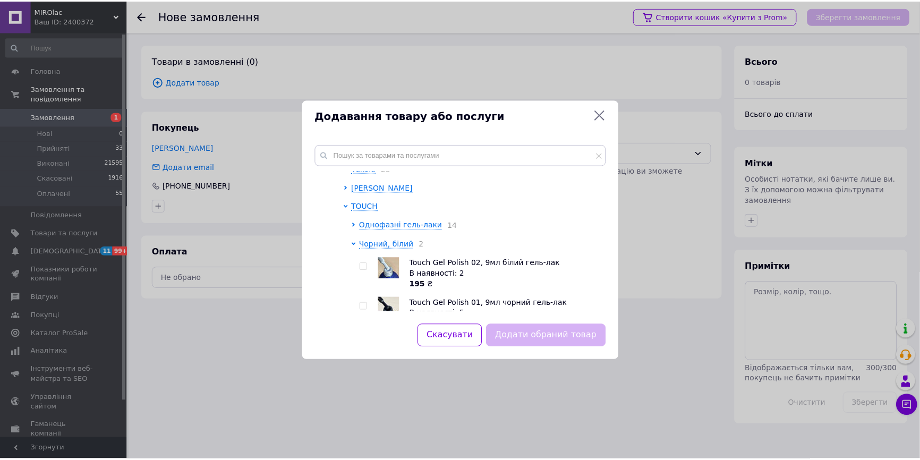
scroll to position [386, 0]
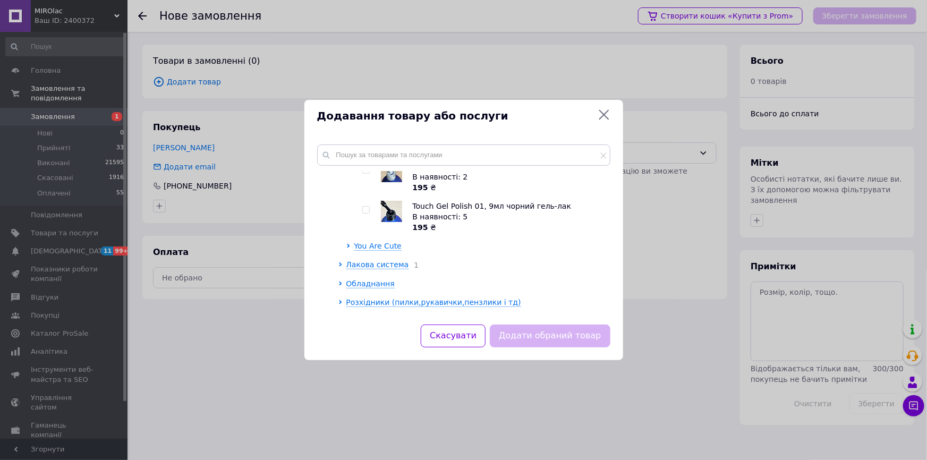
click at [367, 213] on input "checkbox" at bounding box center [365, 210] width 7 height 7
checkbox input "true"
click at [525, 339] on button "Додати обраний товар" at bounding box center [550, 336] width 120 height 23
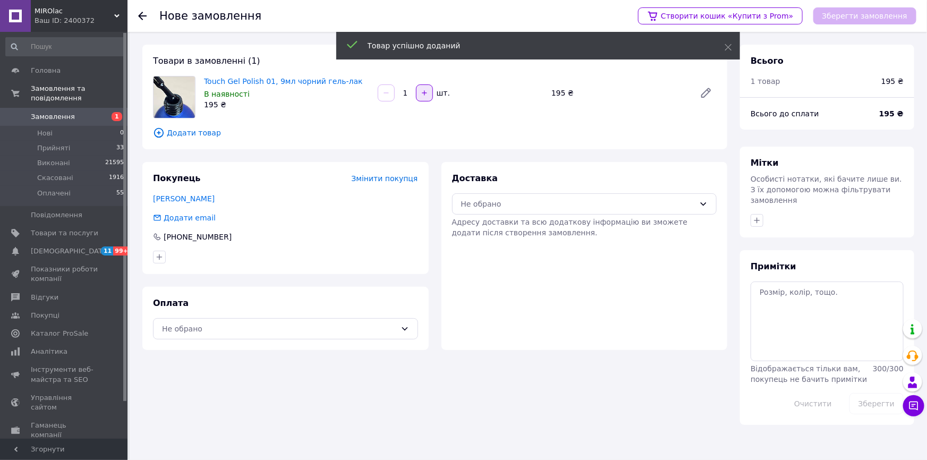
click at [428, 92] on button "button" at bounding box center [424, 93] width 17 height 17
type input "2"
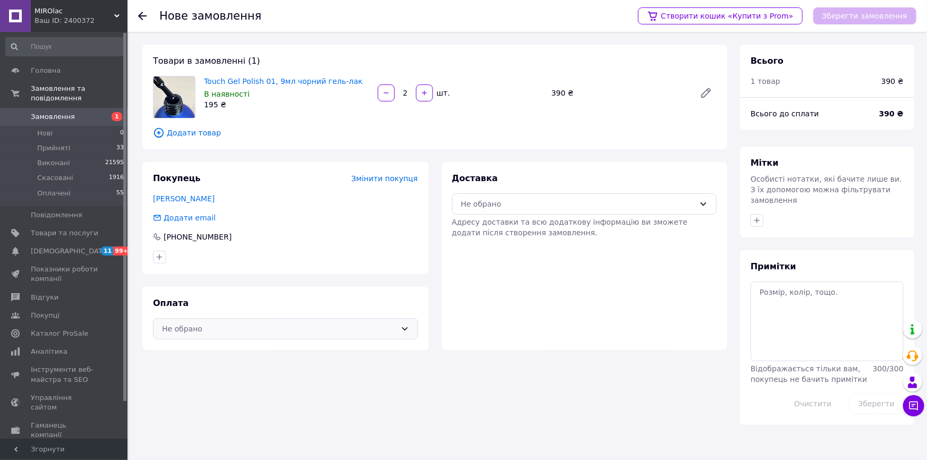
click at [288, 329] on div "Не обрано" at bounding box center [279, 329] width 234 height 12
click at [206, 371] on span "Оплата за реквізитами" at bounding box center [235, 371] width 147 height 11
click at [489, 206] on div "Не обрано" at bounding box center [578, 204] width 234 height 12
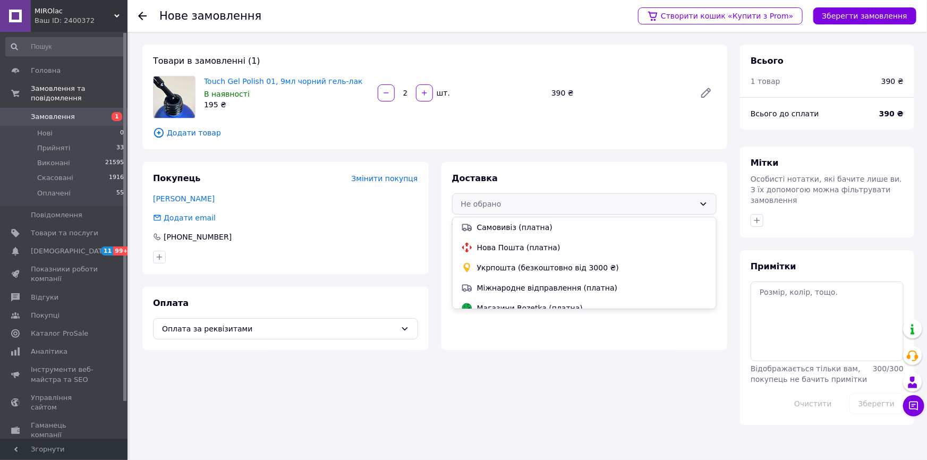
drag, startPoint x: 505, startPoint y: 242, endPoint x: 510, endPoint y: 254, distance: 12.4
click at [509, 243] on span "Нова Пошта (платна)" at bounding box center [592, 247] width 231 height 11
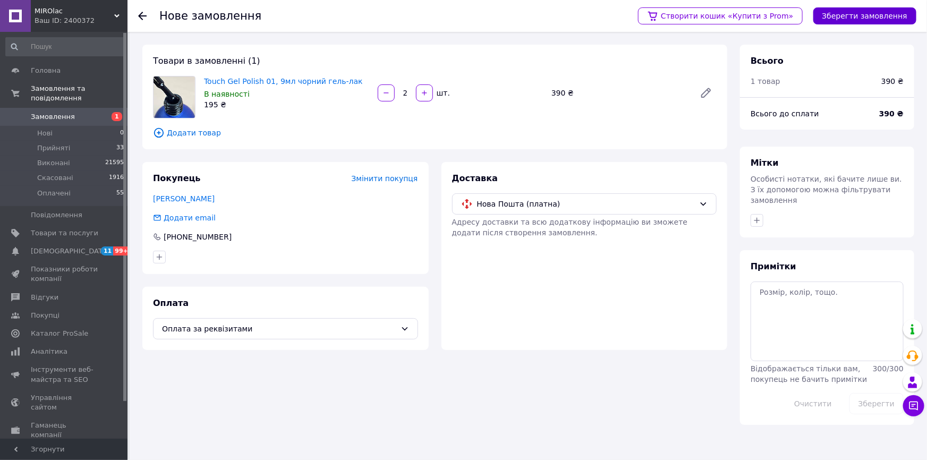
click at [844, 16] on button "Зберегти замовлення" at bounding box center [865, 15] width 103 height 17
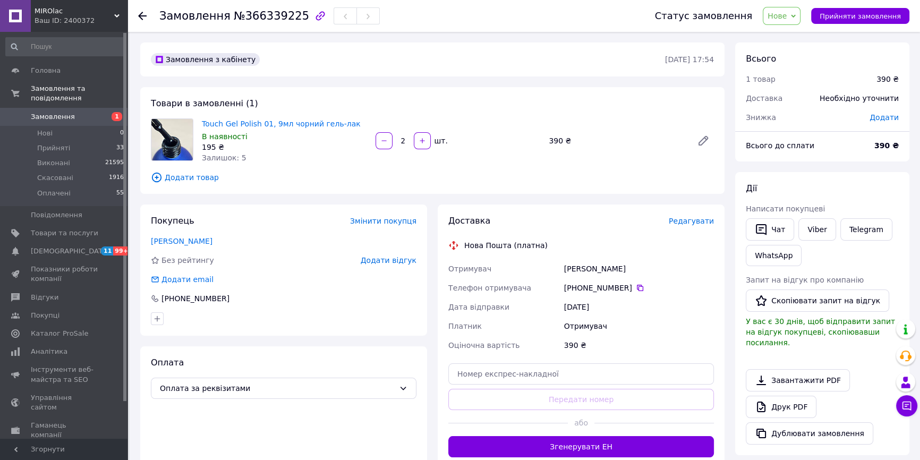
click at [787, 17] on span "Нове" at bounding box center [777, 16] width 19 height 9
click at [802, 37] on li "Прийнято" at bounding box center [788, 37] width 49 height 16
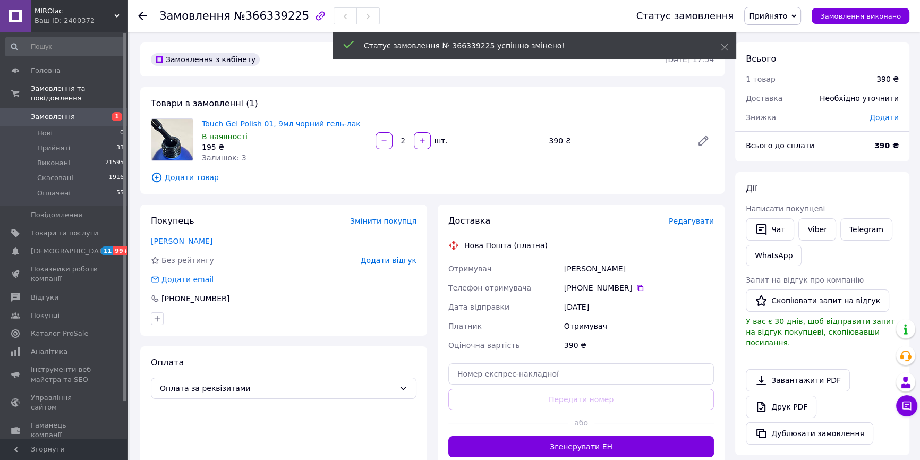
click at [45, 112] on span "Замовлення" at bounding box center [53, 117] width 44 height 10
